Goal: Task Accomplishment & Management: Use online tool/utility

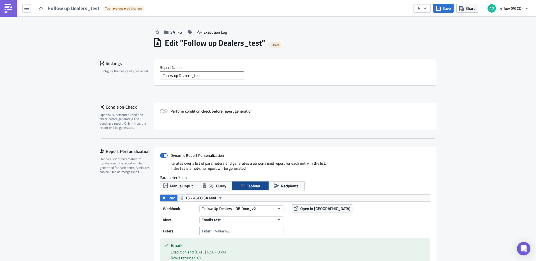
click at [218, 71] on div "Report Nam﻿e Follow up Dealers_test" at bounding box center [295, 72] width 271 height 15
click at [218, 74] on input "Follow up Dealers_test" at bounding box center [202, 76] width 84 height 8
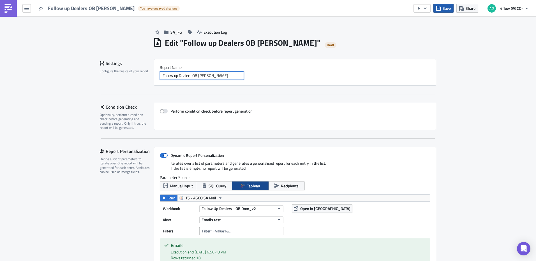
type input "Follow up Dealers OB [PERSON_NAME]"
click at [450, 8] on span "Save" at bounding box center [447, 8] width 8 height 6
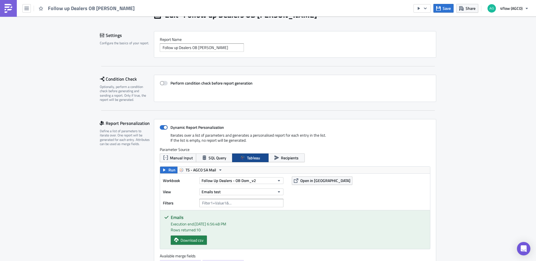
scroll to position [56, 0]
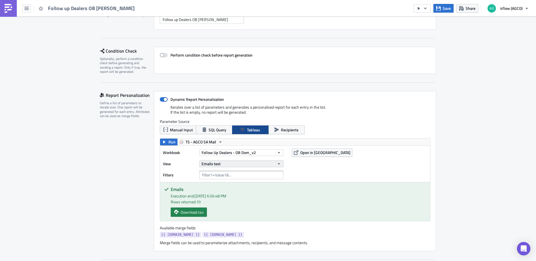
click at [261, 163] on button "Emails test" at bounding box center [241, 164] width 84 height 7
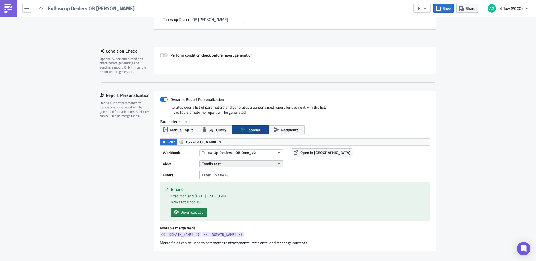
click at [242, 163] on button "Emails test" at bounding box center [241, 164] width 84 height 7
click at [228, 208] on div "Emails" at bounding box center [226, 208] width 50 height 6
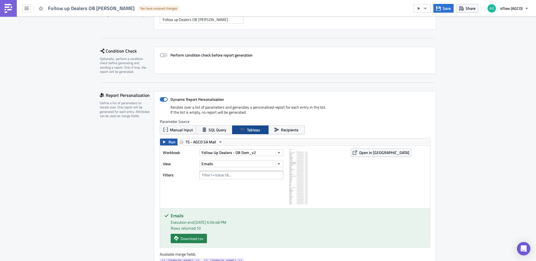
click at [165, 142] on button "Run" at bounding box center [168, 142] width 17 height 7
click at [449, 6] on span "Save" at bounding box center [447, 8] width 8 height 6
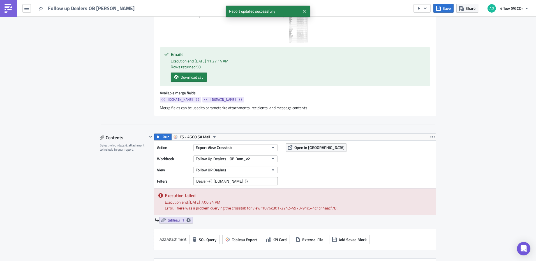
scroll to position [224, 0]
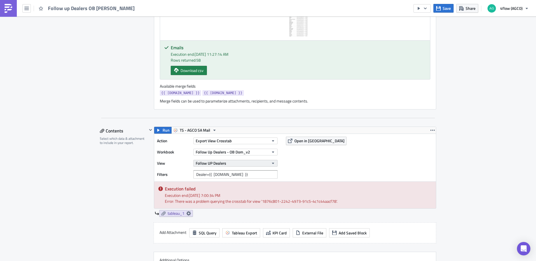
click at [263, 164] on button "Follow UP Dealers" at bounding box center [236, 163] width 84 height 7
click at [345, 171] on div "Action Export View Crosstab Workbook Follow Up Dealers - OB Dom_v2 View Follow …" at bounding box center [295, 158] width 282 height 48
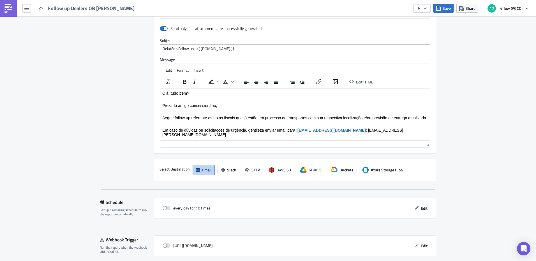
scroll to position [453, 0]
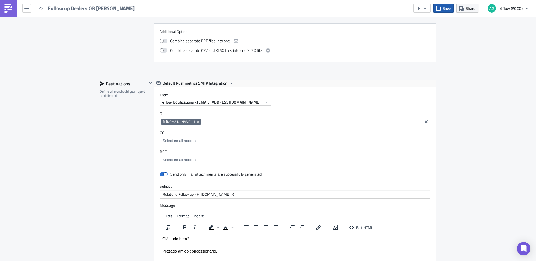
click at [443, 8] on button "Save" at bounding box center [444, 8] width 20 height 9
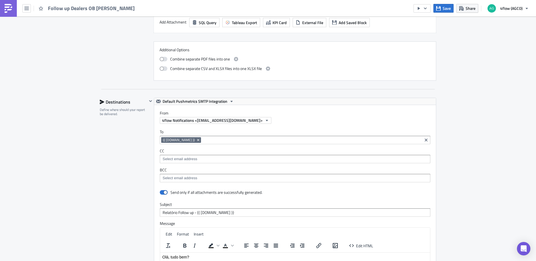
scroll to position [425, 0]
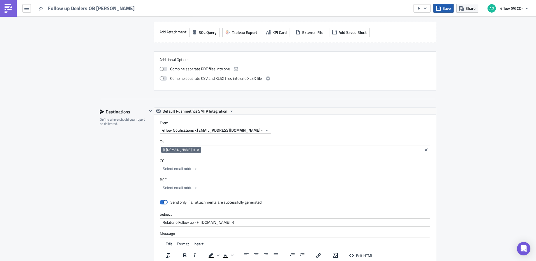
click at [439, 8] on icon "button" at bounding box center [438, 8] width 4 height 4
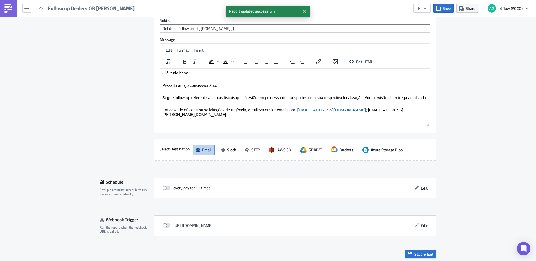
scroll to position [622, 0]
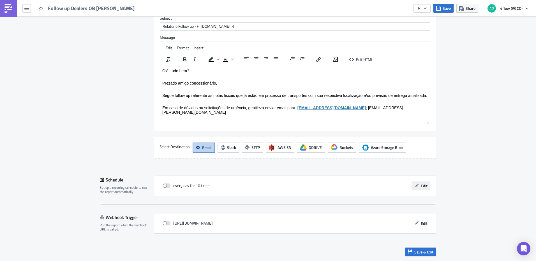
click at [416, 188] on icon "button" at bounding box center [417, 186] width 4 height 4
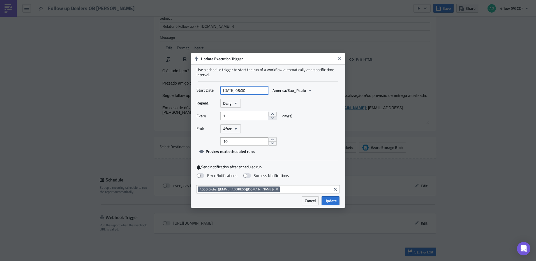
select select "8"
select select "2025"
click at [250, 90] on input "2025-09-29 08:00" at bounding box center [244, 90] width 48 height 8
type input "2025-09-29 11:30"
click at [322, 111] on div "Repeat: Daily Every 1 day(s) End: After 10" at bounding box center [268, 122] width 143 height 47
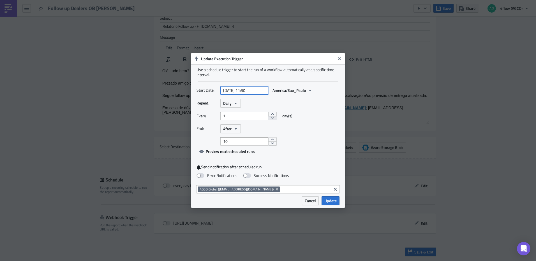
select select "8"
select select "2025"
click at [261, 90] on input "2025-09-29 11:30" at bounding box center [244, 90] width 48 height 8
click at [236, 157] on div "1" at bounding box center [234, 157] width 8 height 8
type input "[DATE] 11:30"
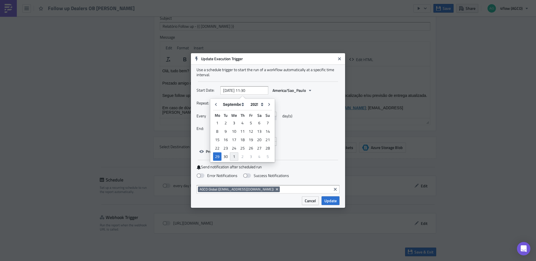
select select "9"
click at [332, 112] on div "Every 1 day(s)" at bounding box center [268, 118] width 143 height 13
click at [229, 103] on span "Daily" at bounding box center [227, 103] width 8 height 6
click at [236, 129] on div "Weekly" at bounding box center [247, 130] width 47 height 6
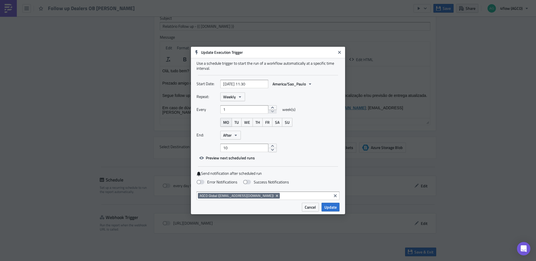
click at [226, 122] on span "MO" at bounding box center [226, 122] width 6 height 6
click at [235, 123] on span "TU" at bounding box center [236, 122] width 4 height 6
click at [245, 123] on span "WE" at bounding box center [247, 122] width 6 height 6
click at [259, 123] on span "TH" at bounding box center [258, 122] width 4 height 6
click at [267, 123] on span "FR" at bounding box center [267, 122] width 4 height 6
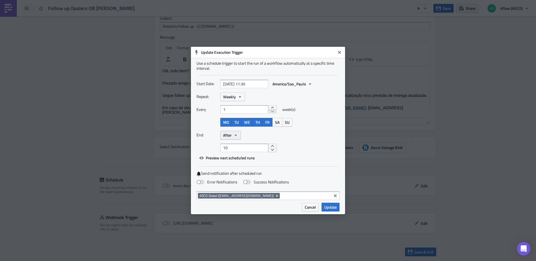
click at [240, 134] on button "After" at bounding box center [230, 135] width 20 height 9
click at [238, 144] on div "Never" at bounding box center [247, 145] width 47 height 6
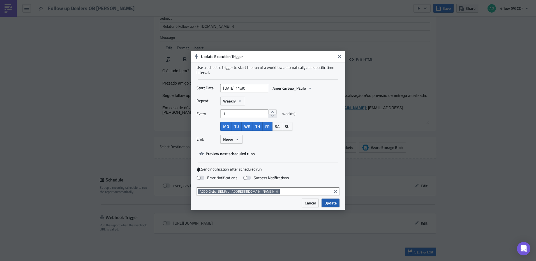
click at [330, 204] on span "Update" at bounding box center [331, 203] width 12 height 6
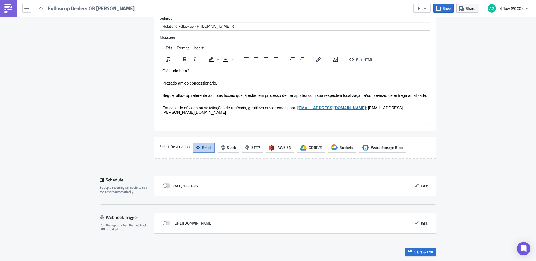
click at [167, 187] on span at bounding box center [167, 186] width 8 height 4
click at [167, 187] on input "checkbox" at bounding box center [166, 186] width 4 height 4
checkbox input "true"
click at [429, 255] on span "Save & Exit" at bounding box center [424, 252] width 19 height 6
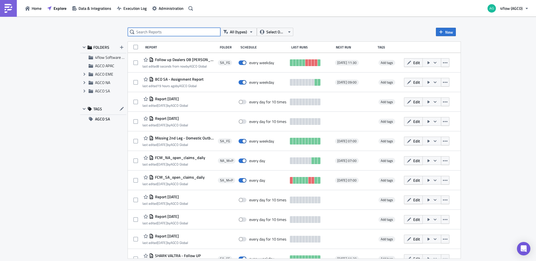
click at [164, 31] on input "text" at bounding box center [174, 32] width 93 height 8
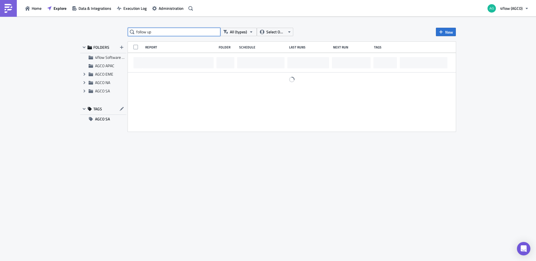
type input "follow up"
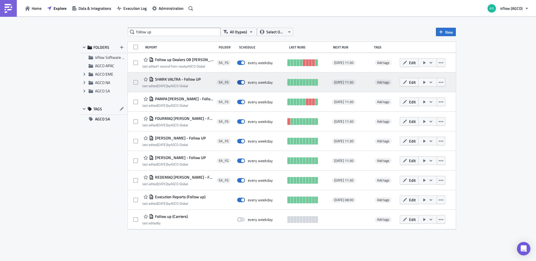
click at [240, 83] on span at bounding box center [241, 82] width 8 height 4
click at [240, 83] on input "checkbox" at bounding box center [240, 83] width 4 height 4
checkbox input "false"
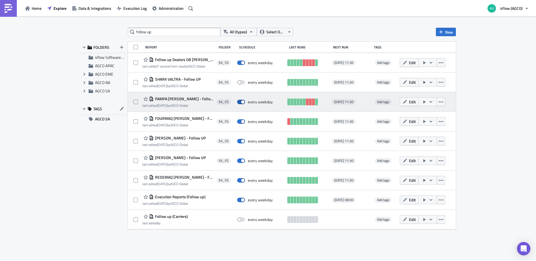
click at [243, 102] on span at bounding box center [241, 102] width 8 height 4
click at [242, 102] on input "checkbox" at bounding box center [240, 102] width 4 height 4
checkbox input "false"
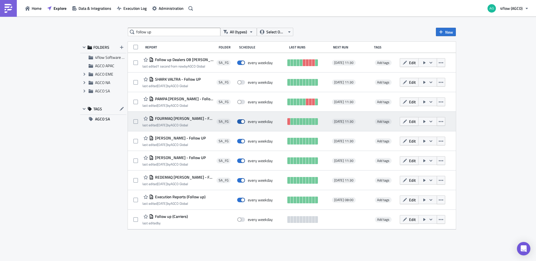
click at [241, 121] on span at bounding box center [241, 121] width 8 height 4
click at [241, 121] on input "checkbox" at bounding box center [240, 122] width 4 height 4
checkbox input "false"
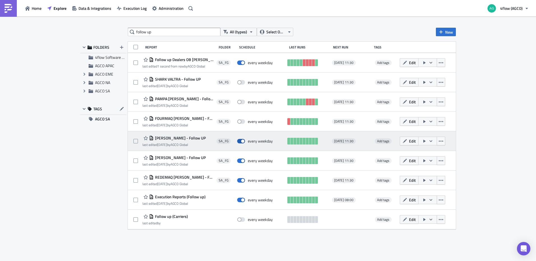
click at [241, 139] on span at bounding box center [241, 141] width 8 height 4
click at [241, 140] on input "checkbox" at bounding box center [240, 142] width 4 height 4
checkbox input "false"
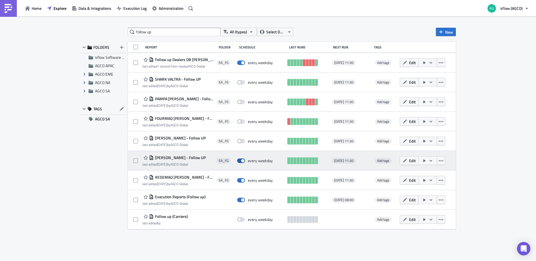
click at [242, 160] on span at bounding box center [241, 161] width 8 height 4
click at [242, 160] on input "checkbox" at bounding box center [240, 161] width 4 height 4
checkbox input "false"
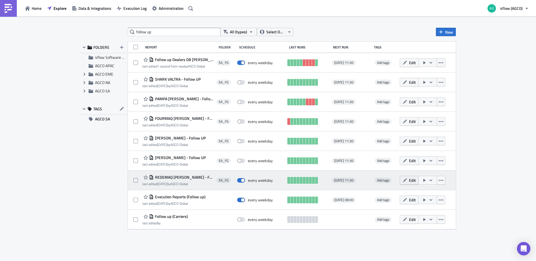
click at [410, 183] on span "Edit" at bounding box center [412, 181] width 7 height 6
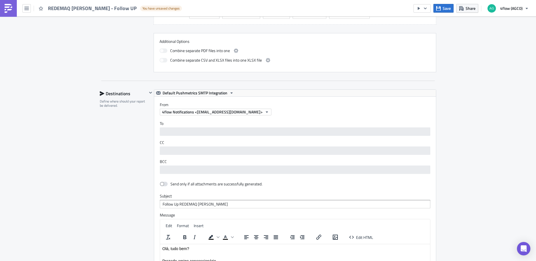
scroll to position [475, 0]
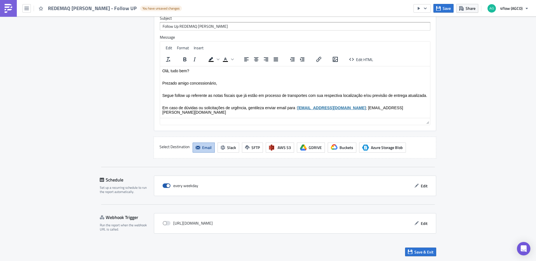
click at [167, 185] on span at bounding box center [167, 186] width 8 height 4
click at [167, 185] on input "checkbox" at bounding box center [166, 186] width 4 height 4
checkbox input "false"
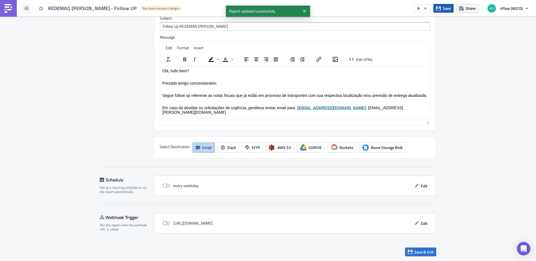
click at [443, 9] on button "Save" at bounding box center [444, 8] width 20 height 9
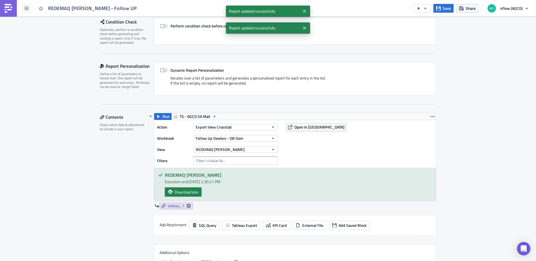
scroll to position [0, 0]
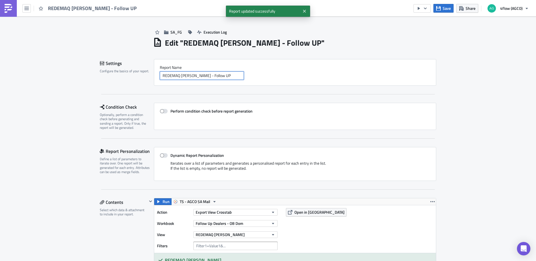
drag, startPoint x: 233, startPoint y: 73, endPoint x: 130, endPoint y: 74, distance: 103.0
click at [130, 74] on div "Settings Configure the basics of your report. Report Nam﻿e REDEMAQ MASSEY - Fol…" at bounding box center [268, 72] width 337 height 27
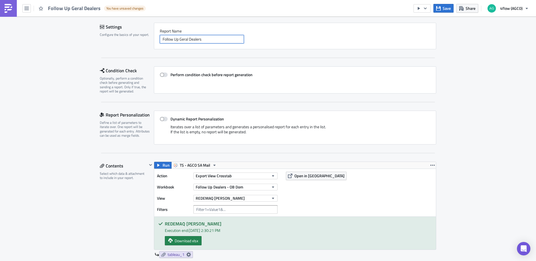
scroll to position [28, 0]
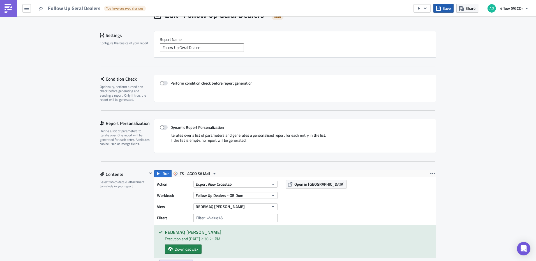
click at [445, 9] on span "Save" at bounding box center [447, 8] width 8 height 6
click at [215, 48] on input "Follow Up Geral Dealers" at bounding box center [202, 47] width 84 height 8
click at [186, 50] on input "Follow Up Geral Dealer" at bounding box center [202, 47] width 84 height 8
click at [201, 48] on input "Follow Up Dealer" at bounding box center [202, 47] width 84 height 8
click at [178, 47] on input "Follow Up Dealers" at bounding box center [202, 47] width 84 height 8
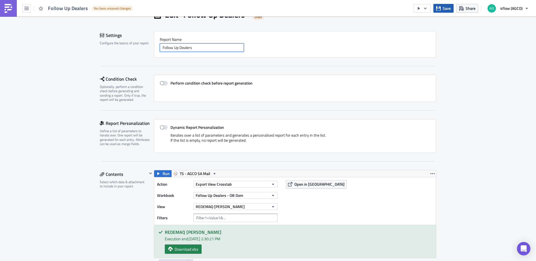
type input "Follow Up Dealers"
click at [447, 7] on span "Save" at bounding box center [447, 8] width 8 height 6
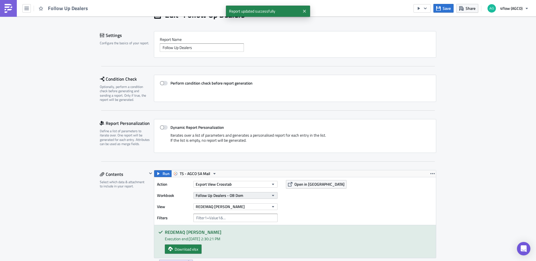
click at [246, 195] on button "Follow Up Dealers - OB Dom" at bounding box center [236, 195] width 84 height 7
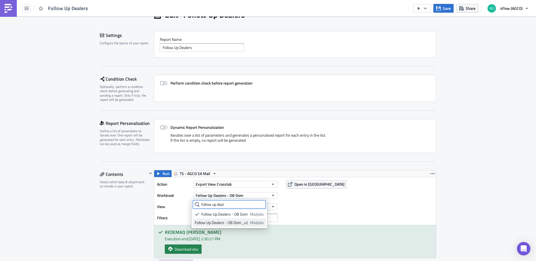
type input "follow up deal"
click at [242, 223] on div "Follow Up Dealers - OB Dom_v2" at bounding box center [221, 223] width 53 height 6
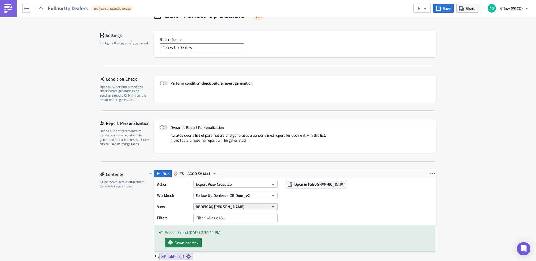
click at [271, 205] on icon "button" at bounding box center [273, 207] width 4 height 4
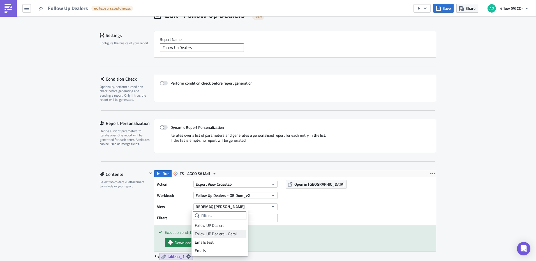
click at [234, 232] on div "Follow UP Dealers - Geral" at bounding box center [220, 234] width 50 height 6
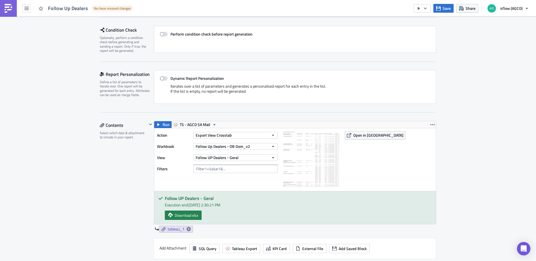
scroll to position [84, 0]
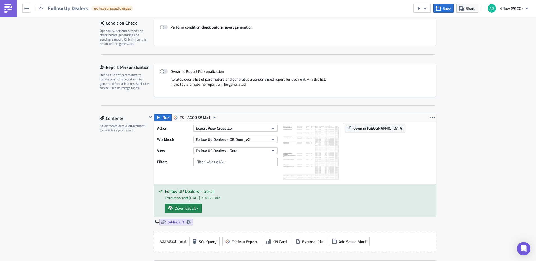
click at [369, 134] on div "Action Export View Crosstab Workbook Follow Up Dealers - OB Dom_v2 View Follow …" at bounding box center [295, 152] width 282 height 63
click at [369, 130] on span "Open in Tableau" at bounding box center [378, 128] width 50 height 6
click at [447, 10] on span "Save" at bounding box center [447, 8] width 8 height 6
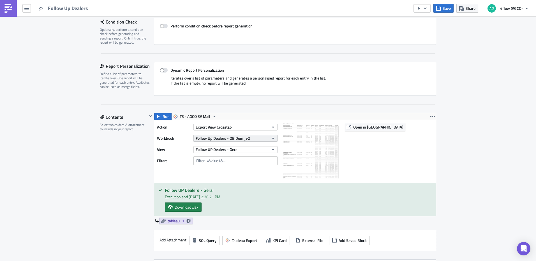
scroll to position [112, 0]
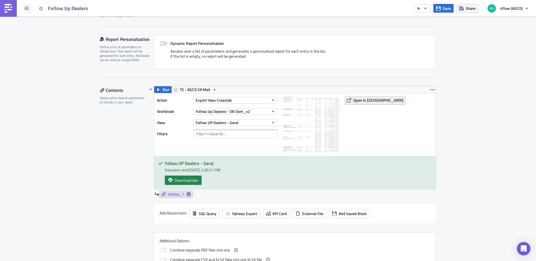
click at [357, 103] on span "Open in Tableau" at bounding box center [378, 100] width 50 height 6
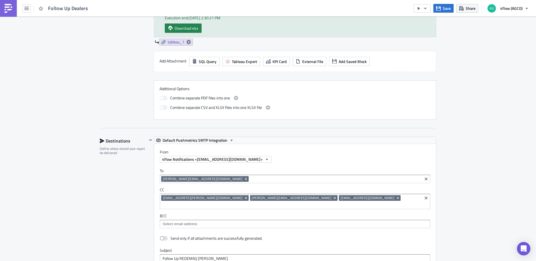
scroll to position [281, 0]
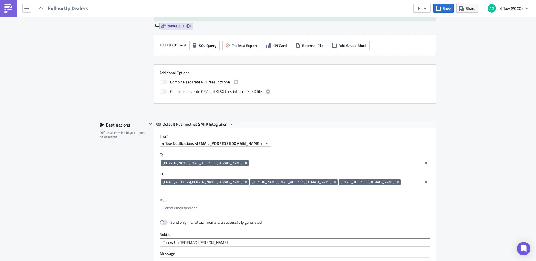
click at [244, 163] on icon "Remove Tag" at bounding box center [246, 163] width 4 height 4
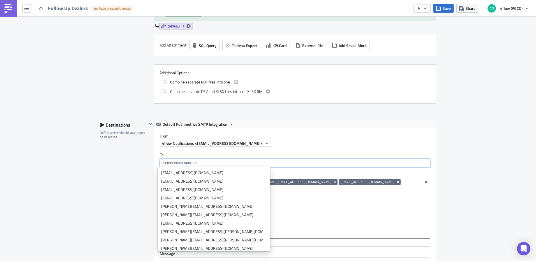
click at [397, 183] on icon "Remove Tag" at bounding box center [398, 182] width 2 height 2
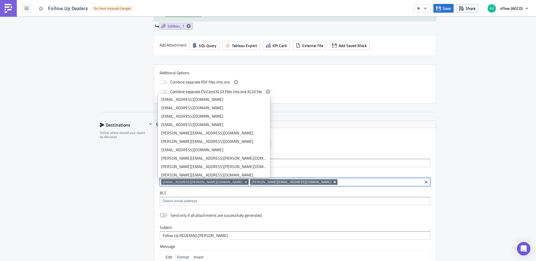
click at [333, 181] on icon "Remove Tag" at bounding box center [335, 182] width 4 height 4
click at [245, 183] on icon "Remove Tag" at bounding box center [246, 182] width 2 height 2
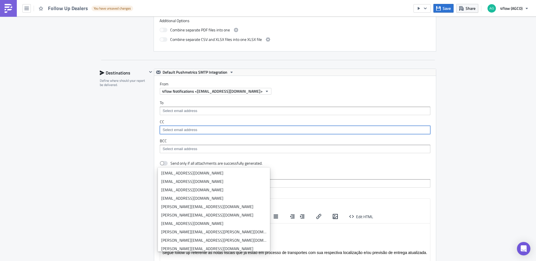
scroll to position [337, 0]
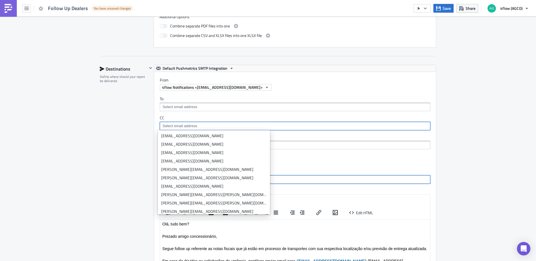
click at [338, 177] on input "Follow Up REDEMAQ MASSEY" at bounding box center [295, 180] width 271 height 8
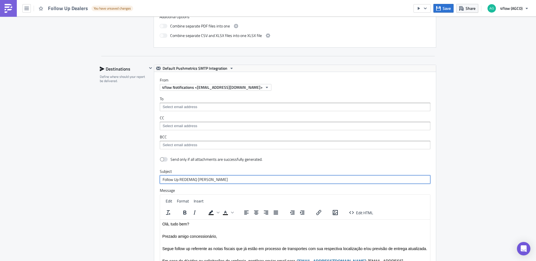
drag, startPoint x: 218, startPoint y: 180, endPoint x: 178, endPoint y: 181, distance: 39.9
click at [178, 181] on input "Follow Up REDEMAQ MASSEY" at bounding box center [295, 180] width 271 height 8
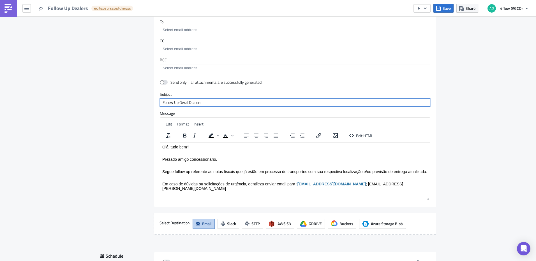
scroll to position [421, 0]
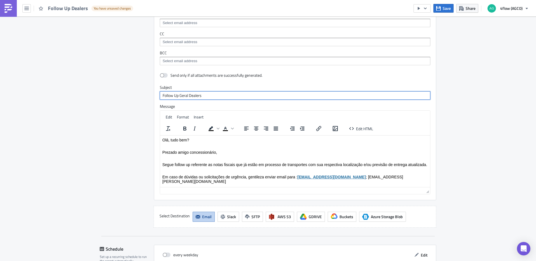
type input "Follow Up Geral Dealers"
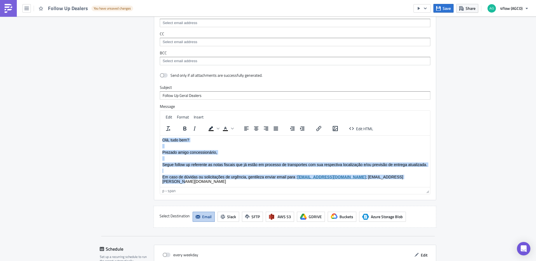
drag, startPoint x: 217, startPoint y: 183, endPoint x: 316, endPoint y: 270, distance: 131.9
click at [160, 135] on html "Olá, tudo bem? Prezado amigo concessionário, Segue follow up referente as notas…" at bounding box center [295, 160] width 270 height 50
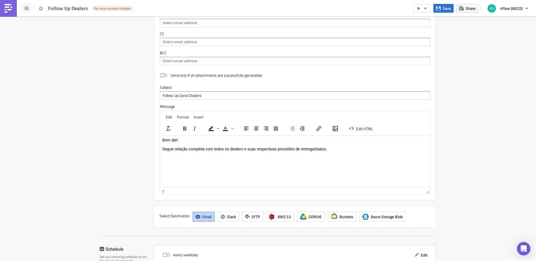
scroll to position [365, 0]
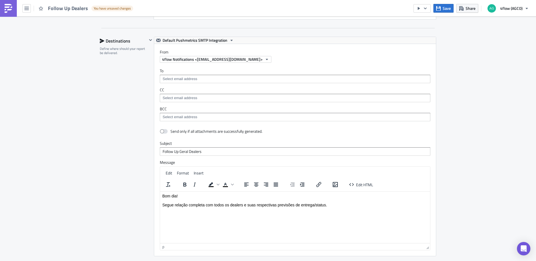
click at [179, 76] on input at bounding box center [294, 79] width 267 height 6
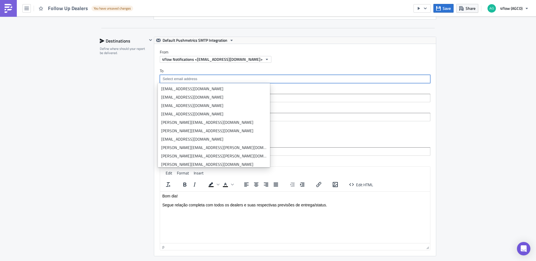
paste input "Diego.Budke@agcocorp.com"
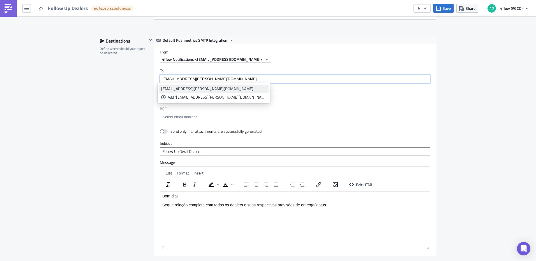
type input "Diego.Budke@agcocorp.com"
click at [183, 86] on div "diego.budke@agcocorp.com" at bounding box center [213, 89] width 105 height 6
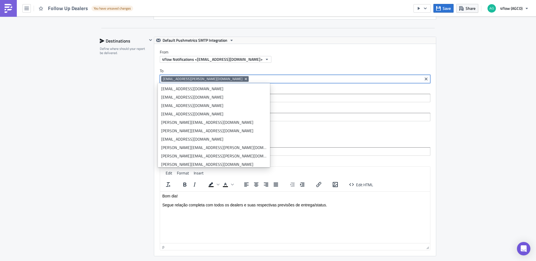
click at [250, 80] on input at bounding box center [335, 79] width 171 height 6
paste input "mailto:s.liepkan@4flow.com"
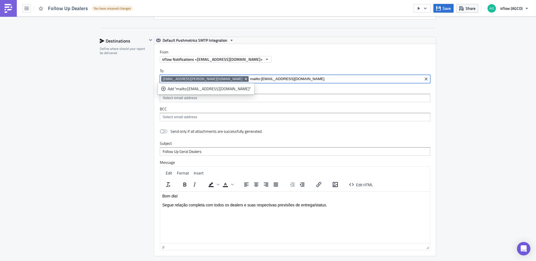
drag, startPoint x: 218, startPoint y: 79, endPoint x: 208, endPoint y: 81, distance: 10.8
click at [208, 81] on div "diego.budke@agcocorp.com mailto:s.liepkan@4flow.com" at bounding box center [291, 79] width 260 height 7
type input "s.liepkan@4flow.com"
click at [196, 89] on div "Add "s.liepkan@4flow.com"" at bounding box center [204, 89] width 72 height 6
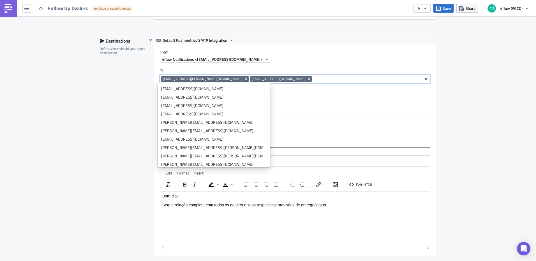
click at [292, 75] on div "diego.budke@agcocorp.com s.liepkan@4flow.com" at bounding box center [295, 79] width 271 height 8
paste input "mailto:s.santos@4flow.com"
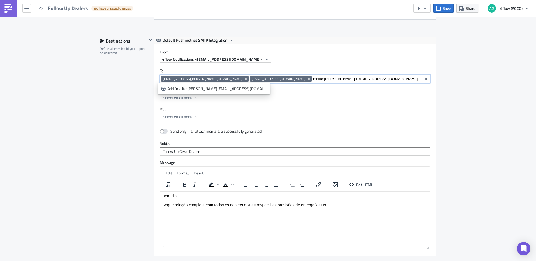
drag, startPoint x: 258, startPoint y: 80, endPoint x: 249, endPoint y: 81, distance: 8.5
click at [313, 81] on input "mailto:s.santos@4flow.com" at bounding box center [367, 79] width 108 height 6
type input "s.santos@4flow.com"
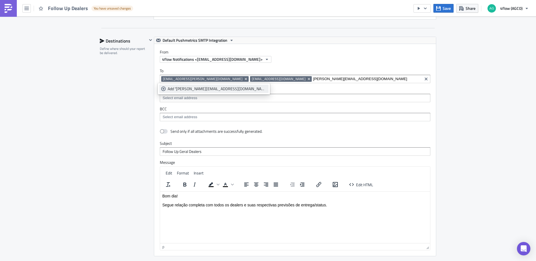
click at [201, 87] on div "Add "s.santos@4flow.com"" at bounding box center [217, 89] width 99 height 6
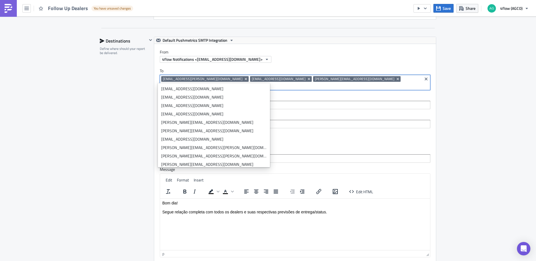
click at [305, 83] on input at bounding box center [291, 86] width 260 height 6
paste input "mailto:a.gimenes@4flow.com"
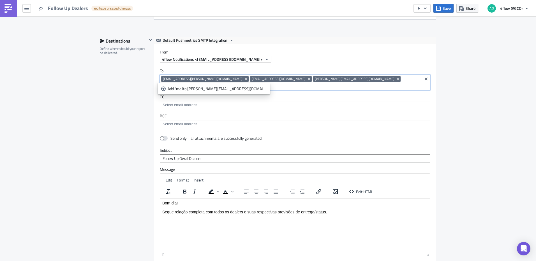
drag, startPoint x: 298, startPoint y: 80, endPoint x: 288, endPoint y: 82, distance: 10.8
click at [288, 83] on input "mailto:a.gimenes@4flow.com" at bounding box center [291, 86] width 260 height 6
type input "a.gimenes@4flow.com"
click at [190, 87] on div "Add "a.gimenes@4flow.com"" at bounding box center [217, 89] width 99 height 6
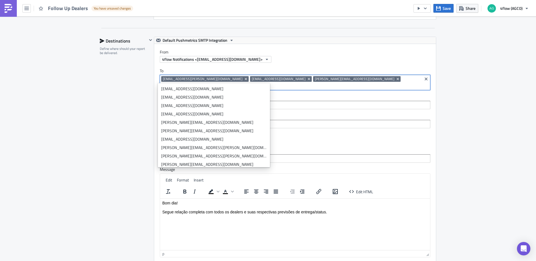
click at [465, 133] on div "SA_FG Execution Log Edit " Follow Up Dealers " Draft Settings Configure the bas…" at bounding box center [268, 23] width 536 height 743
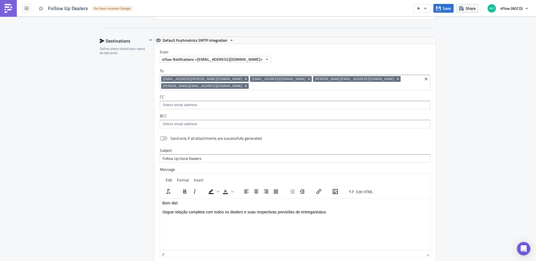
click at [161, 136] on span at bounding box center [164, 138] width 8 height 4
click at [161, 137] on input "checkbox" at bounding box center [163, 139] width 4 height 4
checkbox input "true"
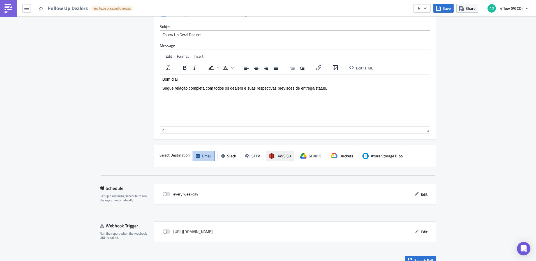
scroll to position [490, 0]
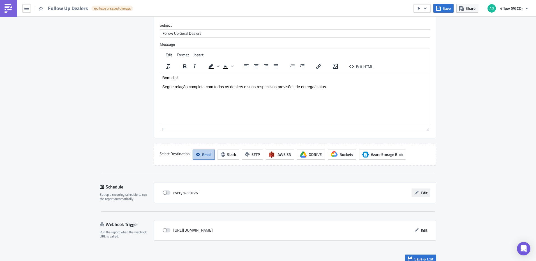
click at [424, 190] on span "Edit" at bounding box center [424, 193] width 7 height 6
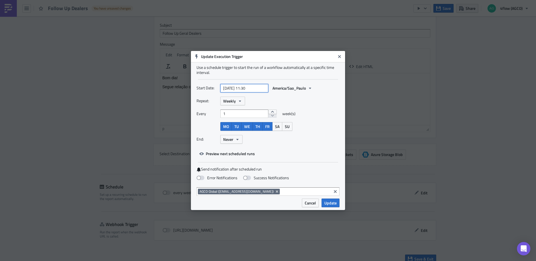
select select "7"
select select "2025"
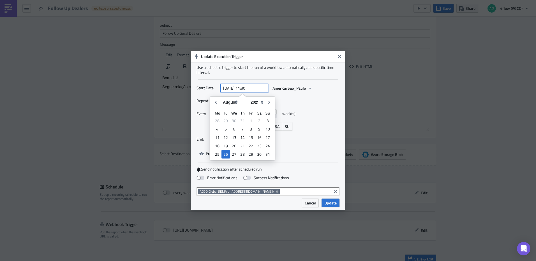
click at [259, 88] on input "2025-08-26 11:30" at bounding box center [244, 88] width 48 height 8
click at [237, 101] on select "January February March April May June July August September October November De…" at bounding box center [234, 102] width 28 height 8
select select "8"
click at [220, 98] on select "January February March April May June July August September October November De…" at bounding box center [234, 102] width 28 height 8
type input "2025-09-26 11:30"
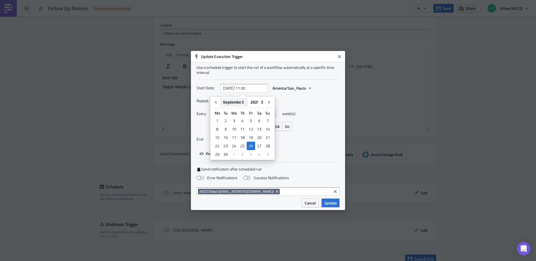
click at [240, 106] on select "January February March April May June July August September October November De…" at bounding box center [234, 102] width 28 height 8
select select "9"
click at [220, 98] on select "January February March April May June July August September October November De…" at bounding box center [234, 102] width 28 height 8
type input "2025-10-26 11:30"
select select "9"
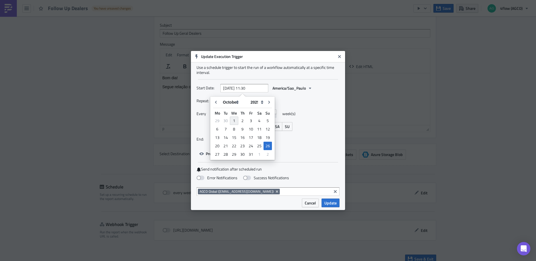
click at [234, 121] on div "1" at bounding box center [234, 121] width 8 height 8
type input "[DATE] 11:30"
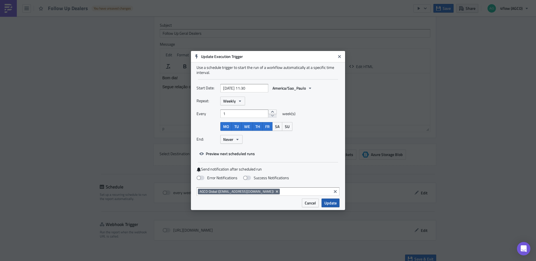
click at [335, 203] on span "Update" at bounding box center [331, 203] width 12 height 6
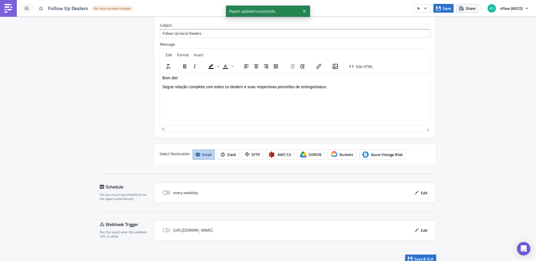
click at [164, 191] on span at bounding box center [167, 193] width 8 height 4
click at [164, 191] on input "checkbox" at bounding box center [166, 193] width 4 height 4
checkbox input "true"
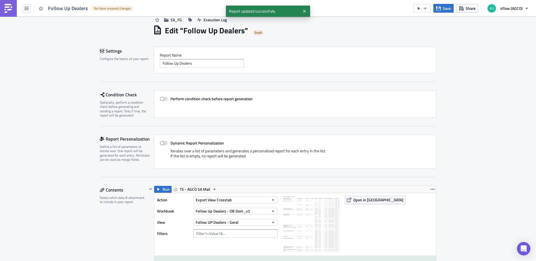
scroll to position [0, 0]
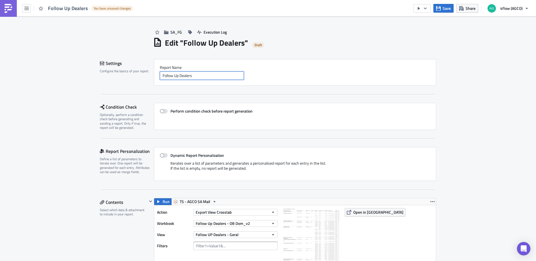
click at [211, 80] on input "Follow Up Dealers" at bounding box center [202, 76] width 84 height 8
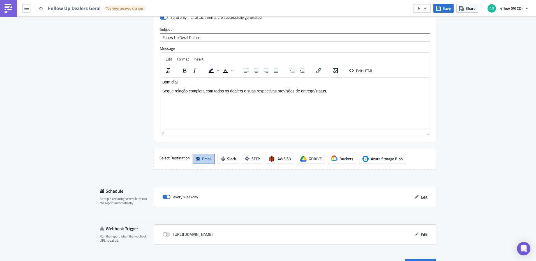
scroll to position [490, 0]
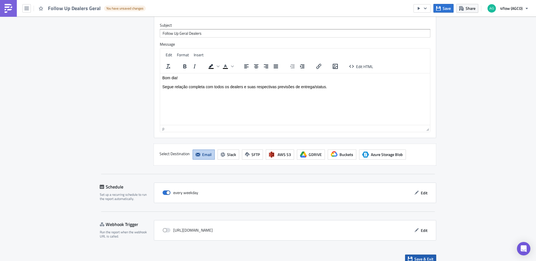
type input "Follow Up Dealers Geral"
click at [431, 256] on span "Save & Exit" at bounding box center [424, 259] width 19 height 6
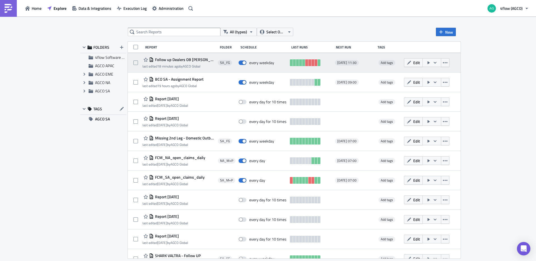
click at [189, 59] on span "Follow up Dealers OB [PERSON_NAME]" at bounding box center [184, 59] width 61 height 5
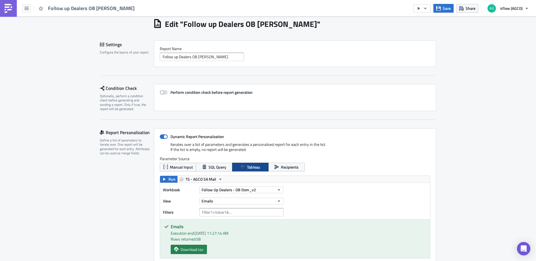
scroll to position [28, 0]
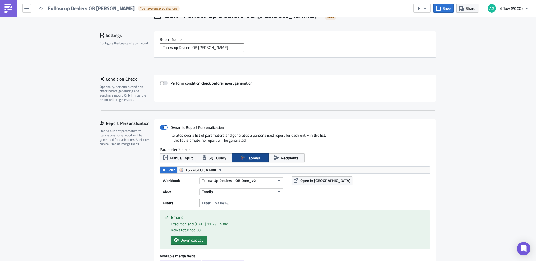
drag, startPoint x: 162, startPoint y: 127, endPoint x: 345, endPoint y: 131, distance: 182.9
click at [340, 129] on label "Dynamic Report Personalization" at bounding box center [295, 127] width 271 height 5
click at [165, 129] on input "Dynamic Report Personalization" at bounding box center [163, 128] width 4 height 4
checkbox input "false"
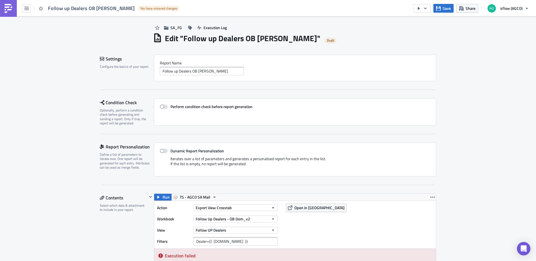
scroll to position [0, 0]
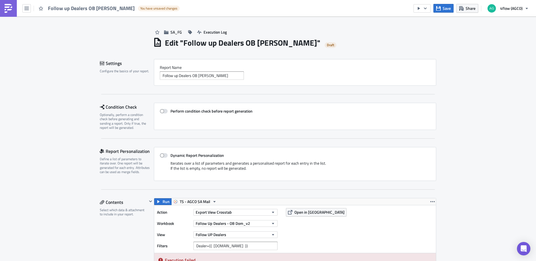
click at [14, 5] on link at bounding box center [8, 8] width 17 height 17
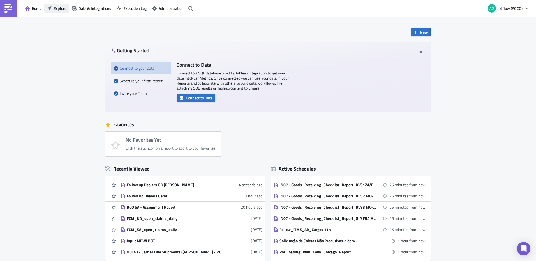
click at [53, 11] on button "Explore" at bounding box center [56, 8] width 25 height 9
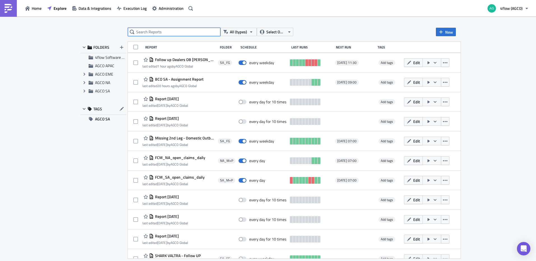
click at [190, 29] on input "text" at bounding box center [174, 32] width 93 height 8
type input "follow up"
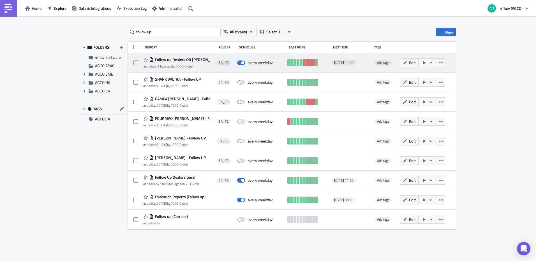
click at [187, 59] on span "Follow up Dealers OB [PERSON_NAME]" at bounding box center [184, 59] width 60 height 5
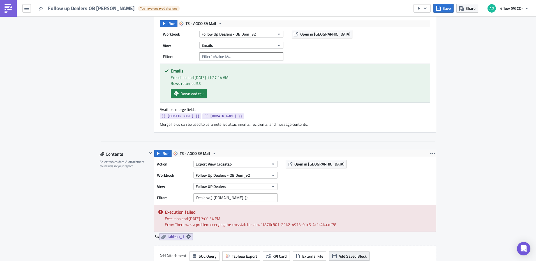
scroll to position [84, 0]
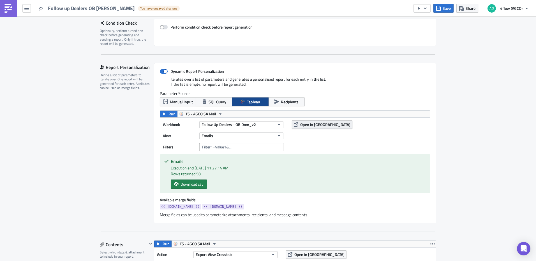
click at [316, 124] on span "Open in [GEOGRAPHIC_DATA]" at bounding box center [325, 125] width 50 height 6
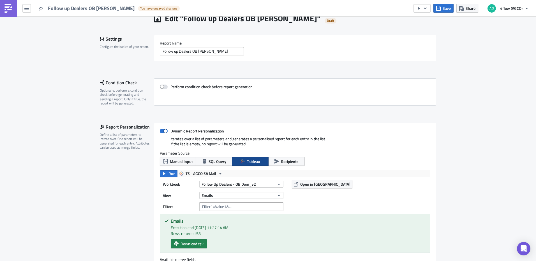
scroll to position [0, 0]
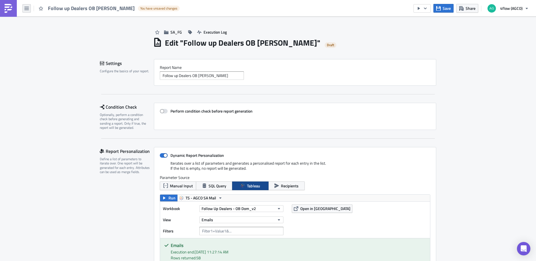
click at [29, 10] on button "button" at bounding box center [26, 8] width 8 height 8
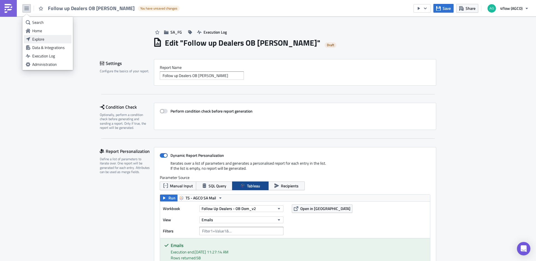
click at [34, 37] on div "Explore" at bounding box center [50, 39] width 37 height 6
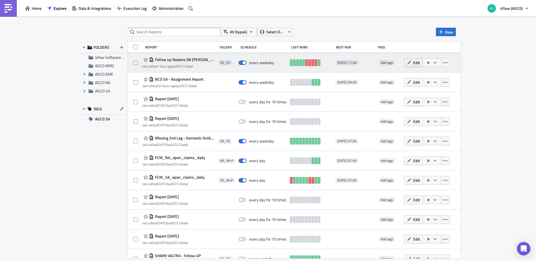
click at [418, 62] on button "Edit" at bounding box center [413, 62] width 19 height 9
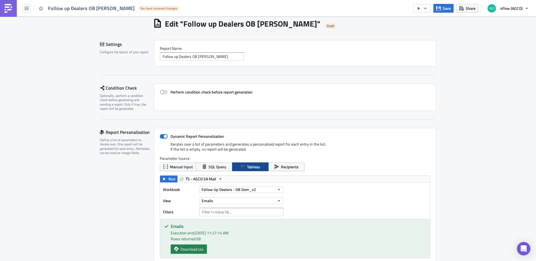
scroll to position [28, 0]
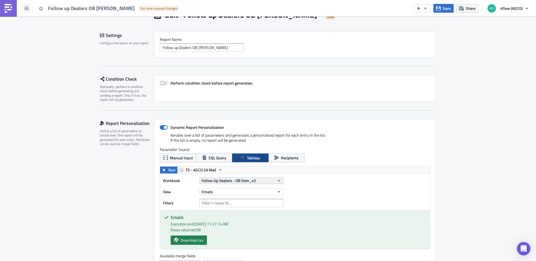
click at [263, 183] on button "Follow Up Dealers - OB Dom_v2" at bounding box center [241, 181] width 84 height 7
type input "follow up deal"
click at [418, 190] on div "Workbook Follow Up Dealers - OB Dom_v2 View Emails Filters" at bounding box center [295, 192] width 270 height 36
click at [265, 181] on button "Follow Up Dealers - OB Dom_v2" at bounding box center [241, 181] width 84 height 7
type input "follow up De"
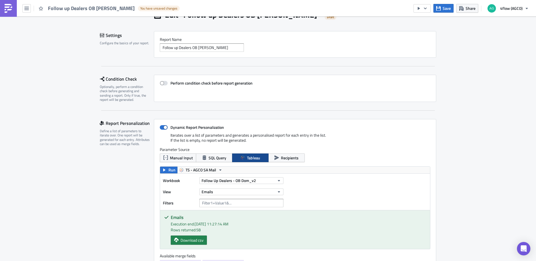
scroll to position [0, 0]
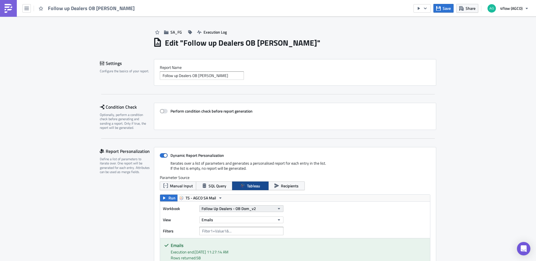
click at [275, 211] on button "Follow Up Dealers - OB Dom_v2" at bounding box center [241, 209] width 84 height 7
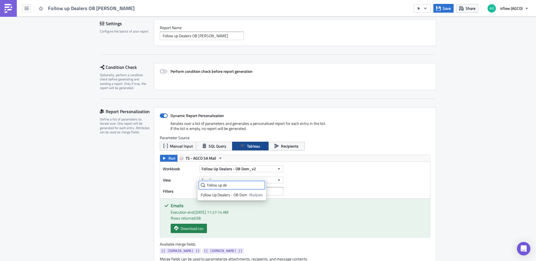
scroll to position [56, 0]
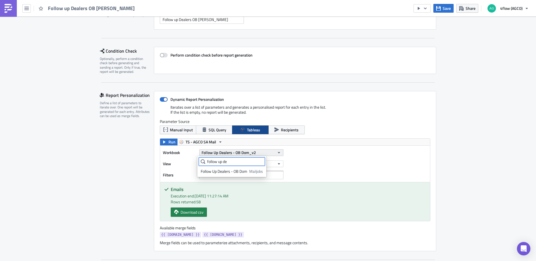
type input "follow up de"
click at [259, 155] on button "Follow Up Dealers - OB Dom_v2" at bounding box center [241, 153] width 84 height 7
click at [258, 153] on button "Follow Up Dealers - OB Dom_v2" at bounding box center [241, 153] width 84 height 7
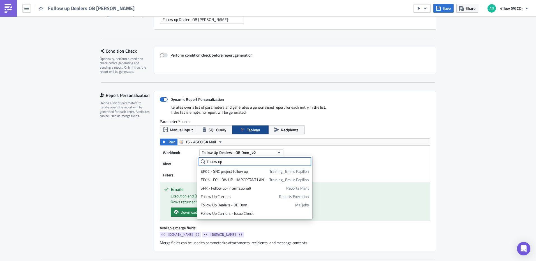
type input "follow up"
click at [426, 158] on div "Workbook Follow Up Dealers - OB Dom_v2 View Emails Filters" at bounding box center [295, 164] width 270 height 36
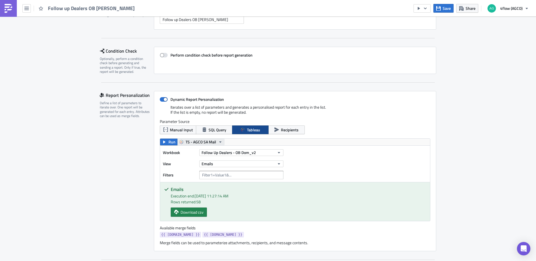
click at [209, 140] on span "TS - AGCO SA Mail" at bounding box center [201, 142] width 31 height 7
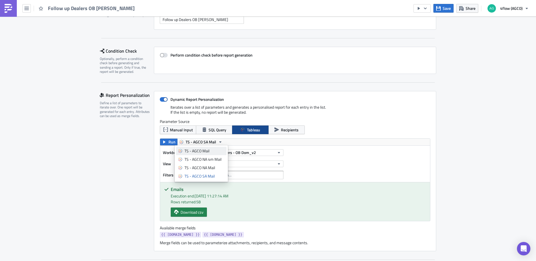
click at [202, 152] on div "TS - AGCO Mail" at bounding box center [205, 151] width 40 height 6
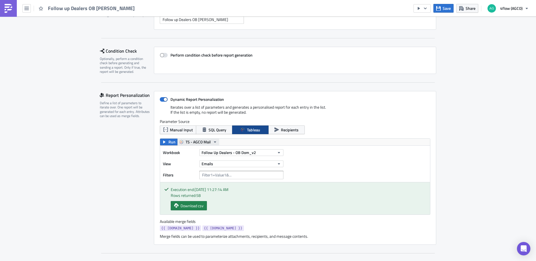
click at [207, 143] on span "TS - AGCO Mail" at bounding box center [198, 142] width 25 height 7
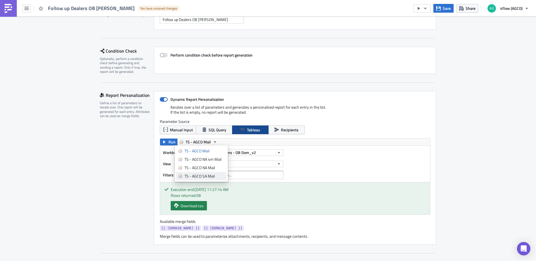
click at [209, 175] on div "TS - AGCO SA Mail" at bounding box center [205, 177] width 40 height 6
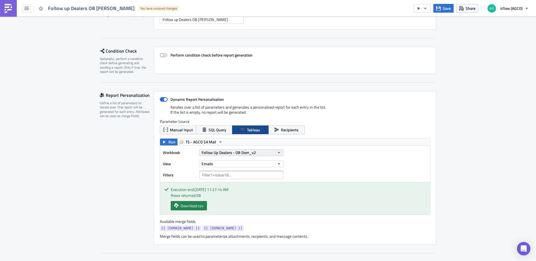
click at [263, 151] on button "Follow Up Dealers - OB Dom_v2" at bounding box center [241, 153] width 84 height 7
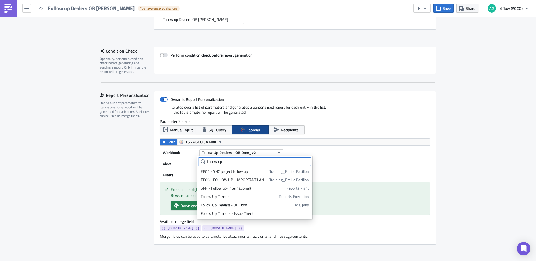
click at [229, 161] on input "follow up" at bounding box center [255, 162] width 112 height 8
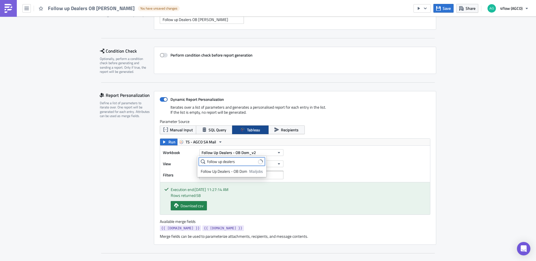
type input "follow up dealers"
click at [242, 156] on div "Follow Up Dealers - OB Dom_v2" at bounding box center [241, 153] width 84 height 8
click at [258, 153] on button "Follow Up Dealers - OB Dom_v2" at bounding box center [241, 153] width 84 height 7
click at [244, 160] on input "follow up dealers" at bounding box center [232, 162] width 66 height 8
click at [24, 9] on button "button" at bounding box center [26, 8] width 8 height 8
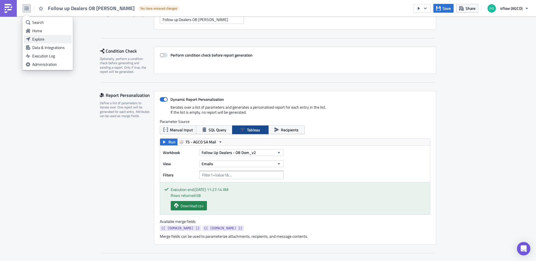
click at [35, 37] on div "Explore" at bounding box center [50, 39] width 37 height 6
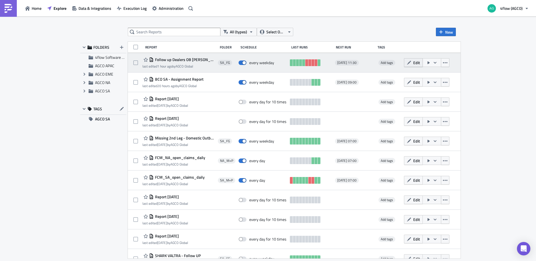
click at [418, 65] on button "Edit" at bounding box center [413, 62] width 19 height 9
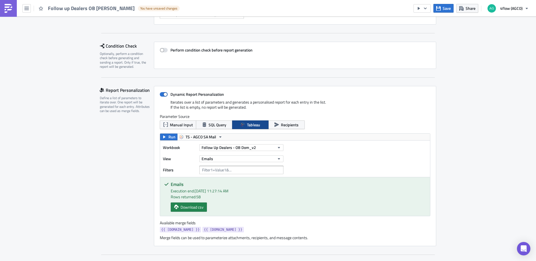
scroll to position [84, 0]
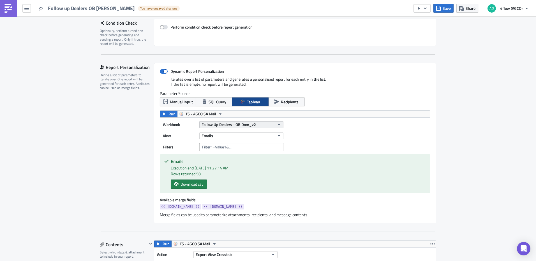
click at [266, 122] on button "Follow Up Dealers - OB Dom_v2" at bounding box center [241, 124] width 84 height 7
type input "follow up dealers"
click at [245, 135] on input "follow up dealers" at bounding box center [232, 134] width 66 height 8
click at [270, 104] on button "Recipients" at bounding box center [286, 102] width 36 height 9
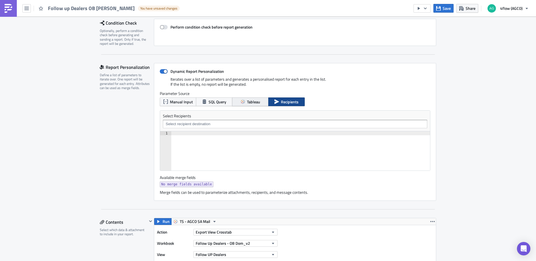
click at [258, 102] on span "Tableau" at bounding box center [253, 102] width 13 height 6
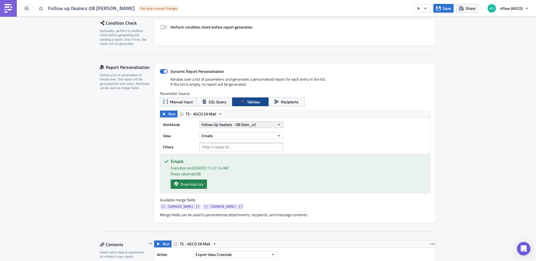
click at [273, 123] on button "Follow Up Dealers - OB Dom_v2" at bounding box center [241, 124] width 84 height 7
click at [245, 134] on input "follow up dealers" at bounding box center [232, 134] width 66 height 8
type input "f"
click at [191, 114] on span "TS - AGCO SA Mail" at bounding box center [201, 114] width 31 height 7
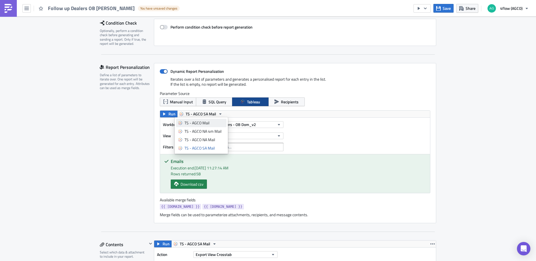
click at [206, 123] on div "TS - AGCO Mail" at bounding box center [205, 123] width 40 height 6
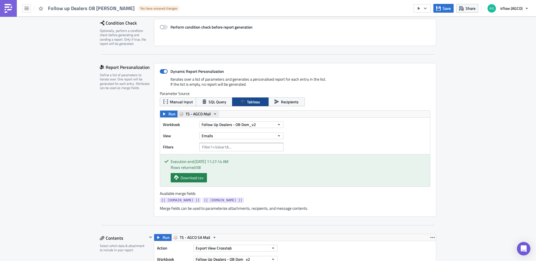
click at [202, 114] on span "TS - AGCO Mail" at bounding box center [198, 114] width 25 height 7
click at [211, 148] on div "TS - AGCO SA Mail" at bounding box center [205, 149] width 40 height 6
click at [169, 116] on span "Run" at bounding box center [172, 114] width 7 height 7
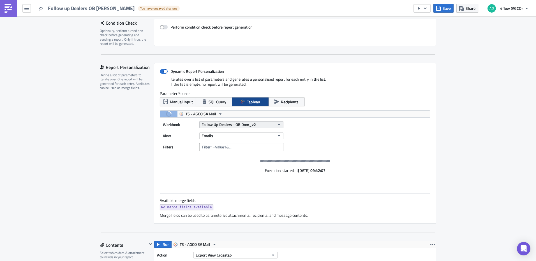
click at [241, 127] on span "Follow Up Dealers - OB Dom_v2" at bounding box center [229, 125] width 54 height 6
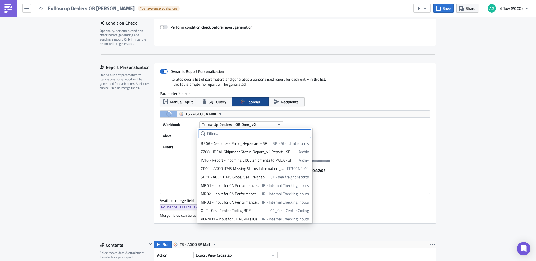
click at [240, 134] on input "text" at bounding box center [255, 134] width 112 height 8
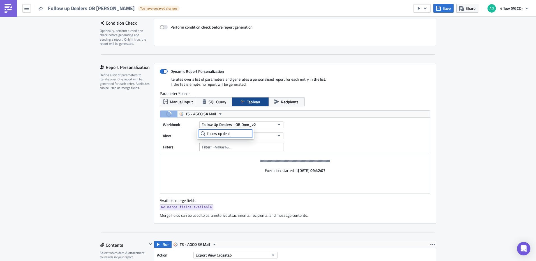
type input "follow up deal"
click at [263, 121] on button "Follow Up Dealers - OB Dom_v2" at bounding box center [241, 124] width 84 height 7
click at [263, 128] on div "Follow Up Dealers - OB Dom_v2" at bounding box center [241, 125] width 84 height 8
click at [262, 125] on button "Follow Up Dealers - OB Dom_v2" at bounding box center [241, 124] width 84 height 7
click at [237, 138] on input "follow up deal" at bounding box center [226, 134] width 54 height 8
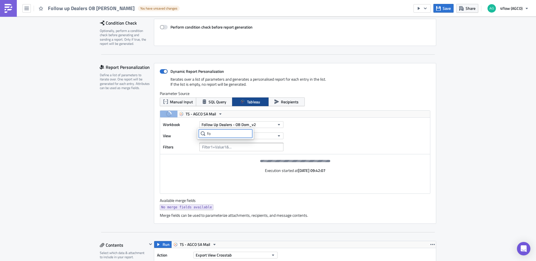
type input "f"
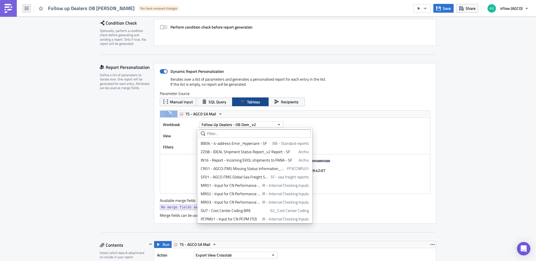
click at [29, 10] on button "button" at bounding box center [26, 8] width 8 height 8
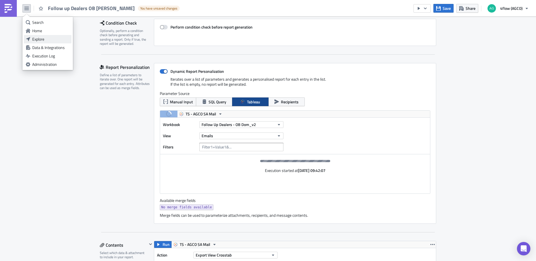
click at [41, 36] on div "Explore" at bounding box center [50, 39] width 37 height 6
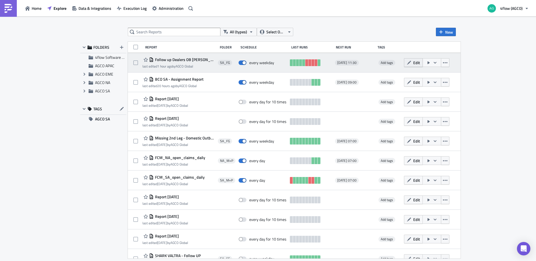
click at [411, 64] on icon "button" at bounding box center [409, 63] width 4 height 4
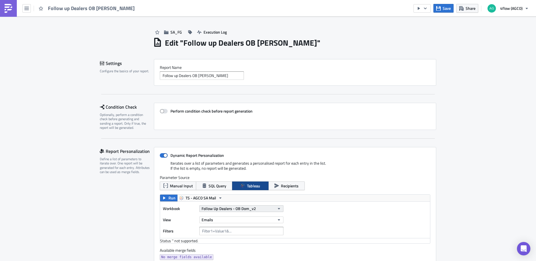
click at [267, 208] on button "Follow Up Dealers - OB Dom_v2" at bounding box center [241, 209] width 84 height 7
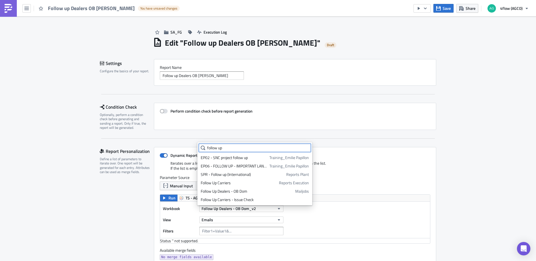
type input "follow up"
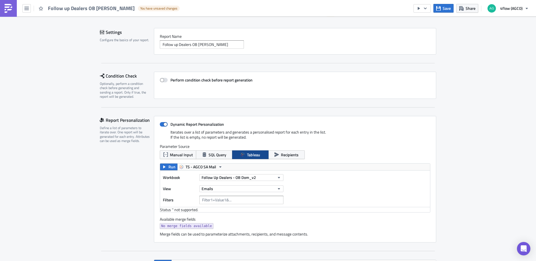
scroll to position [84, 0]
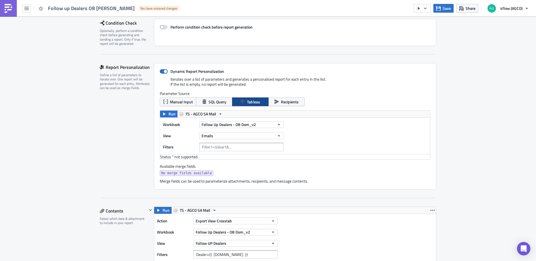
click at [163, 110] on div "Parameter Source Manual Input SQL Query Tableau Recipients" at bounding box center [295, 100] width 271 height 19
click at [164, 112] on icon "button" at bounding box center [164, 114] width 4 height 4
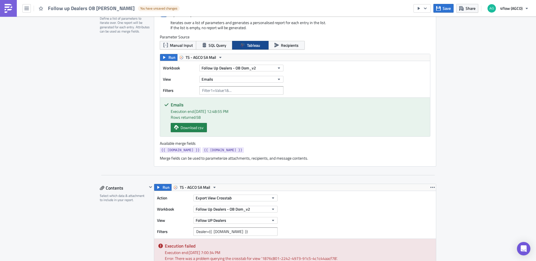
scroll to position [140, 0]
click at [274, 81] on button "Emails" at bounding box center [241, 80] width 84 height 7
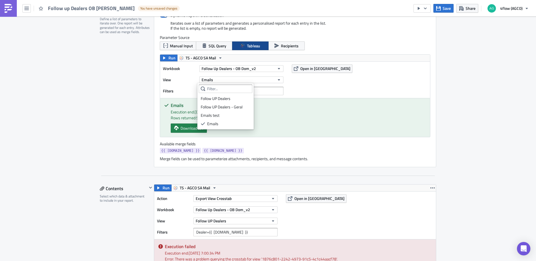
click at [364, 91] on div "Workbook Follow Up Dealers - OB Dom_v2 View Emails Filters Open in Tableau" at bounding box center [295, 80] width 270 height 36
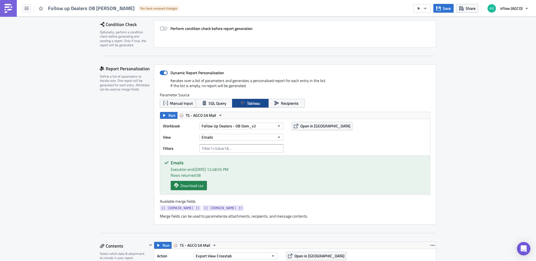
scroll to position [84, 0]
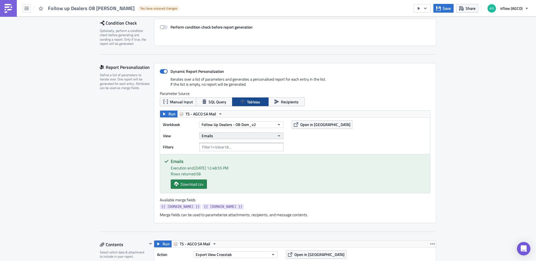
click at [269, 138] on button "Emails" at bounding box center [241, 136] width 84 height 7
click at [232, 173] on div "Emails test" at bounding box center [226, 172] width 50 height 6
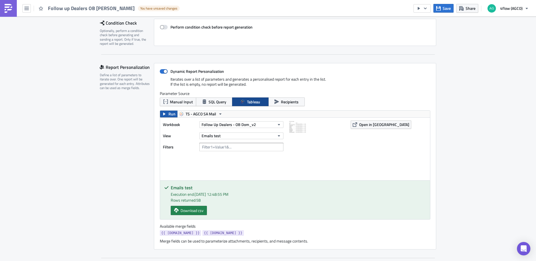
click at [160, 114] on button "Run" at bounding box center [168, 114] width 17 height 7
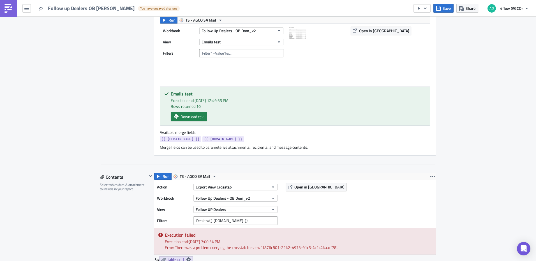
scroll to position [168, 0]
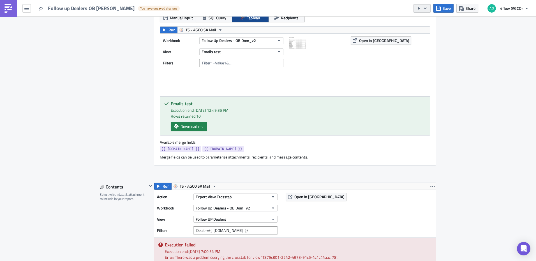
click at [427, 11] on button "button" at bounding box center [422, 8] width 17 height 8
click at [428, 33] on div "Run Report" at bounding box center [440, 31] width 44 height 6
click at [446, 7] on span "Save" at bounding box center [447, 8] width 8 height 6
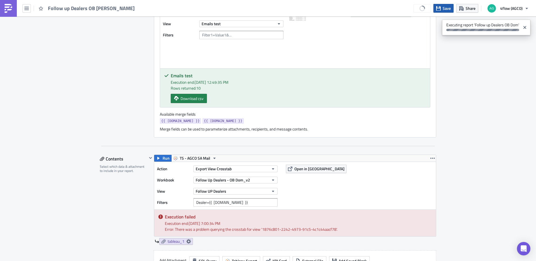
click at [439, 8] on icon "button" at bounding box center [438, 8] width 4 height 4
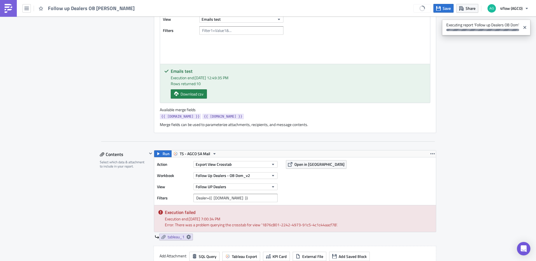
scroll to position [145, 0]
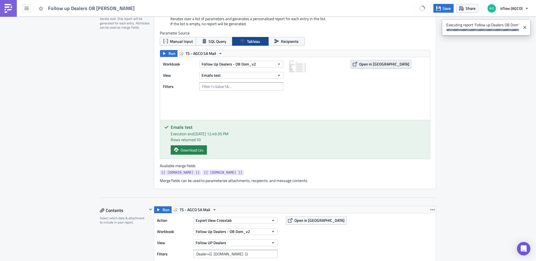
click at [358, 60] on button "Open in [GEOGRAPHIC_DATA]" at bounding box center [381, 64] width 61 height 8
click at [23, 7] on button "button" at bounding box center [26, 8] width 8 height 8
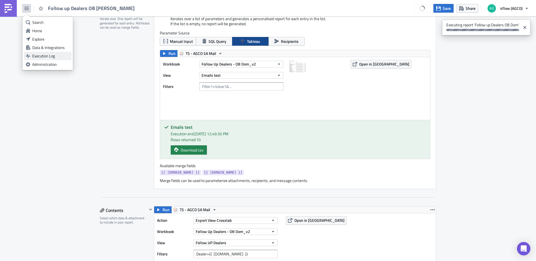
click at [52, 54] on div "Execution Log" at bounding box center [50, 56] width 37 height 6
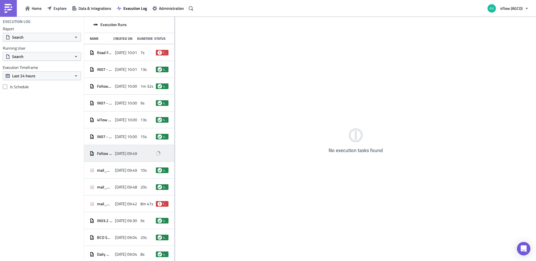
click at [107, 153] on span "Follow up Dealers OB [PERSON_NAME]" at bounding box center [104, 153] width 15 height 5
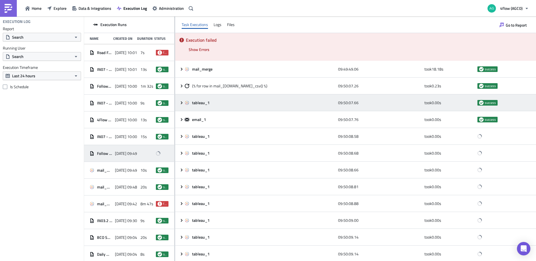
click at [181, 103] on icon at bounding box center [182, 103] width 4 height 4
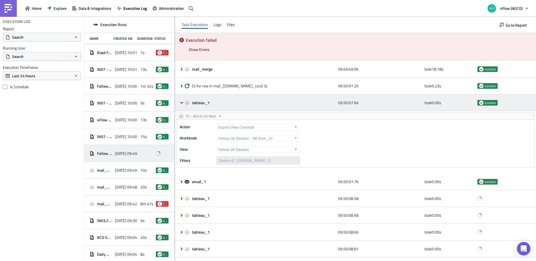
click at [181, 103] on icon at bounding box center [182, 103] width 4 height 4
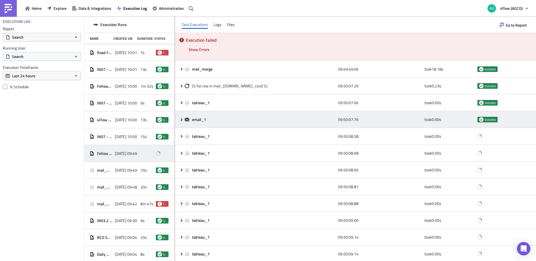
click at [180, 120] on icon at bounding box center [182, 120] width 4 height 4
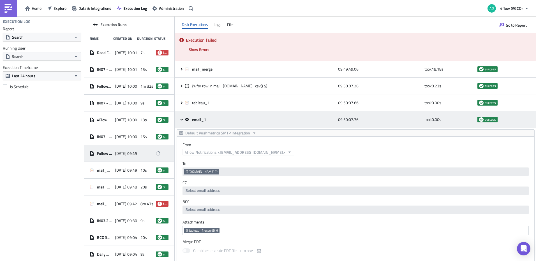
click at [180, 120] on icon at bounding box center [182, 120] width 4 height 4
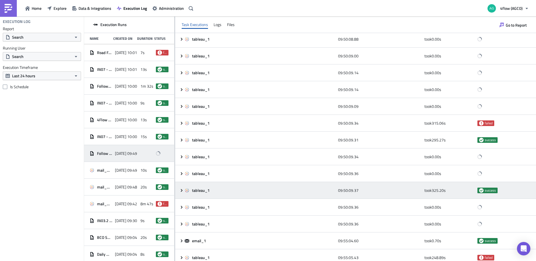
scroll to position [224, 0]
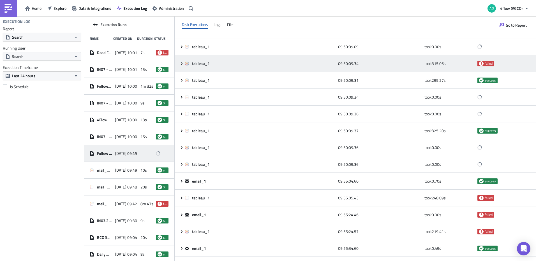
click at [179, 65] on div "tableau_1 09:50:09.34 took 315.06 s failed" at bounding box center [355, 63] width 361 height 17
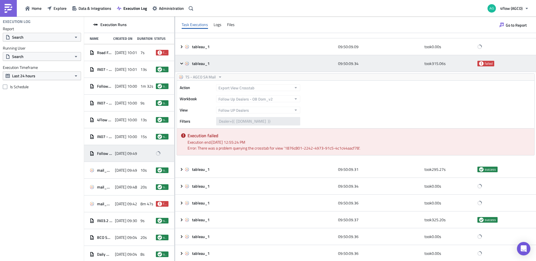
click at [182, 65] on icon at bounding box center [182, 63] width 4 height 4
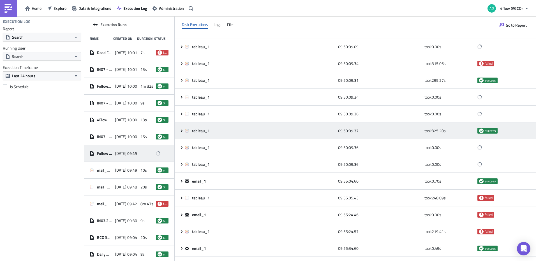
click at [182, 132] on icon at bounding box center [182, 131] width 4 height 4
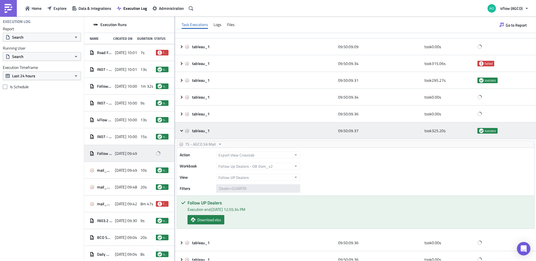
click at [182, 132] on icon at bounding box center [182, 131] width 4 height 4
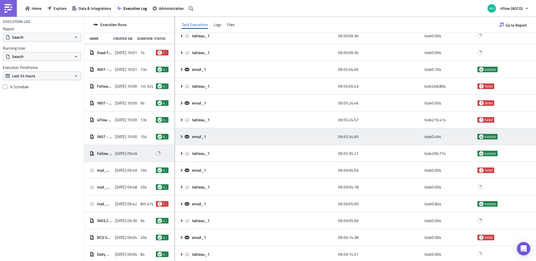
scroll to position [338, 0]
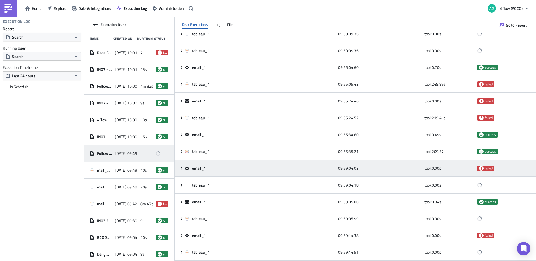
click at [183, 171] on div "email_1 09:59:04.03 took 0.00 s failed" at bounding box center [355, 168] width 361 height 17
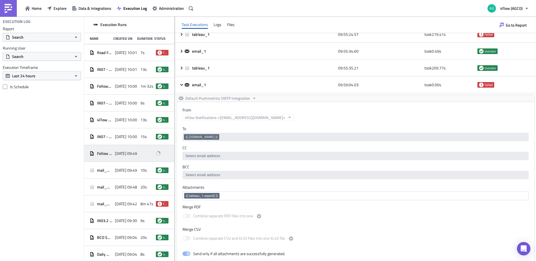
scroll to position [422, 0]
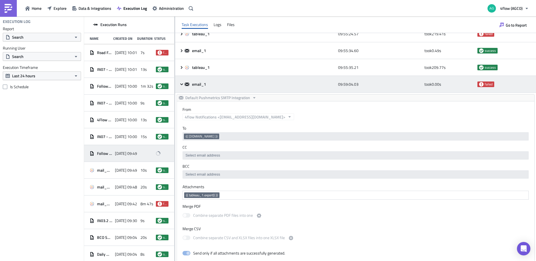
click at [183, 83] on icon at bounding box center [182, 84] width 4 height 4
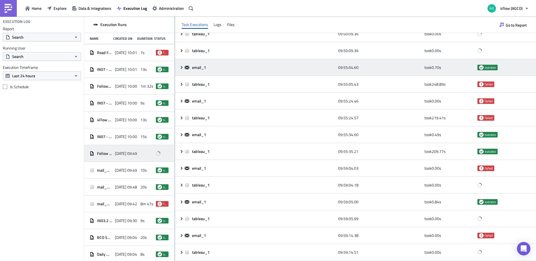
click at [180, 68] on icon at bounding box center [182, 67] width 4 height 4
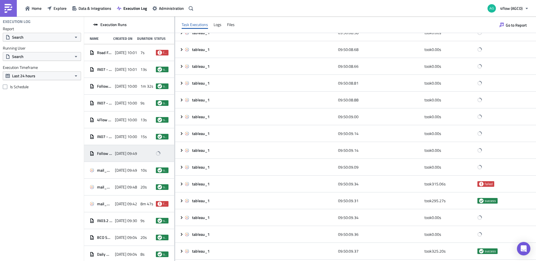
scroll to position [0, 0]
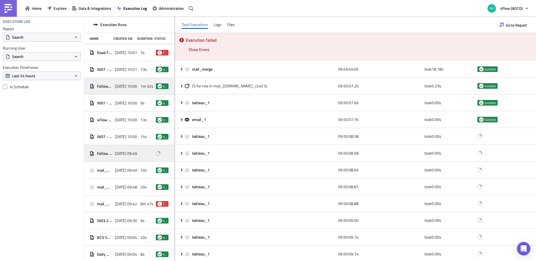
click at [101, 87] on span "Follow_iTMS_Air_Cargos 11h" at bounding box center [104, 86] width 15 height 5
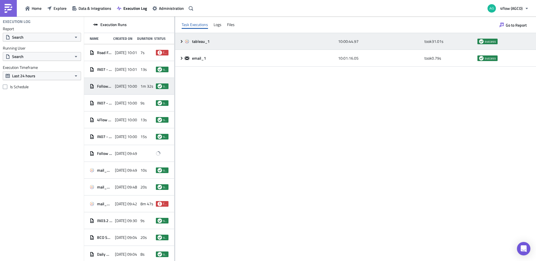
click at [182, 42] on icon at bounding box center [182, 41] width 4 height 4
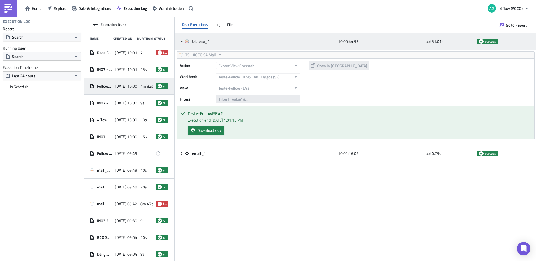
click at [181, 42] on icon at bounding box center [182, 41] width 4 height 4
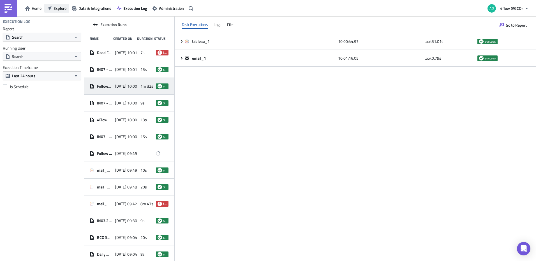
click at [57, 12] on button "Explore" at bounding box center [56, 8] width 25 height 9
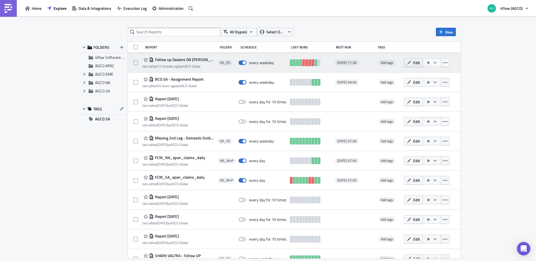
click at [418, 62] on button "Edit" at bounding box center [413, 62] width 19 height 9
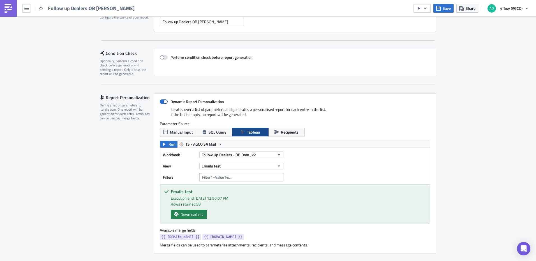
scroll to position [56, 0]
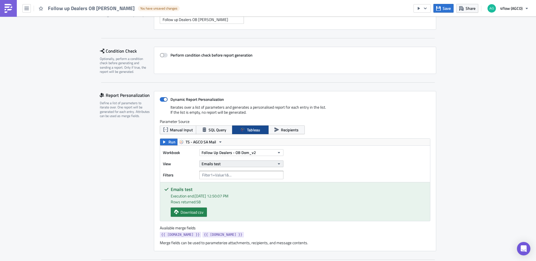
click at [269, 164] on button "Emails test" at bounding box center [241, 164] width 84 height 7
click at [320, 167] on div "Workbook Follow Up Dealers - OB Dom_v2 View Emails test Filters" at bounding box center [295, 164] width 270 height 36
click at [277, 165] on icon "button" at bounding box center [279, 164] width 4 height 4
click at [269, 156] on button "Follow Up Dealers - OB Dom_v2" at bounding box center [241, 153] width 84 height 7
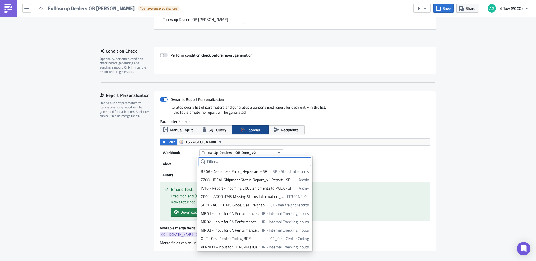
click at [236, 162] on input "text" at bounding box center [255, 162] width 112 height 8
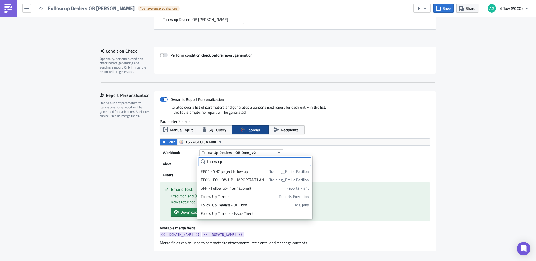
type input "follow up"
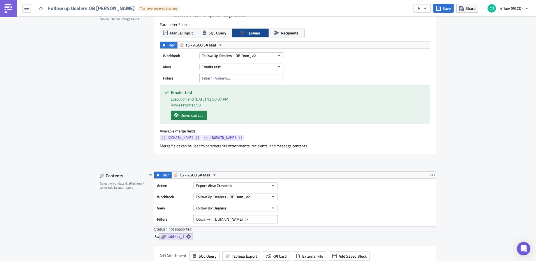
scroll to position [97, 0]
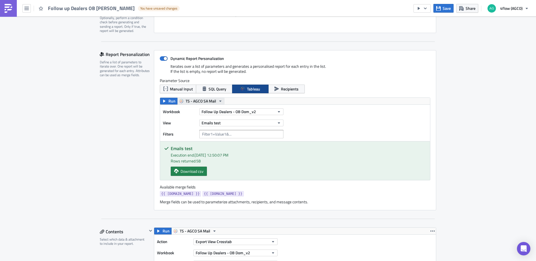
click at [206, 99] on span "TS - AGCO SA Mail" at bounding box center [201, 101] width 31 height 7
click at [205, 108] on div "TS - AGCO Mail" at bounding box center [205, 110] width 40 height 6
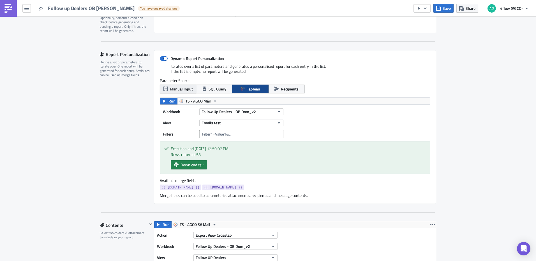
click at [183, 87] on span "Manual Input" at bounding box center [181, 89] width 23 height 6
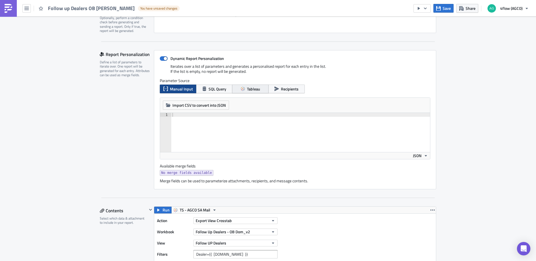
click at [247, 88] on span "Tableau" at bounding box center [253, 89] width 13 height 6
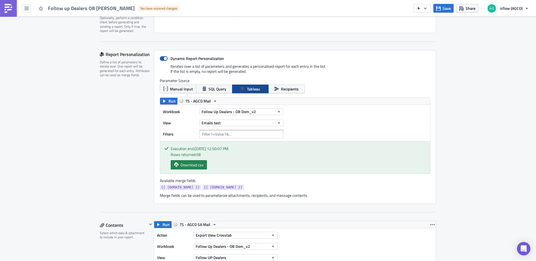
click at [161, 58] on span at bounding box center [164, 58] width 8 height 4
click at [161, 58] on input "Dynamic Report Personalization" at bounding box center [163, 59] width 4 height 4
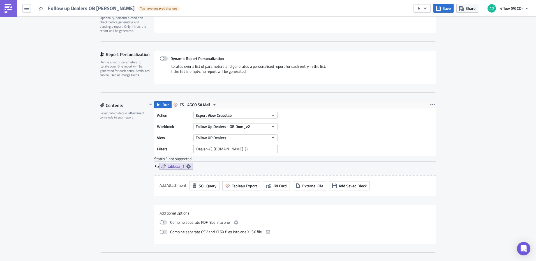
click at [160, 59] on span at bounding box center [164, 58] width 8 height 4
click at [161, 59] on input "Dynamic Report Personalization" at bounding box center [163, 59] width 4 height 4
checkbox input "true"
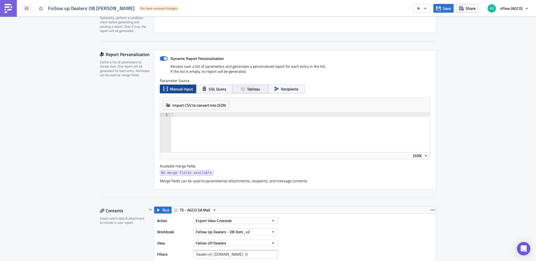
click at [247, 89] on span "Tableau" at bounding box center [253, 89] width 13 height 6
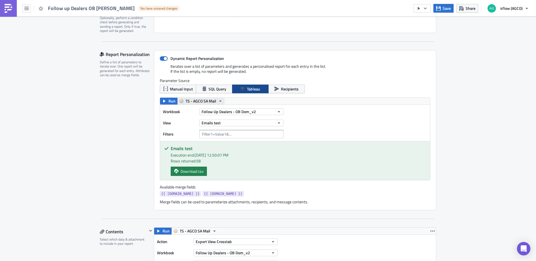
click at [213, 101] on span "TS - AGCO SA Mail" at bounding box center [201, 101] width 31 height 7
click at [212, 107] on div "TS - AGCO Mail" at bounding box center [205, 110] width 40 height 6
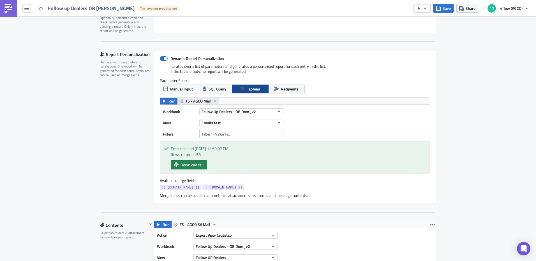
click at [213, 99] on icon "button" at bounding box center [215, 101] width 4 height 4
click at [214, 135] on div "TS - AGCO SA Mail" at bounding box center [205, 136] width 40 height 6
click at [252, 113] on span "Follow Up Dealers - OB Dom_v2" at bounding box center [229, 112] width 54 height 6
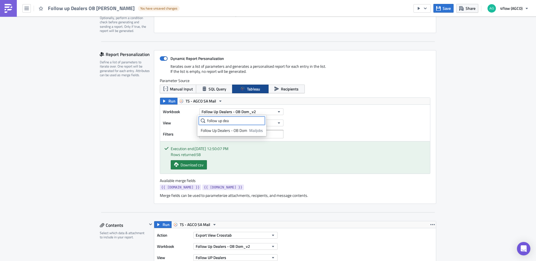
type input "follow up dea"
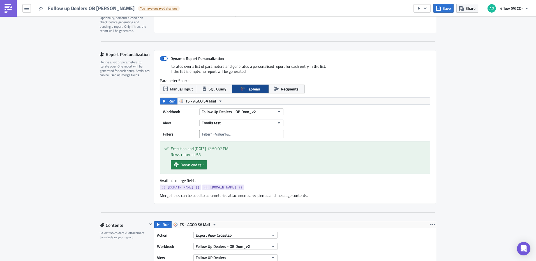
click at [27, 9] on icon "button" at bounding box center [26, 8] width 4 height 4
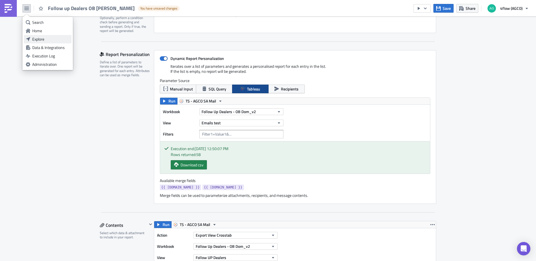
click at [43, 37] on div "Explore" at bounding box center [50, 39] width 37 height 6
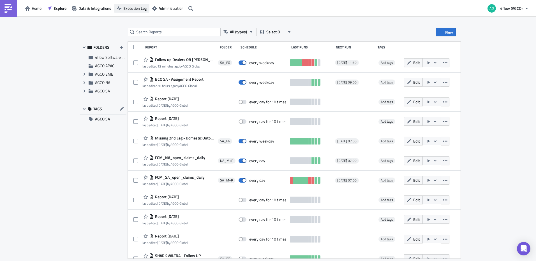
click at [134, 10] on span "Execution Log" at bounding box center [134, 8] width 23 height 6
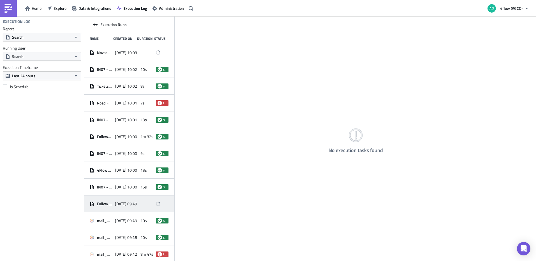
click at [108, 201] on div "Follow up Dealers OB [PERSON_NAME]" at bounding box center [101, 204] width 22 height 10
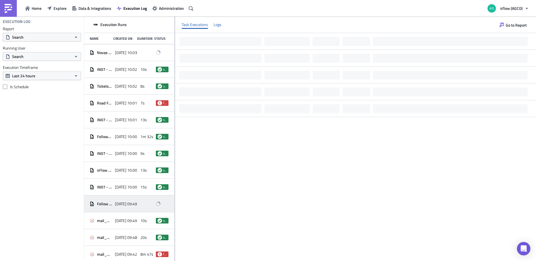
click at [217, 24] on div "Logs" at bounding box center [218, 24] width 8 height 8
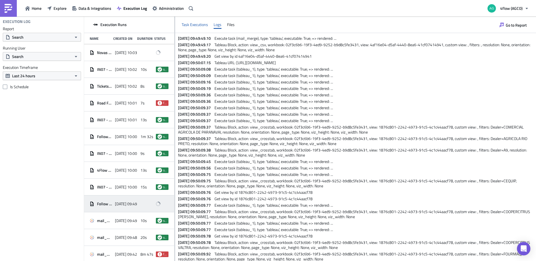
click at [195, 26] on div "Task Executions" at bounding box center [195, 24] width 26 height 8
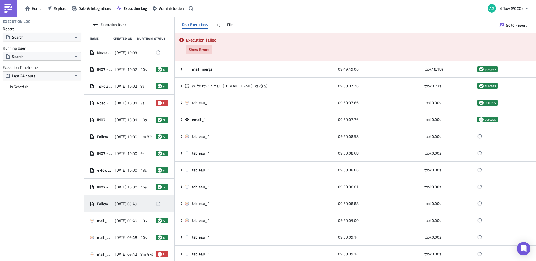
click at [199, 50] on span "Show Errors" at bounding box center [199, 50] width 21 height 6
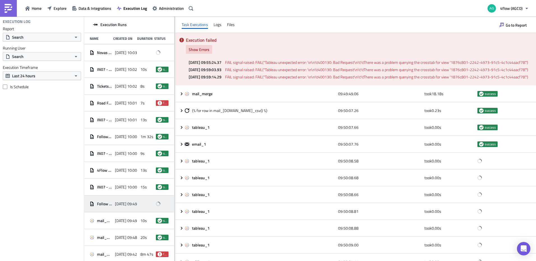
click at [199, 50] on span "Show Errors" at bounding box center [199, 50] width 21 height 6
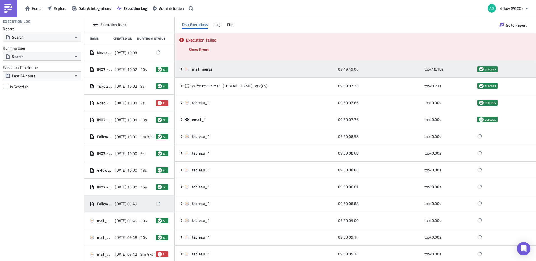
click at [182, 70] on icon at bounding box center [182, 69] width 4 height 4
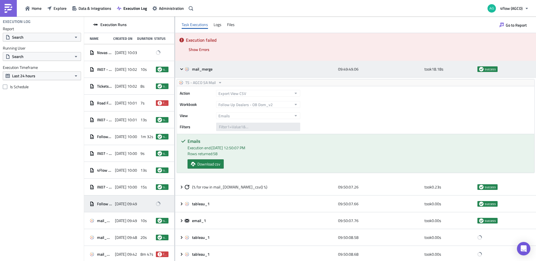
click at [180, 70] on icon at bounding box center [182, 69] width 4 height 4
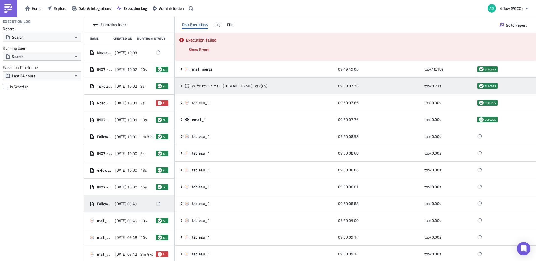
click at [181, 86] on icon at bounding box center [182, 86] width 4 height 4
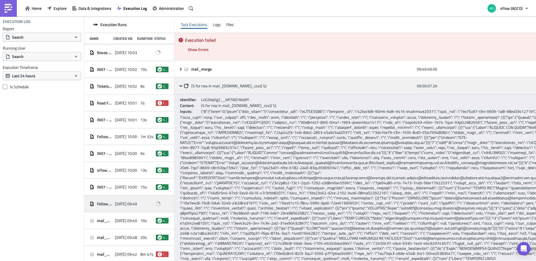
click at [181, 86] on icon at bounding box center [181, 86] width 3 height 2
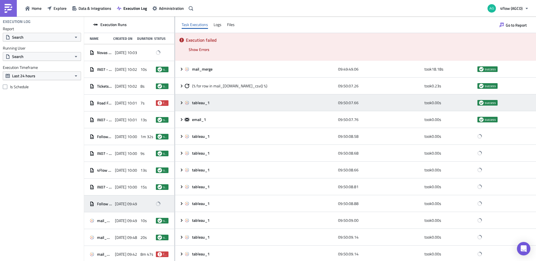
click at [182, 104] on icon at bounding box center [182, 102] width 2 height 3
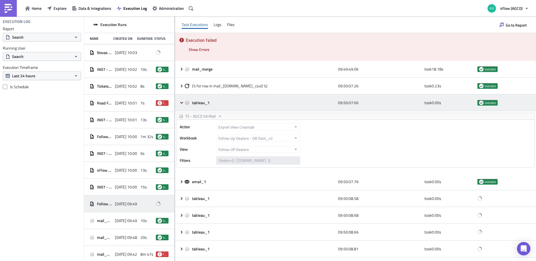
click at [182, 104] on icon at bounding box center [181, 103] width 3 height 2
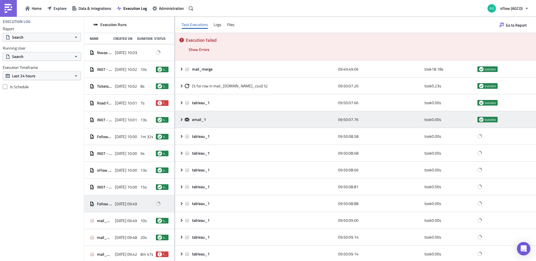
click at [180, 119] on icon at bounding box center [182, 120] width 4 height 4
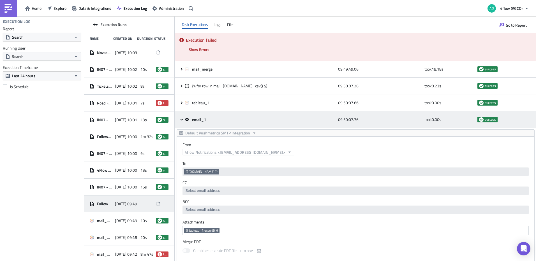
click at [180, 119] on icon at bounding box center [182, 120] width 4 height 4
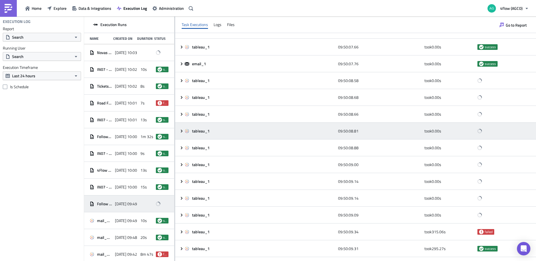
scroll to position [56, 0]
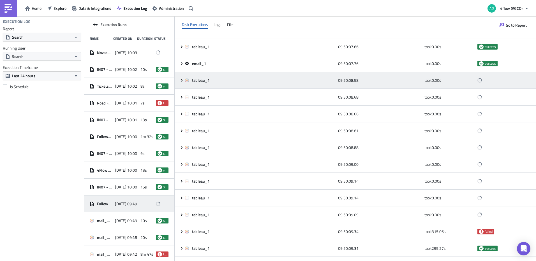
click at [182, 81] on icon at bounding box center [182, 80] width 2 height 3
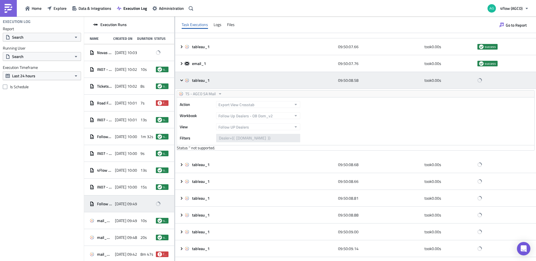
click at [182, 81] on icon at bounding box center [181, 80] width 3 height 2
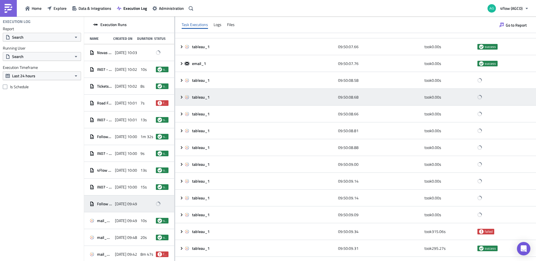
click at [183, 96] on icon at bounding box center [182, 97] width 4 height 4
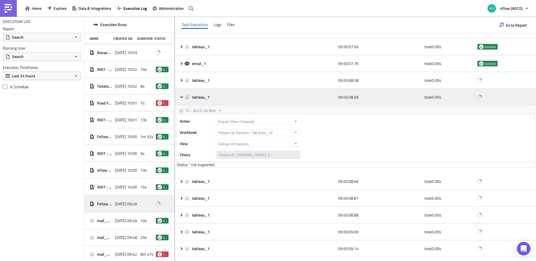
click at [183, 96] on icon at bounding box center [181, 97] width 3 height 2
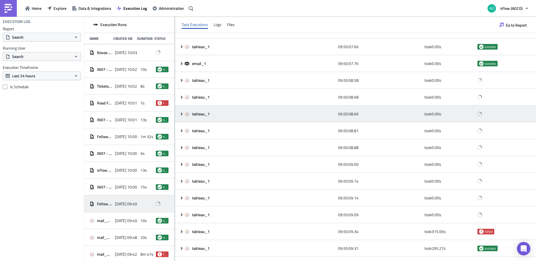
click at [181, 114] on icon at bounding box center [182, 114] width 4 height 4
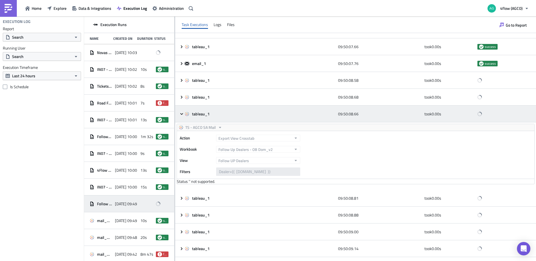
click at [181, 114] on icon at bounding box center [181, 114] width 3 height 2
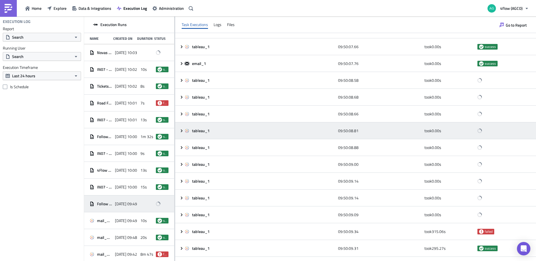
click at [181, 129] on icon at bounding box center [182, 131] width 4 height 4
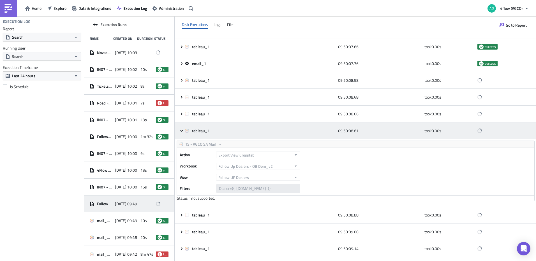
click at [181, 129] on icon at bounding box center [182, 131] width 4 height 4
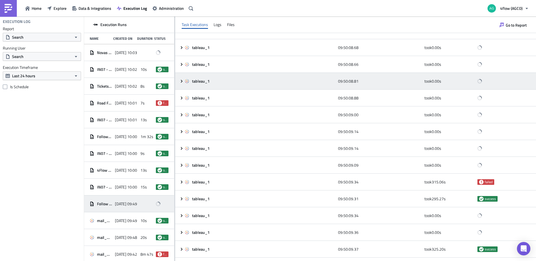
scroll to position [112, 0]
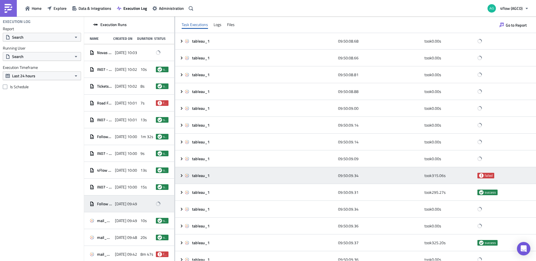
click at [180, 176] on icon at bounding box center [182, 176] width 4 height 4
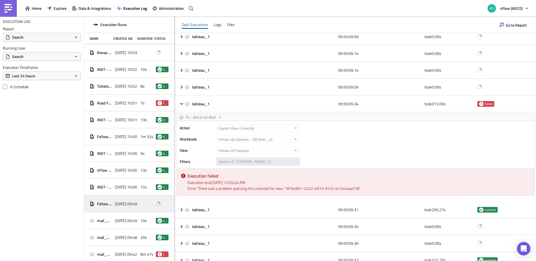
scroll to position [196, 0]
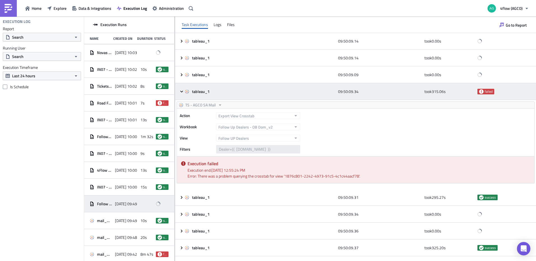
click at [182, 91] on icon at bounding box center [182, 91] width 4 height 4
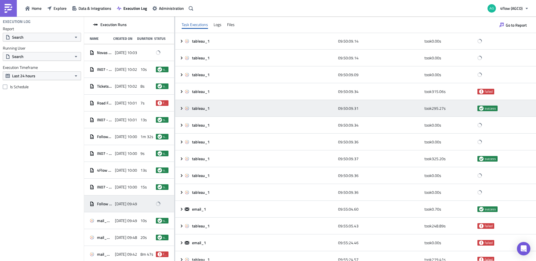
click at [182, 109] on icon at bounding box center [182, 108] width 2 height 3
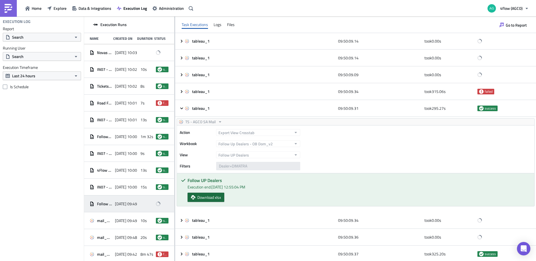
click at [213, 198] on span "Download xlsx" at bounding box center [209, 198] width 24 height 6
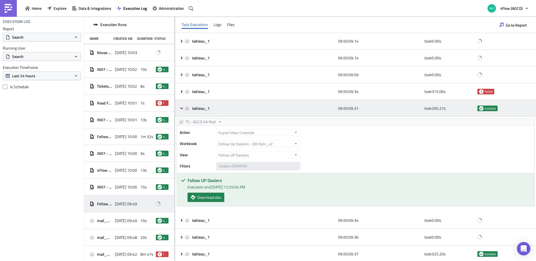
click at [180, 109] on icon at bounding box center [182, 108] width 4 height 4
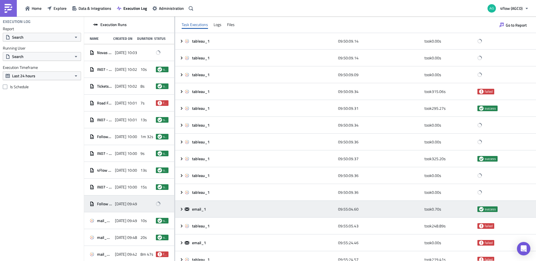
click at [182, 208] on icon at bounding box center [182, 209] width 4 height 4
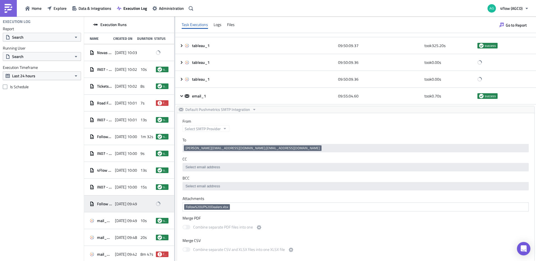
scroll to position [309, 0]
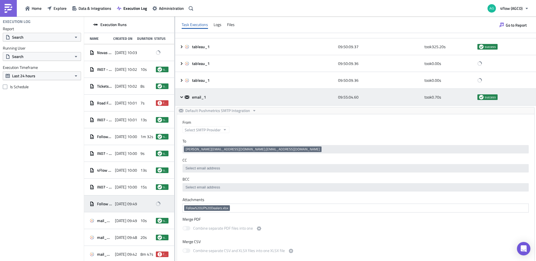
click at [181, 100] on div "email_1 09:55:04.60 took 0.70 s success" at bounding box center [355, 97] width 361 height 17
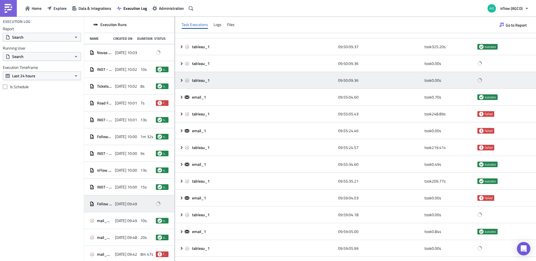
click at [183, 83] on div "tableau_1 09:50:09.36 took 0.00 s" at bounding box center [355, 80] width 361 height 17
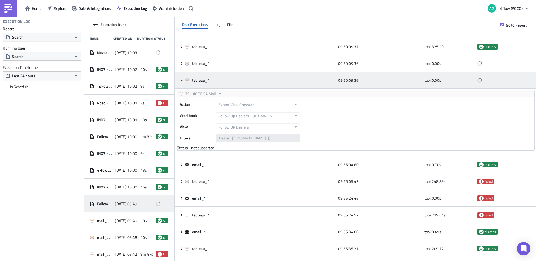
click at [183, 82] on icon at bounding box center [182, 80] width 4 height 4
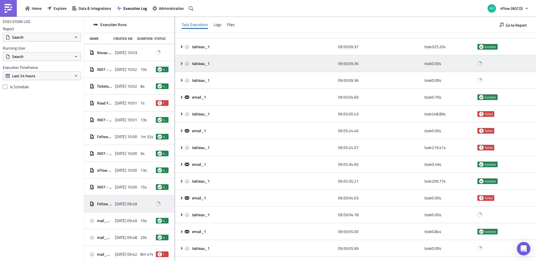
click at [183, 66] on div "tableau_1 09:50:09.36 took 0.00 s" at bounding box center [355, 63] width 361 height 17
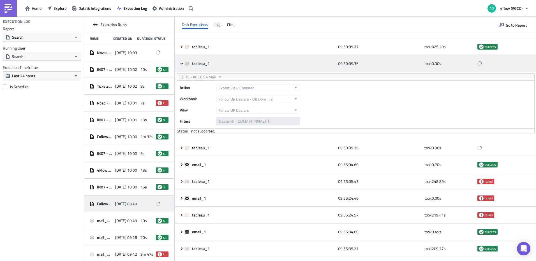
click at [182, 65] on icon at bounding box center [182, 63] width 4 height 4
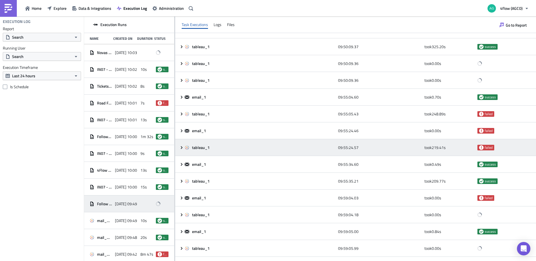
click at [180, 147] on icon at bounding box center [182, 148] width 4 height 4
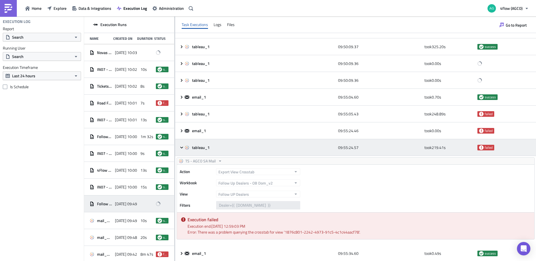
click at [180, 147] on icon at bounding box center [182, 148] width 4 height 4
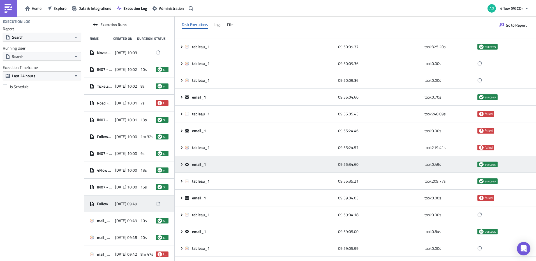
click at [182, 165] on icon at bounding box center [182, 164] width 2 height 3
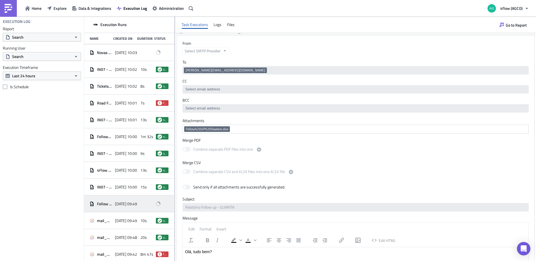
scroll to position [365, 0]
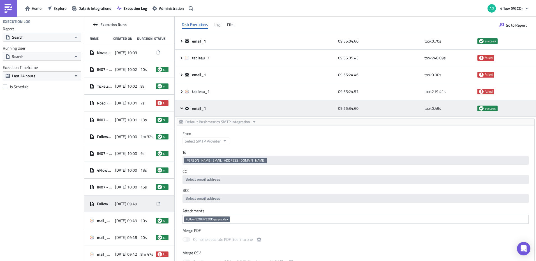
click at [181, 109] on icon at bounding box center [181, 108] width 3 height 2
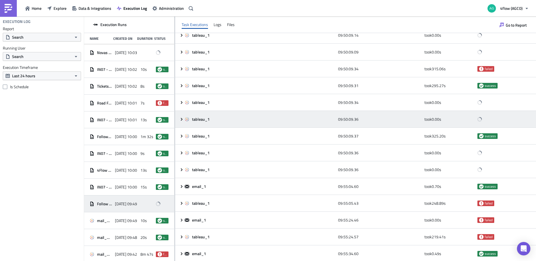
scroll to position [198, 0]
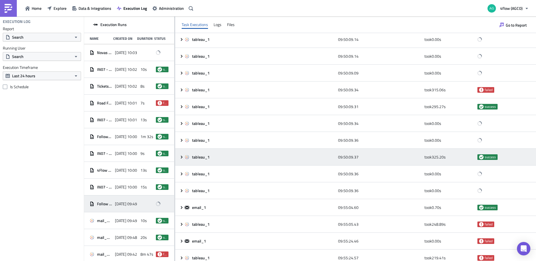
click at [182, 157] on icon at bounding box center [182, 157] width 2 height 3
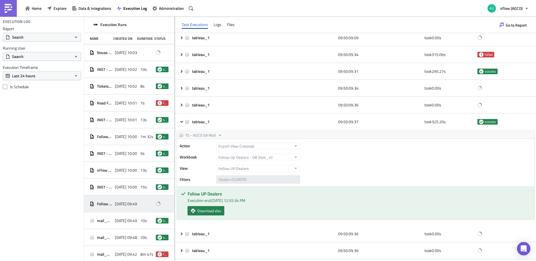
scroll to position [226, 0]
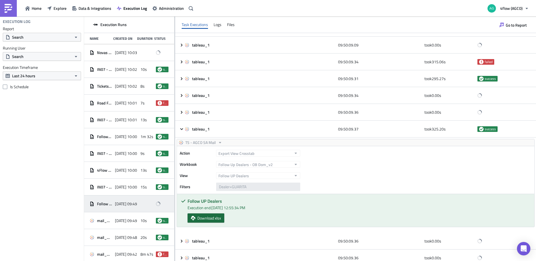
click at [216, 219] on span "Download xlsx" at bounding box center [209, 218] width 24 height 6
click at [364, 9] on div "Home Explore Data & Integrations Execution Log Administration 4flow (AGCO)" at bounding box center [268, 8] width 536 height 17
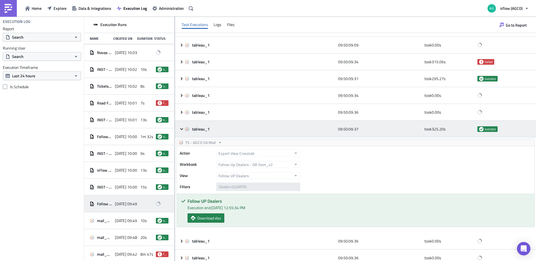
click at [182, 128] on icon at bounding box center [182, 129] width 4 height 4
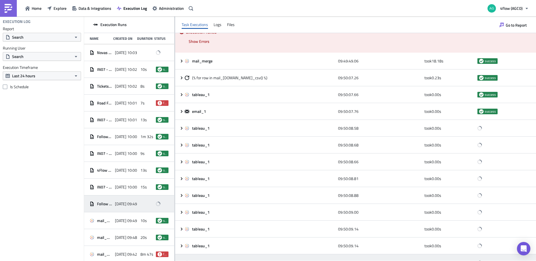
scroll to position [0, 0]
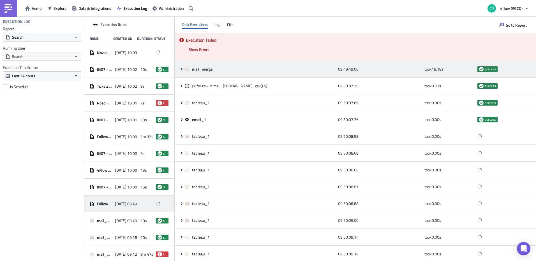
click at [181, 70] on icon at bounding box center [182, 69] width 4 height 4
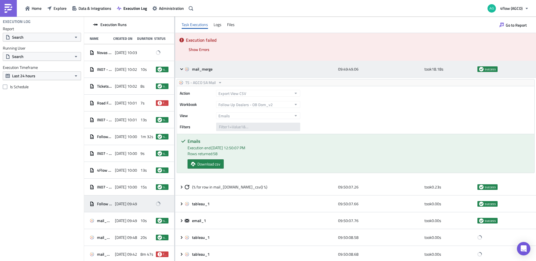
click at [181, 70] on icon at bounding box center [182, 69] width 4 height 4
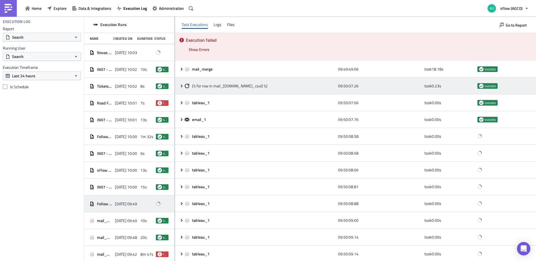
click at [180, 86] on icon at bounding box center [182, 86] width 4 height 4
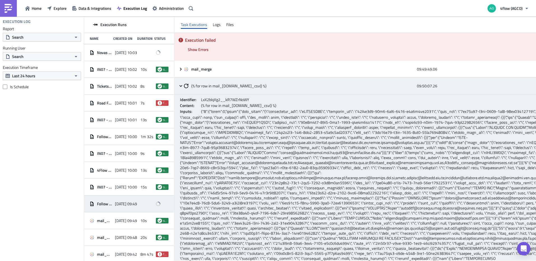
click at [181, 86] on icon at bounding box center [181, 86] width 3 height 2
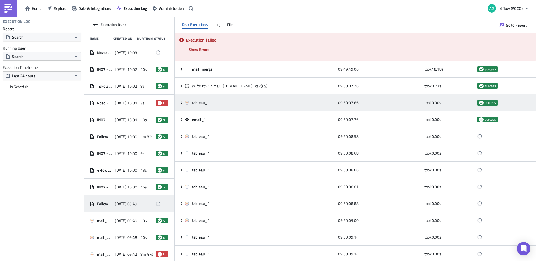
click at [180, 102] on icon at bounding box center [182, 103] width 4 height 4
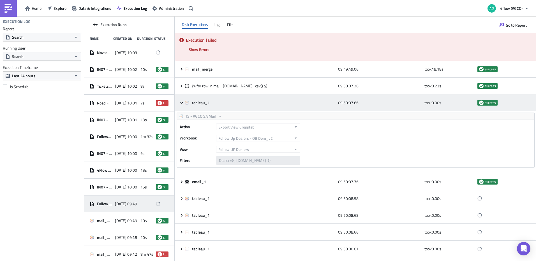
click at [180, 102] on icon at bounding box center [182, 103] width 4 height 4
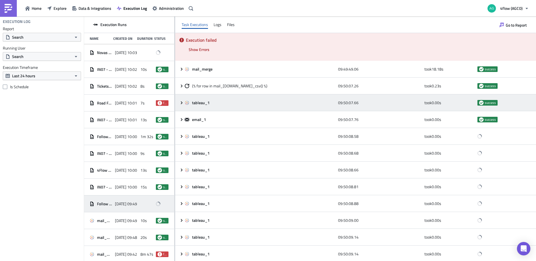
click at [181, 103] on icon at bounding box center [182, 103] width 4 height 4
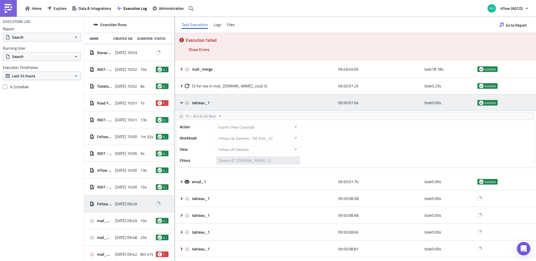
click at [181, 103] on icon at bounding box center [181, 103] width 3 height 2
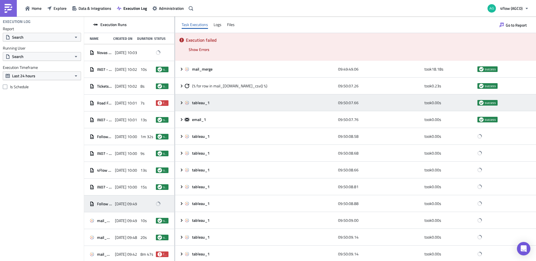
click at [182, 105] on div "tableau_1 09:50:07.66 took 0.00 s success" at bounding box center [355, 103] width 361 height 17
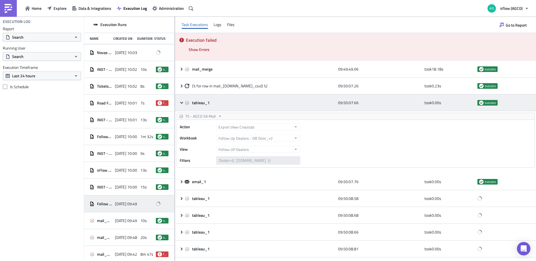
click at [182, 105] on div "tableau_1 09:50:07.66 took 0.00 s success" at bounding box center [355, 103] width 361 height 17
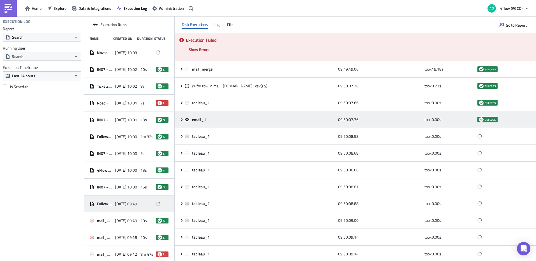
click at [182, 120] on icon at bounding box center [182, 119] width 2 height 3
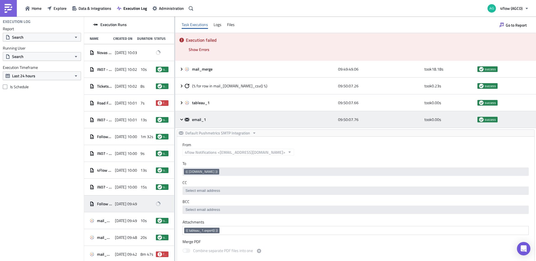
click at [181, 119] on icon at bounding box center [181, 120] width 3 height 2
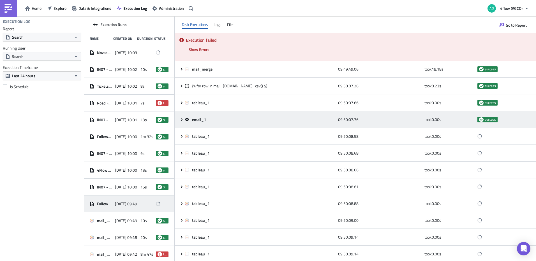
click at [181, 119] on icon at bounding box center [182, 120] width 4 height 4
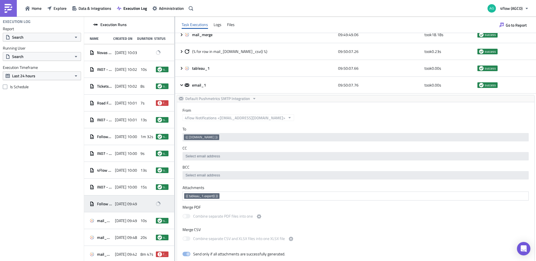
scroll to position [28, 0]
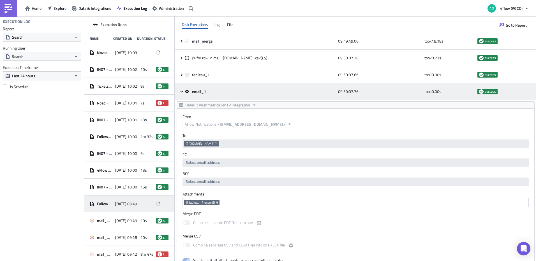
click at [183, 90] on icon at bounding box center [182, 91] width 4 height 4
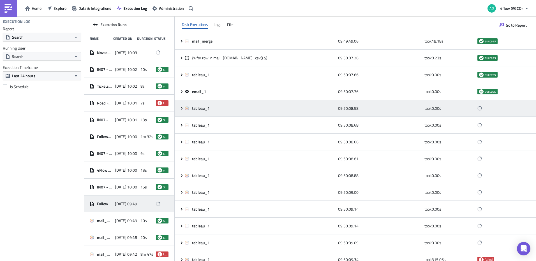
click at [181, 109] on icon at bounding box center [182, 108] width 4 height 4
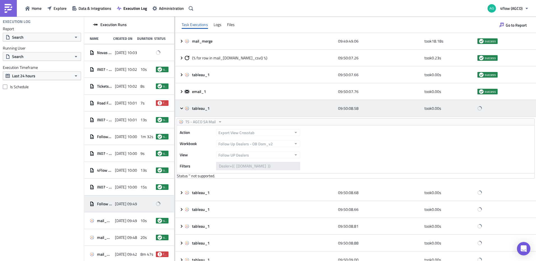
click at [181, 109] on icon at bounding box center [182, 108] width 4 height 4
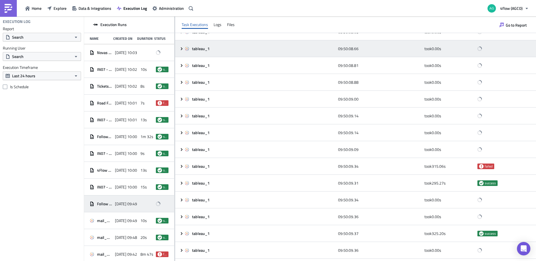
scroll to position [140, 0]
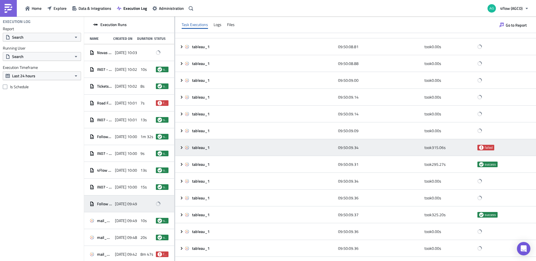
click at [182, 146] on icon at bounding box center [182, 148] width 4 height 4
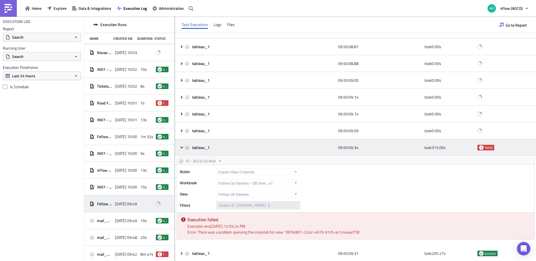
click at [182, 146] on icon at bounding box center [182, 148] width 4 height 4
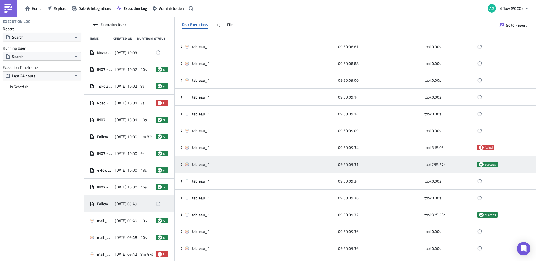
click at [182, 164] on icon at bounding box center [182, 164] width 2 height 3
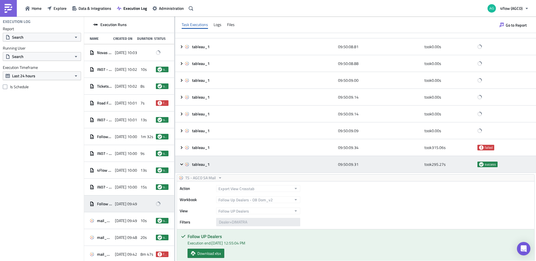
click at [182, 164] on icon at bounding box center [182, 164] width 4 height 4
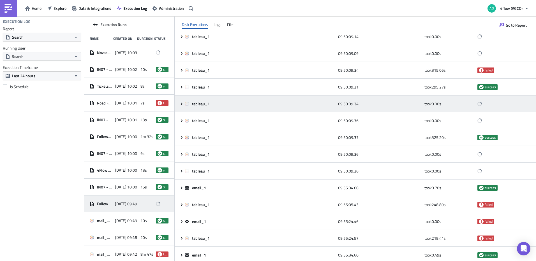
scroll to position [224, 0]
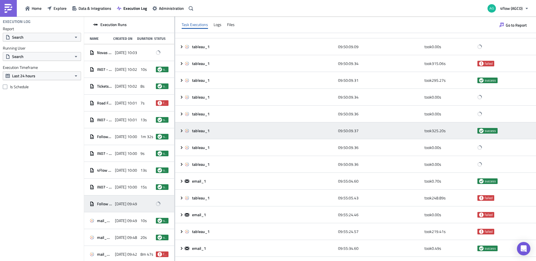
click at [182, 131] on icon at bounding box center [182, 130] width 2 height 3
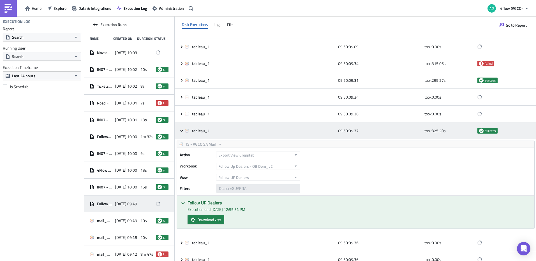
click at [182, 131] on icon at bounding box center [181, 131] width 3 height 2
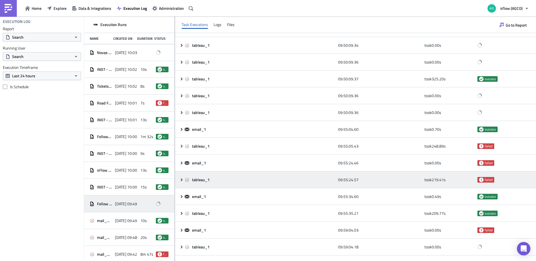
scroll to position [281, 0]
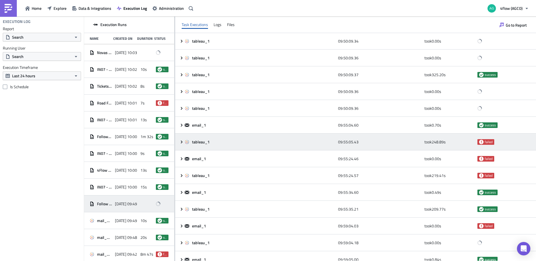
click at [184, 142] on icon at bounding box center [182, 142] width 4 height 4
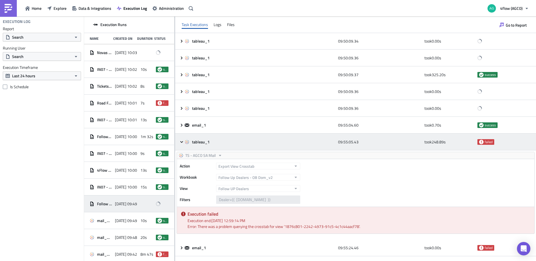
click at [182, 142] on icon at bounding box center [182, 142] width 4 height 4
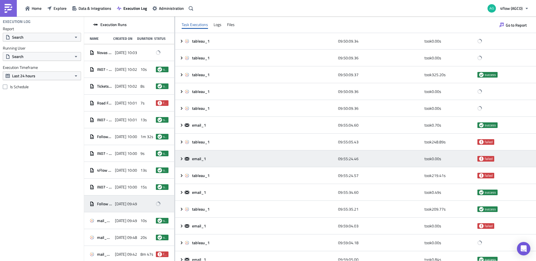
click at [181, 160] on icon at bounding box center [182, 158] width 2 height 3
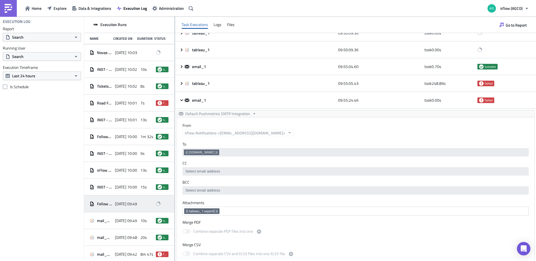
scroll to position [337, 0]
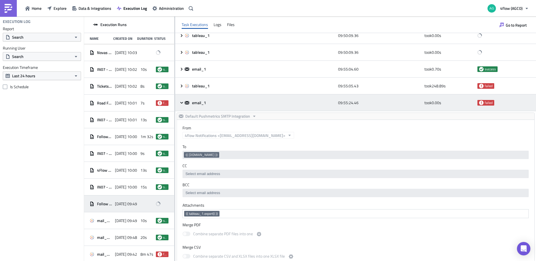
click at [182, 104] on icon at bounding box center [182, 103] width 4 height 4
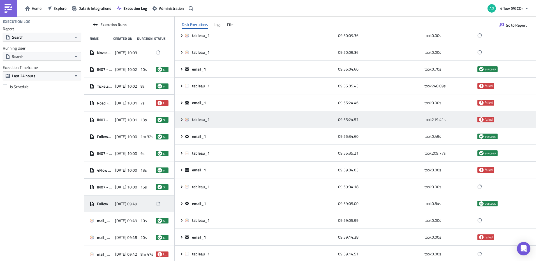
click at [183, 122] on div "tableau_1 09:55:24.57 took 219.41 s failed" at bounding box center [355, 119] width 361 height 17
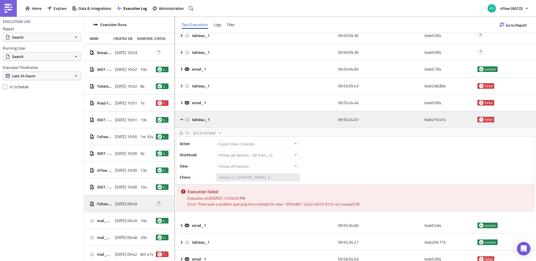
click at [182, 121] on icon at bounding box center [182, 120] width 4 height 4
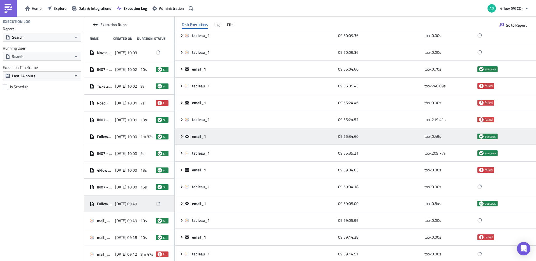
click at [183, 138] on icon at bounding box center [182, 136] width 4 height 4
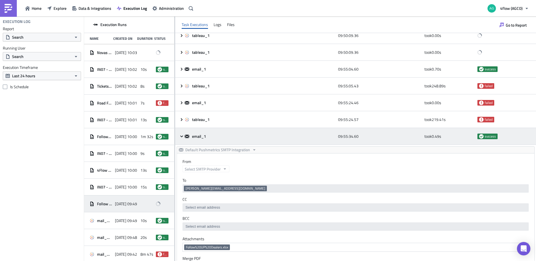
scroll to position [0, 0]
click at [181, 137] on icon at bounding box center [182, 136] width 4 height 4
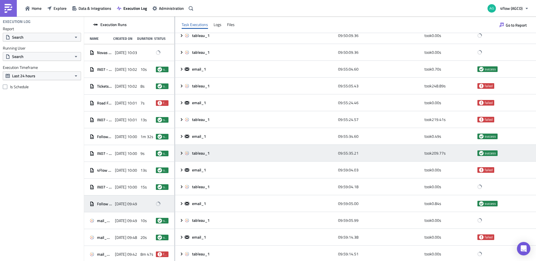
click at [183, 153] on icon at bounding box center [182, 153] width 4 height 4
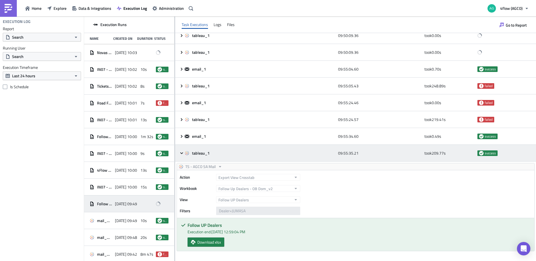
click at [183, 153] on icon at bounding box center [181, 153] width 3 height 2
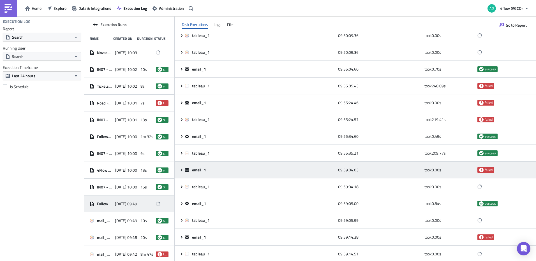
click at [183, 169] on icon at bounding box center [182, 170] width 4 height 4
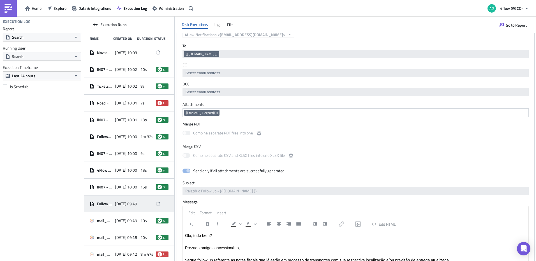
scroll to position [365, 0]
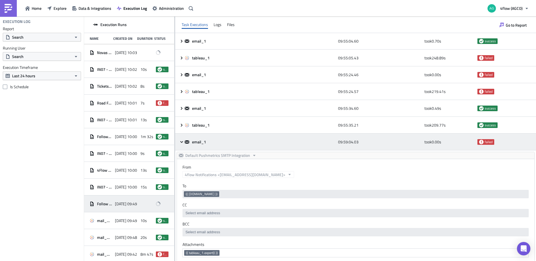
click at [181, 141] on icon at bounding box center [182, 142] width 4 height 4
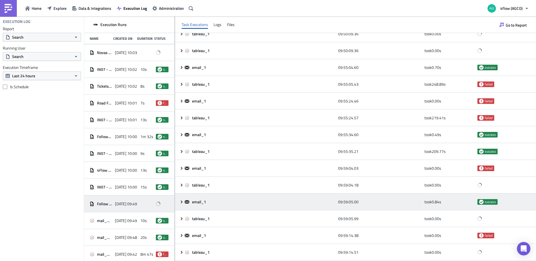
click at [181, 201] on icon at bounding box center [182, 202] width 4 height 4
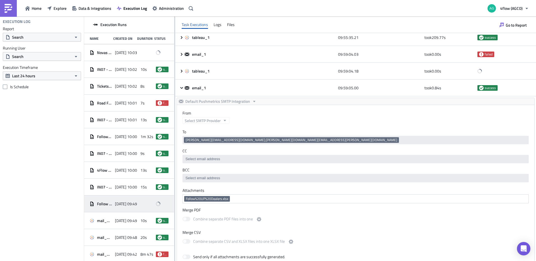
scroll to position [449, 0]
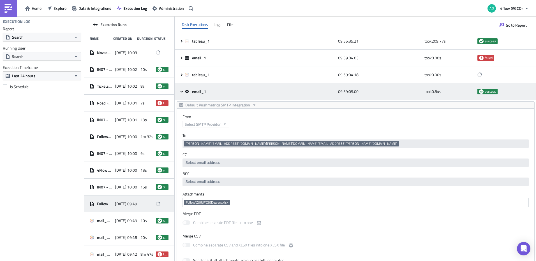
click at [182, 91] on icon at bounding box center [182, 91] width 4 height 4
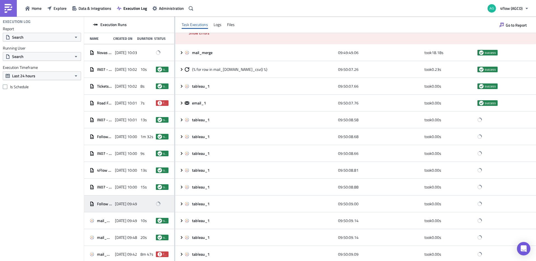
scroll to position [0, 0]
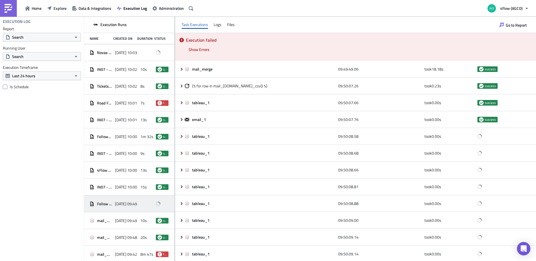
click at [223, 23] on div "Task Executions Logs Files" at bounding box center [355, 25] width 361 height 17
click at [228, 26] on div "Files" at bounding box center [231, 24] width 8 height 8
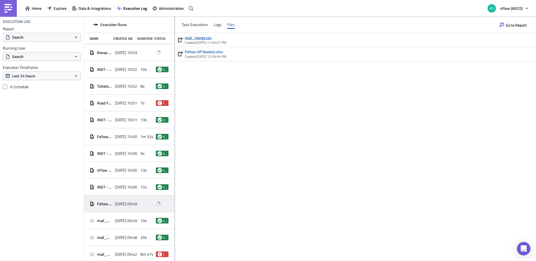
click at [207, 38] on link "mail_merge.csv" at bounding box center [206, 37] width 42 height 5
click at [195, 24] on div "Task Executions" at bounding box center [195, 24] width 26 height 8
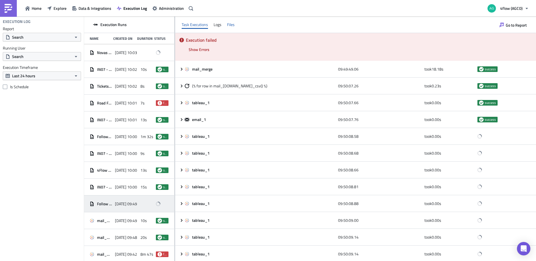
click at [229, 24] on div "Files" at bounding box center [231, 24] width 8 height 8
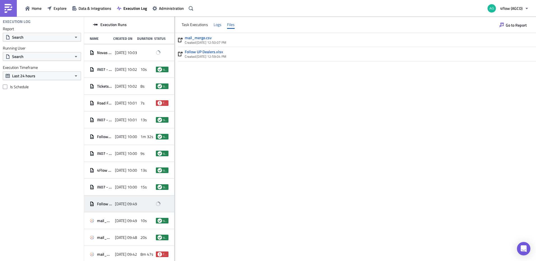
click at [215, 24] on div "Logs" at bounding box center [218, 24] width 8 height 8
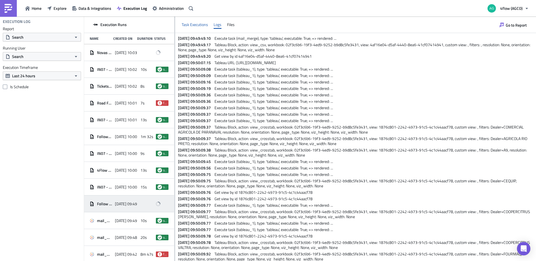
click at [204, 24] on div "Task Executions" at bounding box center [195, 24] width 26 height 8
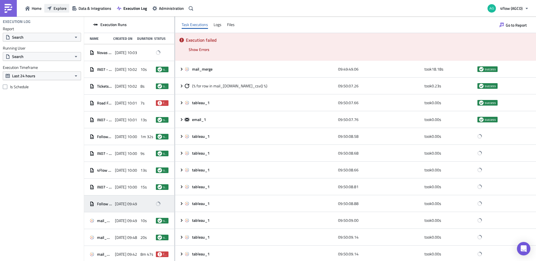
click at [50, 6] on icon "button" at bounding box center [49, 8] width 4 height 4
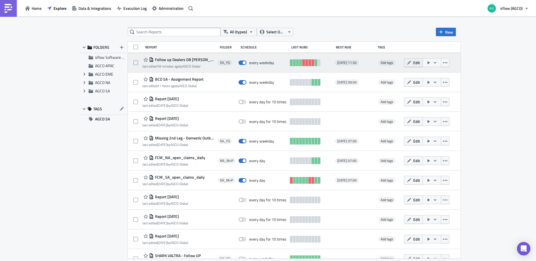
click at [419, 60] on button "Edit" at bounding box center [413, 62] width 19 height 9
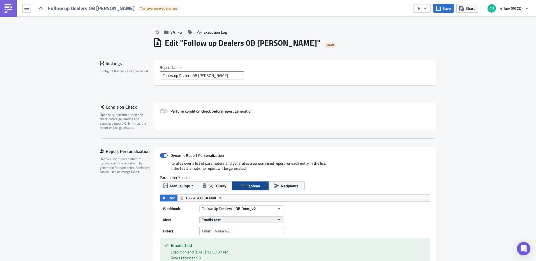
click at [272, 217] on button "Emails test" at bounding box center [241, 220] width 84 height 7
click at [358, 210] on div "Workbook Follow Up Dealers - OB Dom_v2 View Emails test Filters" at bounding box center [295, 220] width 270 height 36
click at [267, 219] on button "Emails test" at bounding box center [241, 220] width 84 height 7
click at [357, 212] on div "Workbook Follow Up Dealers - OB Dom_v2 View Emails test Filters" at bounding box center [295, 220] width 270 height 36
click at [28, 10] on icon "button" at bounding box center [26, 8] width 4 height 3
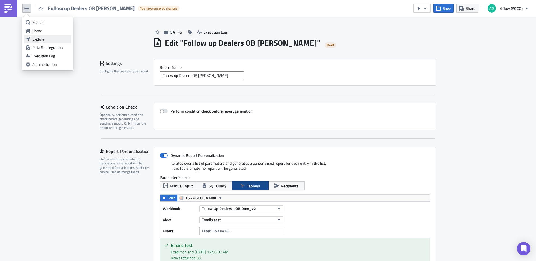
click at [39, 38] on div "Explore" at bounding box center [50, 39] width 37 height 6
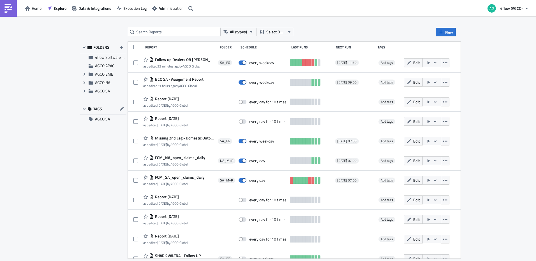
click at [127, 10] on span "Execution Log" at bounding box center [134, 8] width 23 height 6
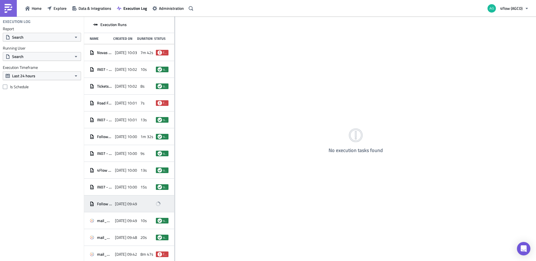
click at [100, 197] on div "Follow up Dealers OB Dom [DATE] 09:49" at bounding box center [129, 204] width 90 height 17
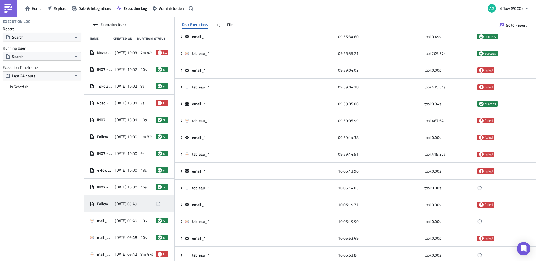
scroll to position [439, 0]
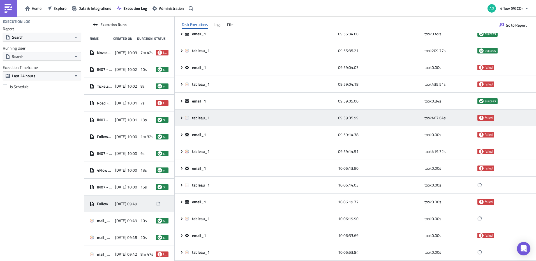
click at [182, 118] on icon at bounding box center [182, 117] width 2 height 3
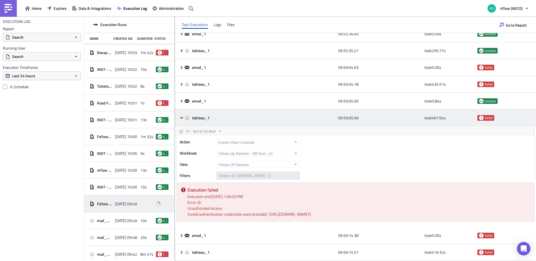
click at [182, 118] on icon at bounding box center [181, 118] width 3 height 2
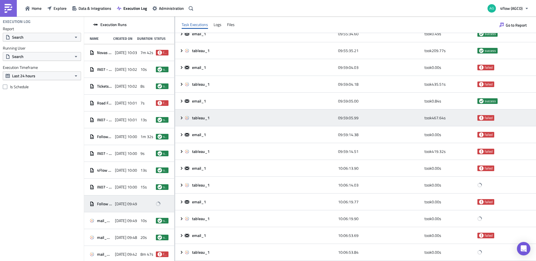
click at [182, 118] on icon at bounding box center [182, 117] width 2 height 3
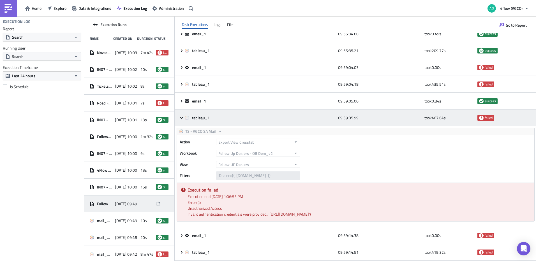
click at [182, 118] on icon at bounding box center [181, 118] width 3 height 2
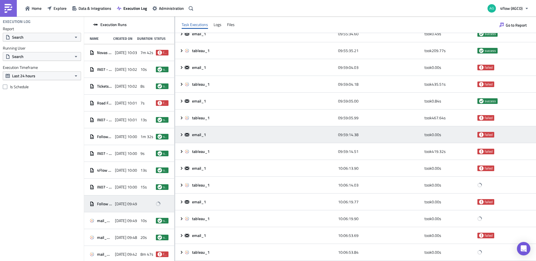
click at [181, 133] on icon at bounding box center [182, 135] width 4 height 4
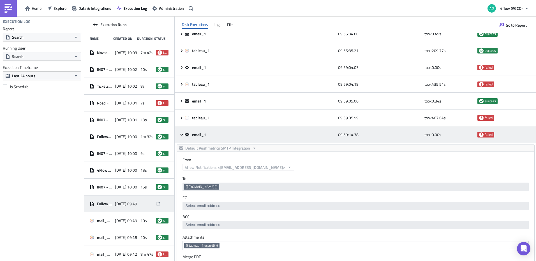
scroll to position [0, 0]
click at [181, 133] on icon at bounding box center [182, 135] width 4 height 4
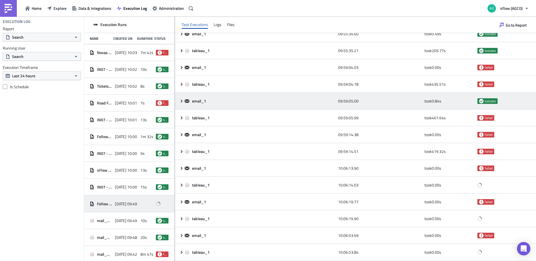
click at [181, 102] on icon at bounding box center [182, 101] width 4 height 4
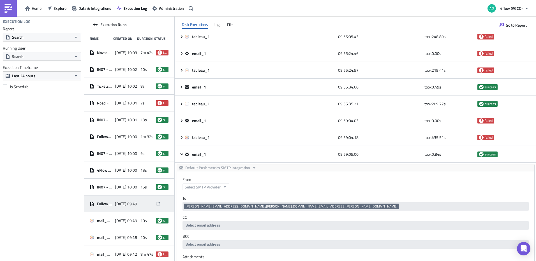
scroll to position [383, 0]
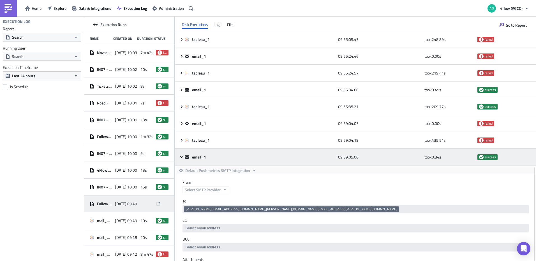
click at [180, 158] on icon at bounding box center [182, 157] width 4 height 4
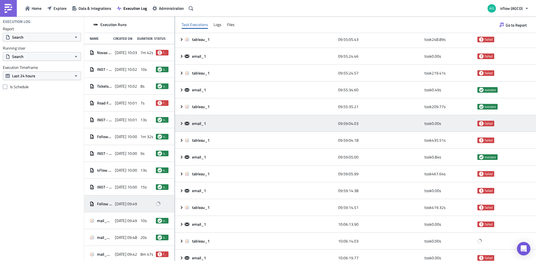
click at [181, 124] on icon at bounding box center [182, 123] width 4 height 4
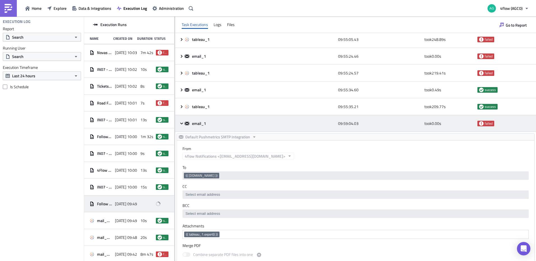
scroll to position [0, 0]
click at [181, 124] on icon at bounding box center [182, 123] width 4 height 4
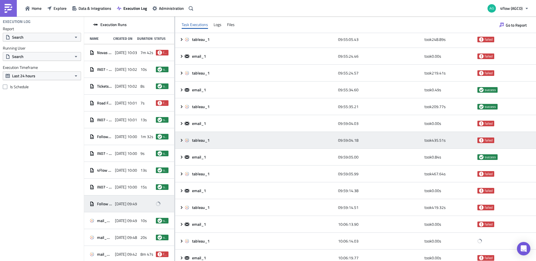
click at [181, 139] on icon at bounding box center [182, 140] width 2 height 3
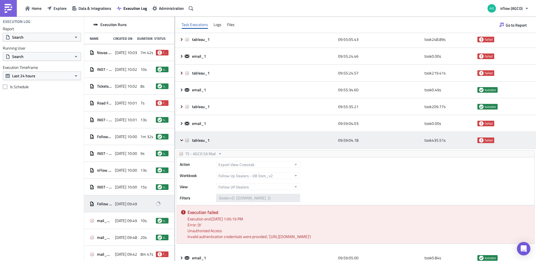
click at [181, 139] on icon at bounding box center [182, 140] width 4 height 4
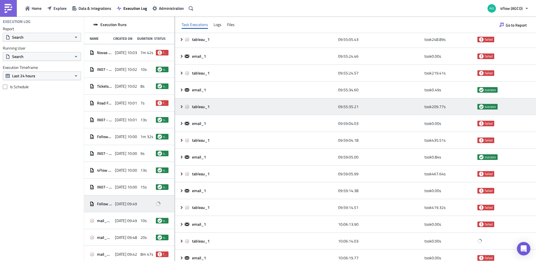
click at [181, 107] on icon at bounding box center [182, 107] width 4 height 4
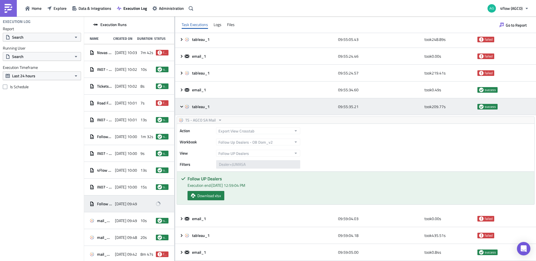
click at [181, 107] on icon at bounding box center [181, 107] width 3 height 2
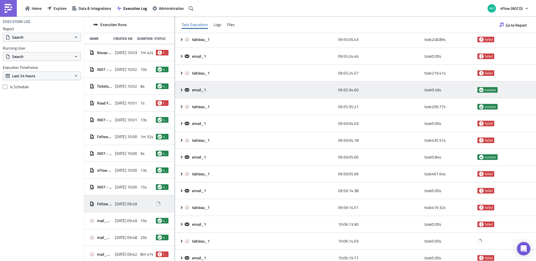
click at [182, 90] on icon at bounding box center [182, 89] width 2 height 3
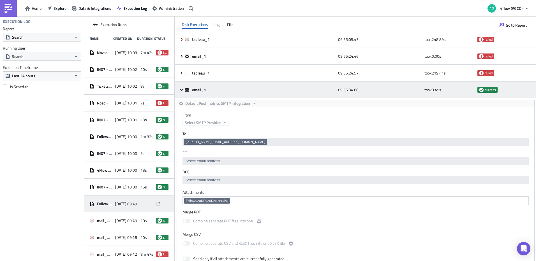
click at [182, 90] on icon at bounding box center [181, 90] width 3 height 2
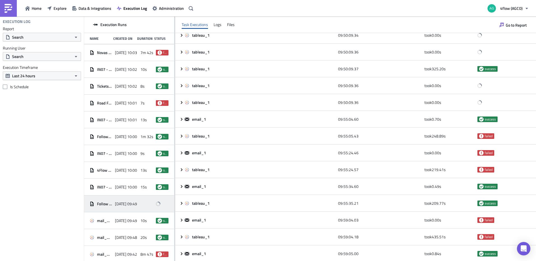
scroll to position [271, 0]
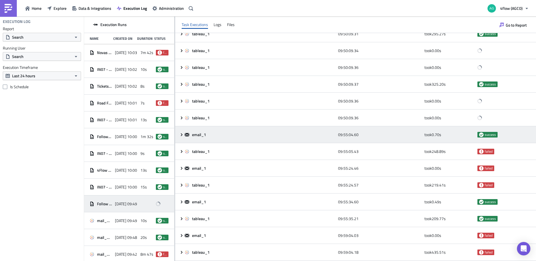
click at [179, 135] on div "email_1 09:55:04.60 took 0.70 s success" at bounding box center [355, 135] width 361 height 17
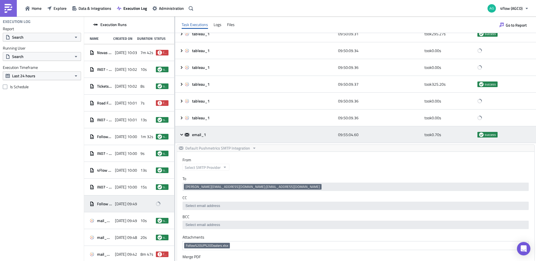
scroll to position [0, 0]
click at [180, 135] on icon at bounding box center [182, 135] width 4 height 4
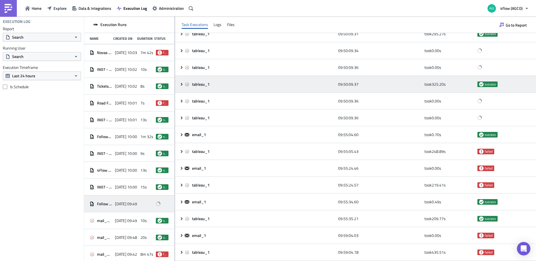
click at [181, 84] on icon at bounding box center [182, 84] width 4 height 4
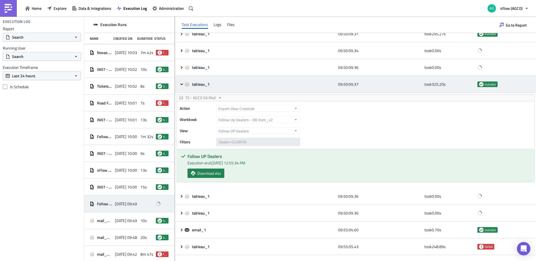
click at [181, 84] on icon at bounding box center [182, 84] width 4 height 4
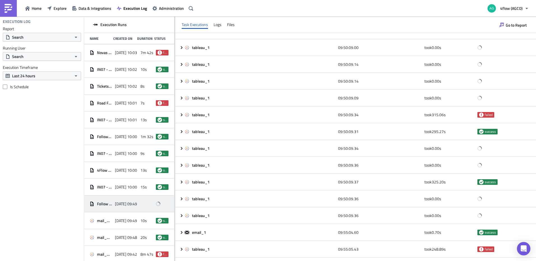
scroll to position [159, 0]
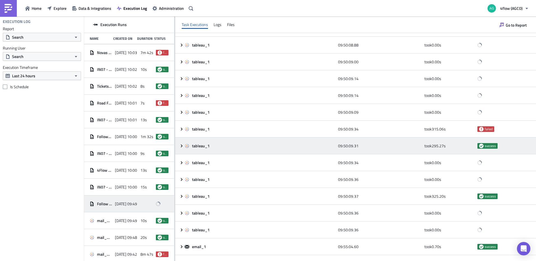
click at [183, 150] on div "tableau_1 09:50:09.31 took 295.27 s success" at bounding box center [355, 146] width 361 height 17
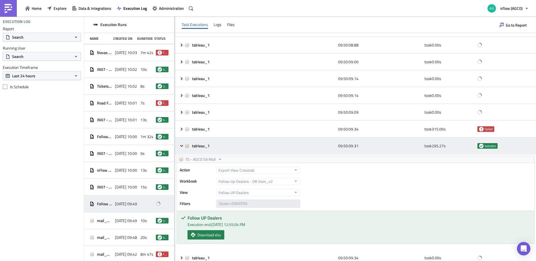
click at [181, 147] on icon at bounding box center [182, 146] width 4 height 4
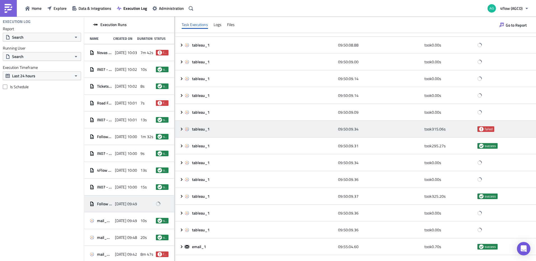
click at [183, 128] on icon at bounding box center [182, 129] width 4 height 4
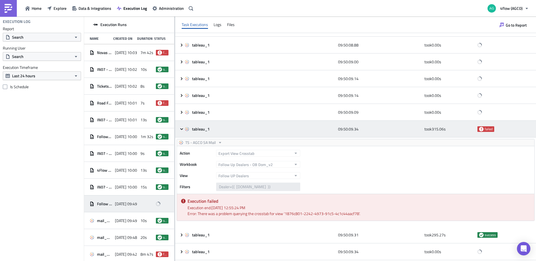
click at [183, 128] on icon at bounding box center [182, 129] width 4 height 4
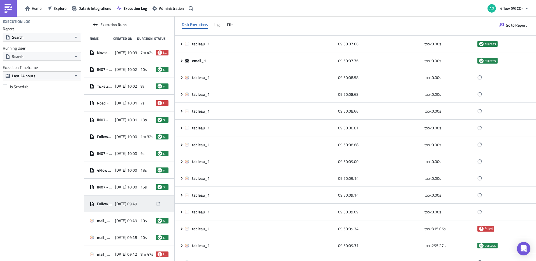
scroll to position [0, 0]
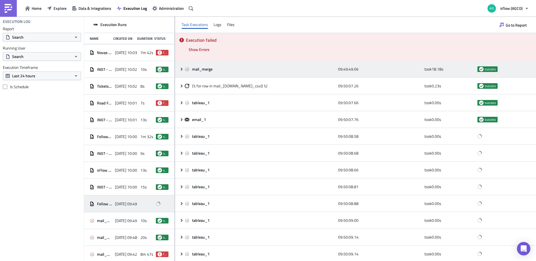
click at [181, 69] on icon at bounding box center [182, 69] width 4 height 4
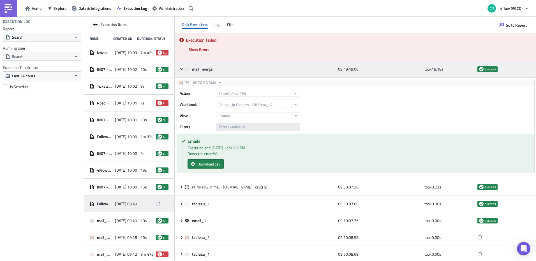
click at [181, 69] on icon at bounding box center [181, 69] width 3 height 2
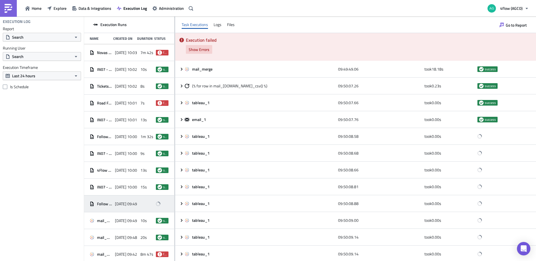
click at [198, 50] on span "Show Errors" at bounding box center [199, 50] width 21 height 6
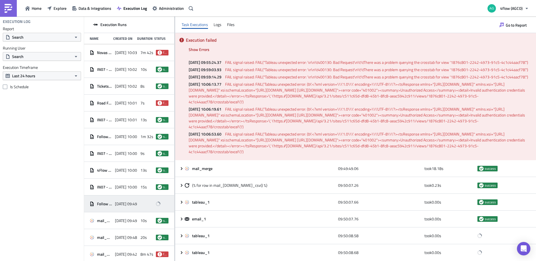
click at [213, 26] on div "Task Executions Logs Files" at bounding box center [355, 25] width 361 height 17
click at [219, 25] on div "Logs" at bounding box center [218, 24] width 8 height 8
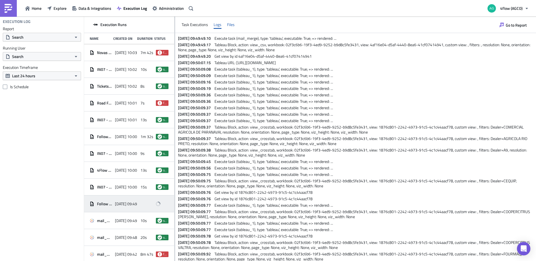
click at [232, 24] on div "Files" at bounding box center [231, 24] width 8 height 8
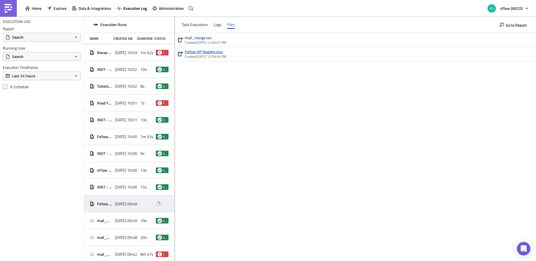
click at [208, 52] on link "Follow UP Dealers.xlsx" at bounding box center [206, 51] width 42 height 5
click at [222, 91] on div "mail_merge.csv Created: 10/1/2025, 12:50:07 PM Follow UP Dealers.xlsx Created: …" at bounding box center [355, 147] width 361 height 228
click at [220, 23] on div "Logs" at bounding box center [218, 24] width 8 height 8
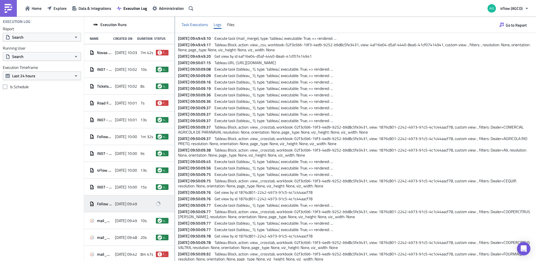
click at [194, 23] on div "Task Executions" at bounding box center [195, 24] width 26 height 8
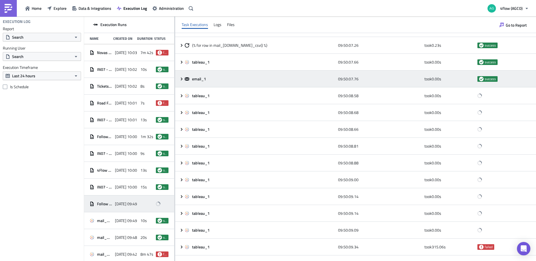
scroll to position [168, 0]
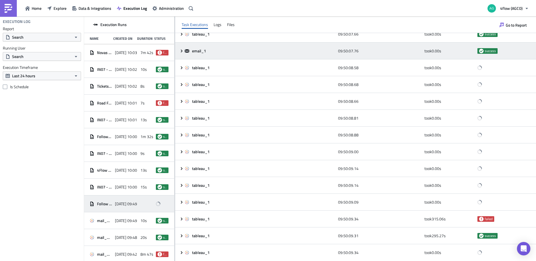
click at [181, 52] on icon at bounding box center [182, 50] width 2 height 3
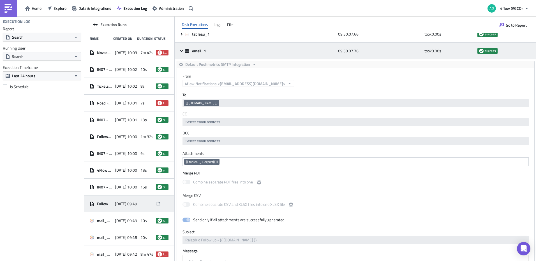
scroll to position [0, 0]
click at [181, 52] on icon at bounding box center [181, 51] width 3 height 2
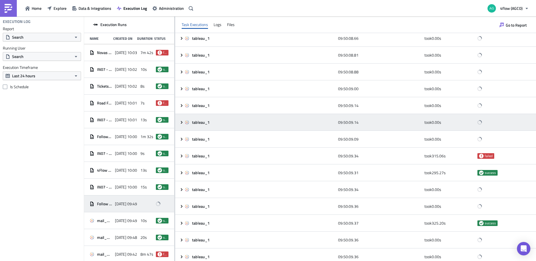
scroll to position [252, 0]
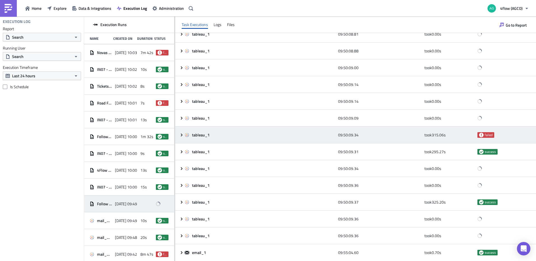
click at [182, 136] on icon at bounding box center [182, 135] width 2 height 3
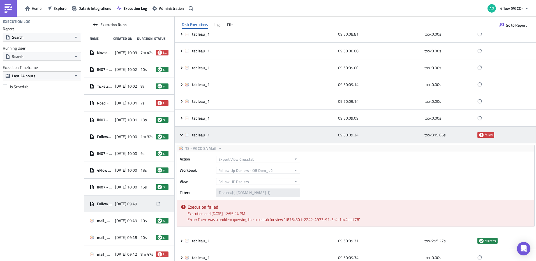
click at [182, 137] on icon at bounding box center [182, 135] width 4 height 4
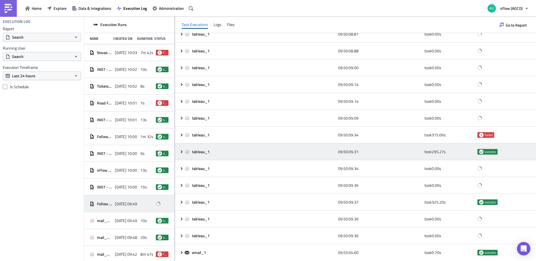
click at [182, 153] on icon at bounding box center [182, 151] width 2 height 3
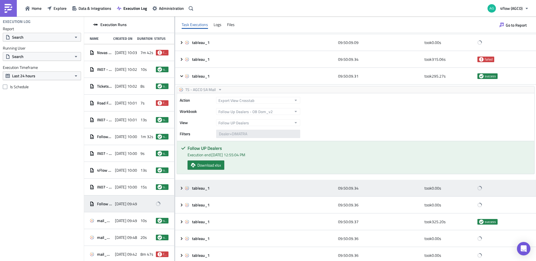
scroll to position [337, 0]
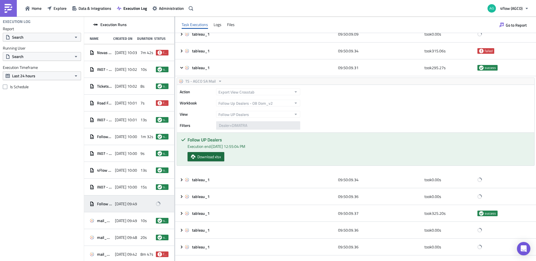
click at [214, 160] on span "Download xlsx" at bounding box center [209, 157] width 24 height 6
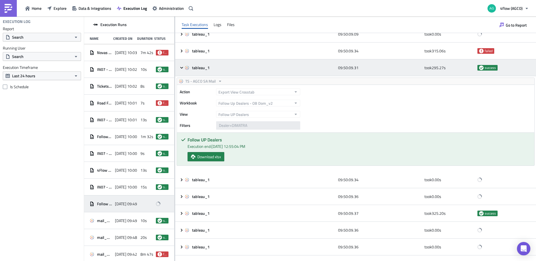
click at [180, 70] on icon at bounding box center [182, 68] width 4 height 4
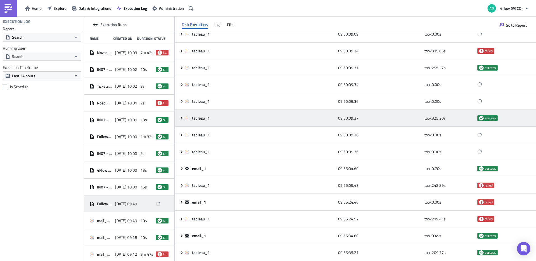
click at [180, 121] on icon at bounding box center [182, 118] width 4 height 4
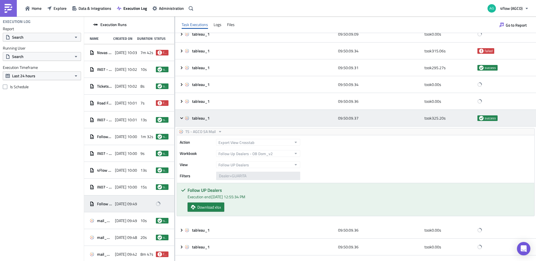
click at [180, 121] on icon at bounding box center [182, 118] width 4 height 4
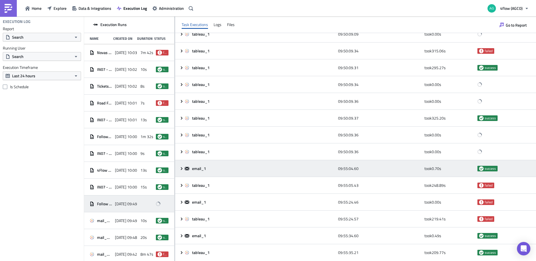
click at [178, 177] on div "email_1 09:55:04.60 took 0.70 s success" at bounding box center [355, 168] width 361 height 17
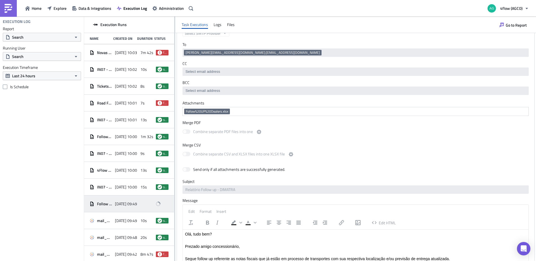
scroll to position [477, 0]
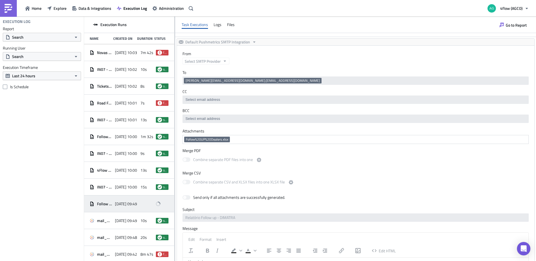
click at [231, 30] on div "Task Executions Logs Files" at bounding box center [355, 25] width 361 height 17
click at [231, 24] on div "Files" at bounding box center [231, 24] width 8 height 8
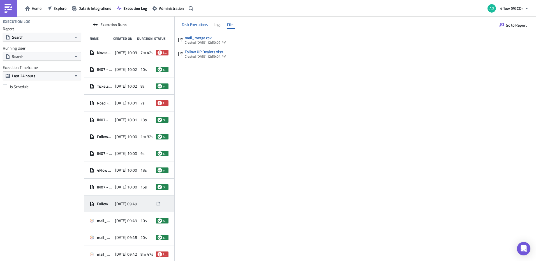
click at [193, 24] on div "Task Executions" at bounding box center [195, 24] width 26 height 8
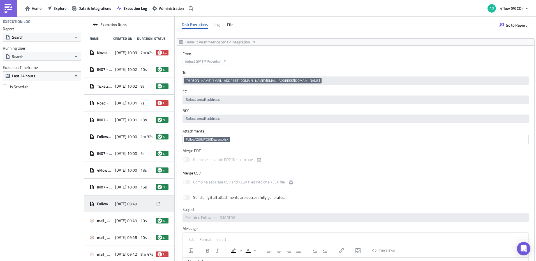
scroll to position [449, 0]
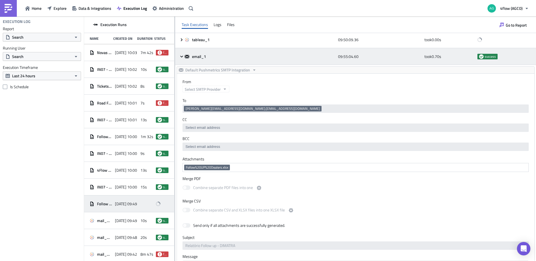
click at [181, 59] on icon at bounding box center [182, 56] width 4 height 4
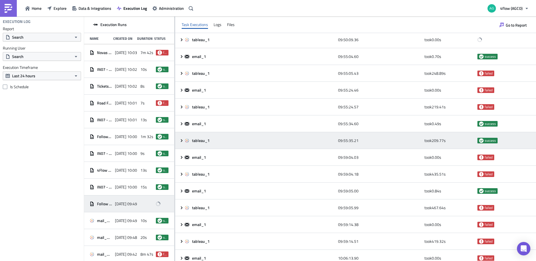
click at [182, 143] on icon at bounding box center [182, 141] width 4 height 4
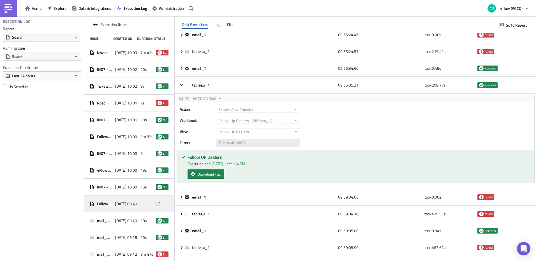
scroll to position [505, 0]
click at [209, 177] on span "Download xlsx" at bounding box center [209, 174] width 24 height 6
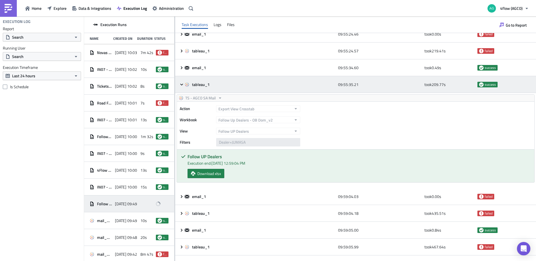
click at [181, 93] on div "tableau_1 09:55:35.21 took 209.77 s success" at bounding box center [355, 84] width 361 height 17
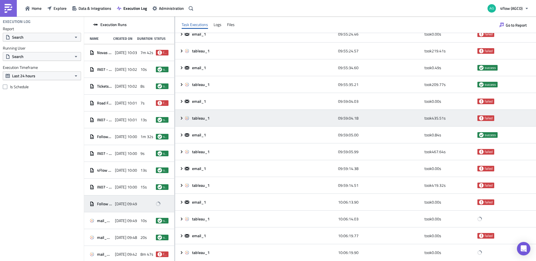
click at [180, 121] on icon at bounding box center [182, 118] width 4 height 4
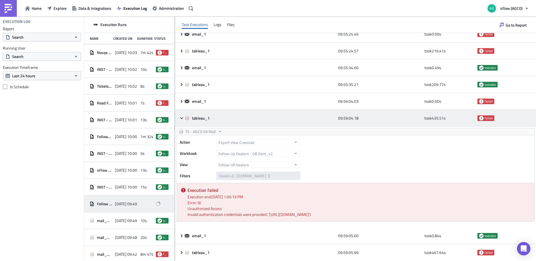
click at [180, 121] on icon at bounding box center [182, 118] width 4 height 4
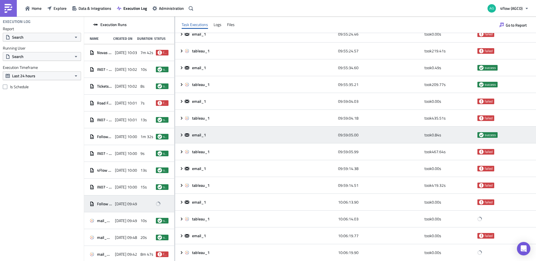
click at [182, 137] on icon at bounding box center [182, 135] width 4 height 4
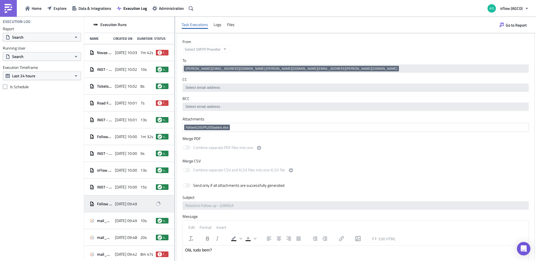
scroll to position [561, 0]
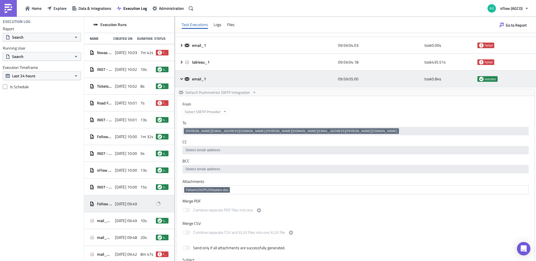
click at [181, 81] on icon at bounding box center [182, 79] width 4 height 4
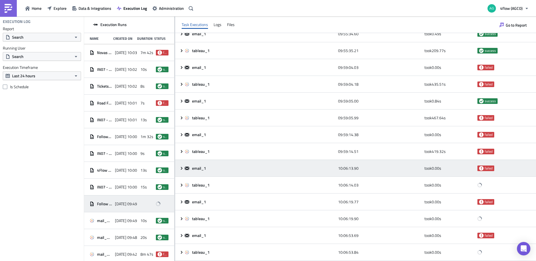
click at [180, 169] on icon at bounding box center [182, 168] width 4 height 4
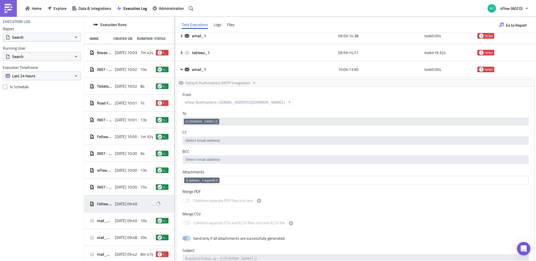
scroll to position [645, 0]
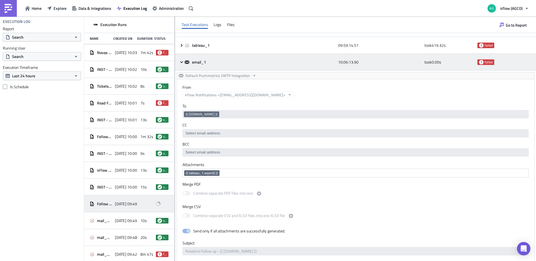
click at [180, 65] on icon at bounding box center [182, 62] width 4 height 4
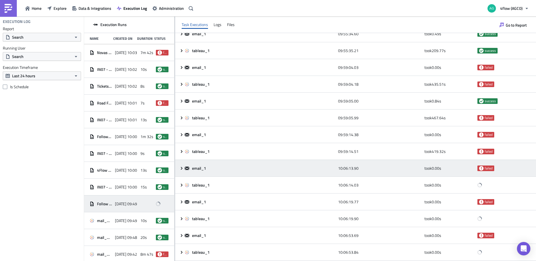
click at [181, 167] on icon at bounding box center [182, 168] width 2 height 3
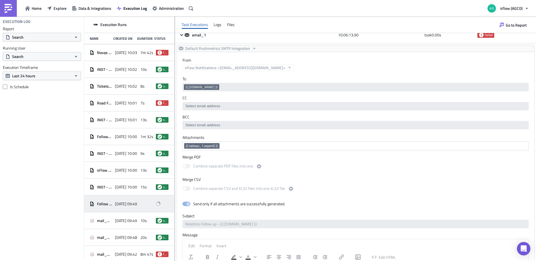
scroll to position [645, 0]
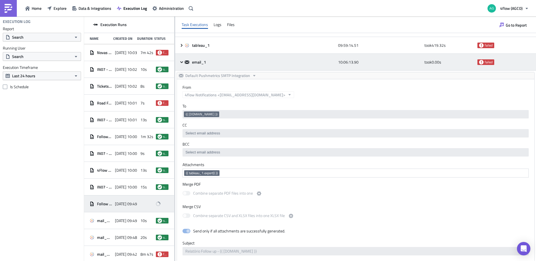
click at [180, 65] on icon at bounding box center [182, 62] width 4 height 4
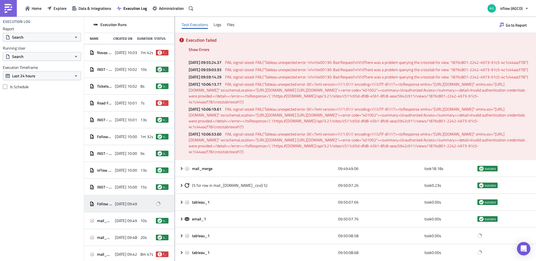
scroll to position [28, 0]
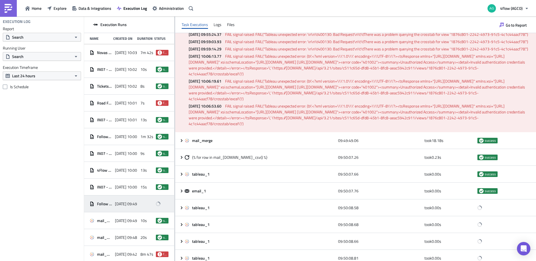
drag, startPoint x: 149, startPoint y: 202, endPoint x: 106, endPoint y: 204, distance: 42.7
click at [106, 204] on span "Follow up Dealers OB [PERSON_NAME]" at bounding box center [104, 204] width 15 height 5
click at [97, 205] on span "Follow up Dealers OB [PERSON_NAME]" at bounding box center [104, 204] width 15 height 5
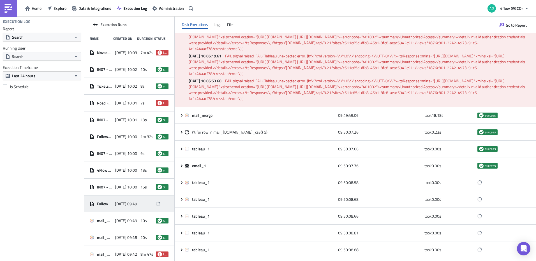
scroll to position [0, 0]
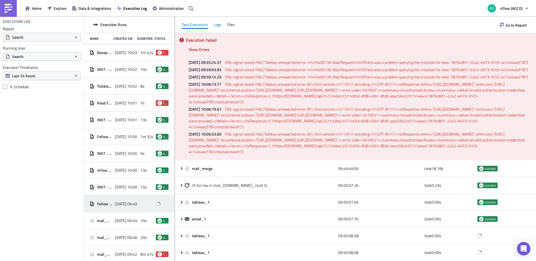
click at [219, 24] on div "Logs" at bounding box center [218, 24] width 8 height 8
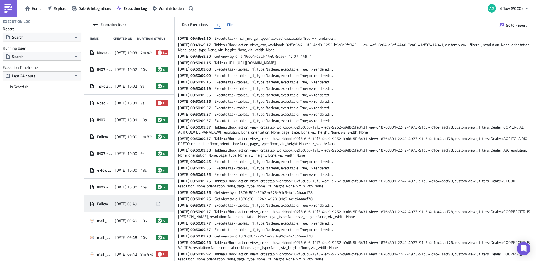
click at [231, 26] on div "Files" at bounding box center [231, 24] width 8 height 8
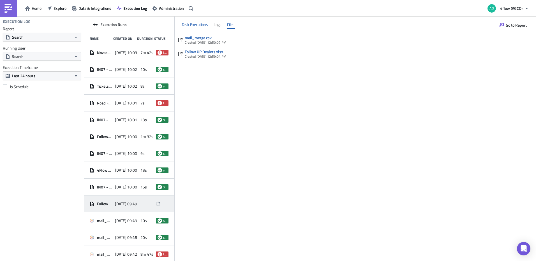
click at [197, 26] on div "Task Executions" at bounding box center [195, 24] width 26 height 8
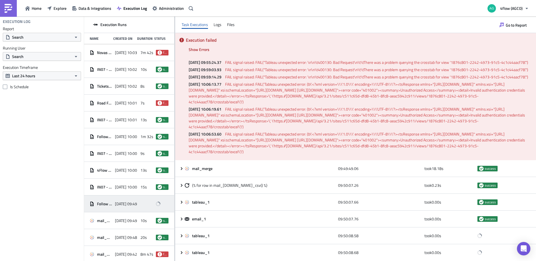
click at [93, 203] on icon at bounding box center [91, 204] width 3 height 4
drag, startPoint x: 92, startPoint y: 203, endPoint x: 107, endPoint y: 204, distance: 14.6
click at [107, 204] on span "Follow up Dealers OB [PERSON_NAME]" at bounding box center [104, 204] width 15 height 5
click at [98, 205] on span "Follow up Dealers OB [PERSON_NAME]" at bounding box center [104, 204] width 15 height 5
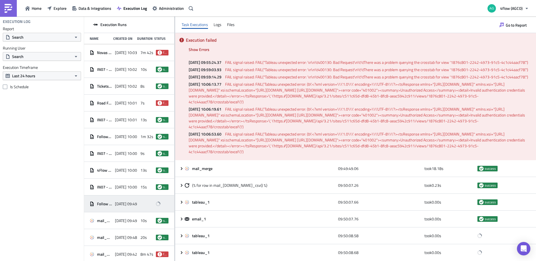
drag, startPoint x: 98, startPoint y: 205, endPoint x: 125, endPoint y: 207, distance: 27.5
click at [125, 207] on div "[DATE] 09:49" at bounding box center [126, 204] width 22 height 10
click at [166, 205] on div "Follow up Dealers OB Dom 2025-10-01 09:49" at bounding box center [129, 204] width 90 height 17
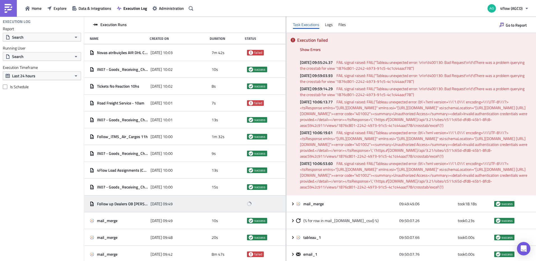
drag, startPoint x: 175, startPoint y: 205, endPoint x: 286, endPoint y: 184, distance: 113.0
click at [286, 184] on div at bounding box center [286, 140] width 1 height 246
drag, startPoint x: 243, startPoint y: 204, endPoint x: 98, endPoint y: 204, distance: 145.6
click at [98, 204] on span "Follow up Dealers OB [PERSON_NAME]" at bounding box center [122, 204] width 51 height 5
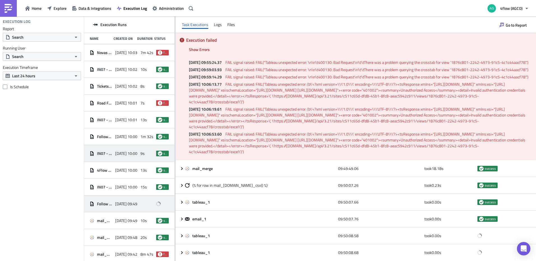
drag, startPoint x: 286, startPoint y: 159, endPoint x: 152, endPoint y: 156, distance: 133.6
click at [152, 156] on div "Execution Runs Name Created On Duration Status Novas atribuições AIR DHL Cargo …" at bounding box center [310, 140] width 452 height 246
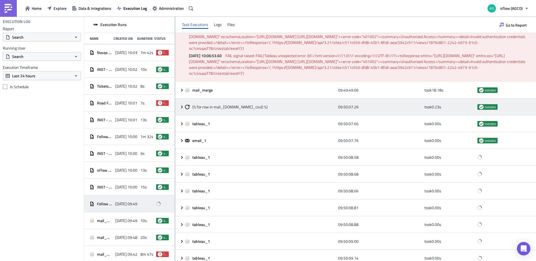
scroll to position [112, 0]
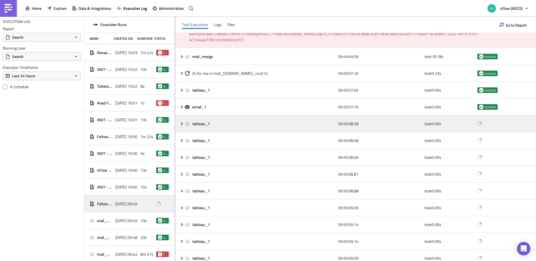
drag, startPoint x: 481, startPoint y: 142, endPoint x: 476, endPoint y: 140, distance: 5.4
click at [477, 127] on icon at bounding box center [479, 123] width 5 height 5
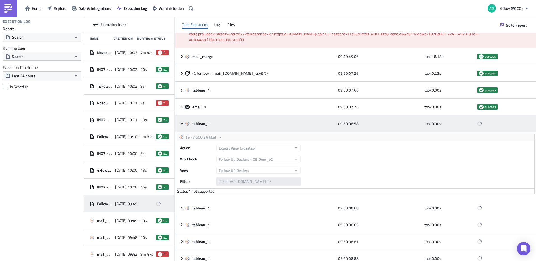
click at [477, 127] on icon at bounding box center [479, 123] width 5 height 5
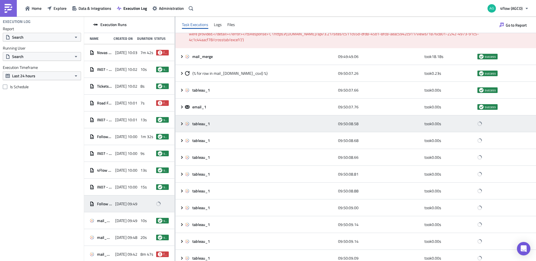
click at [477, 127] on icon at bounding box center [480, 124] width 6 height 6
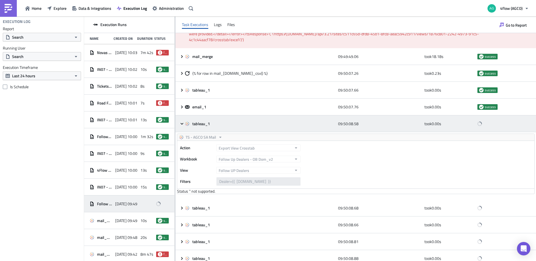
click at [478, 126] on icon at bounding box center [480, 123] width 5 height 5
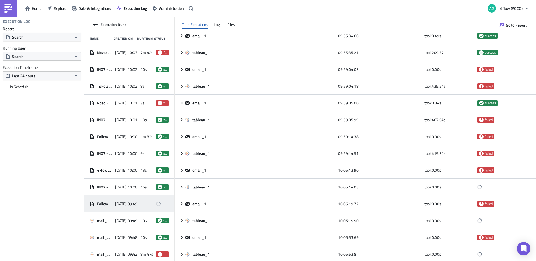
scroll to position [557, 0]
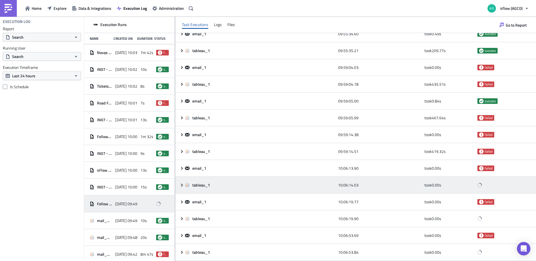
click at [180, 187] on icon at bounding box center [182, 185] width 4 height 4
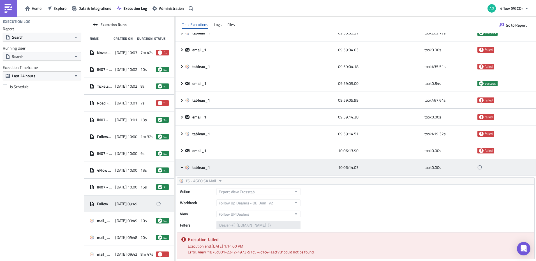
click at [180, 170] on icon at bounding box center [182, 167] width 4 height 4
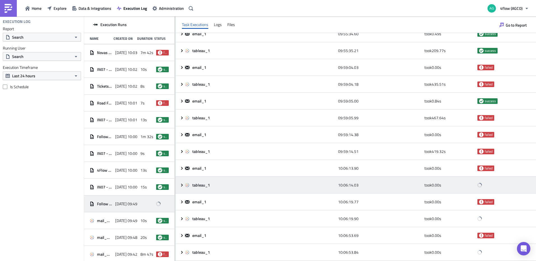
click at [180, 187] on icon at bounding box center [182, 185] width 4 height 4
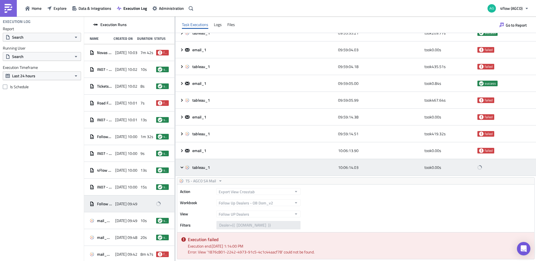
click at [180, 170] on icon at bounding box center [182, 167] width 4 height 4
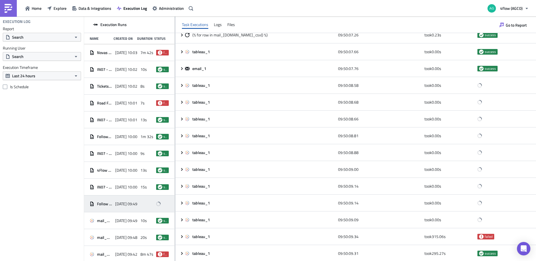
scroll to position [108, 0]
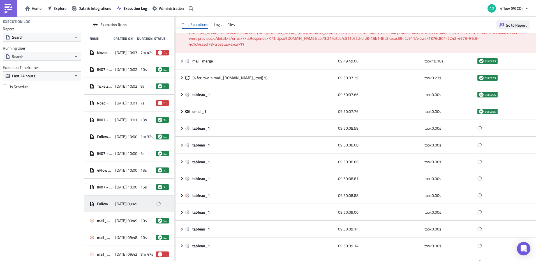
drag, startPoint x: 477, startPoint y: 145, endPoint x: 511, endPoint y: 21, distance: 128.1
click at [511, 21] on button "Go to Report" at bounding box center [513, 24] width 33 height 9
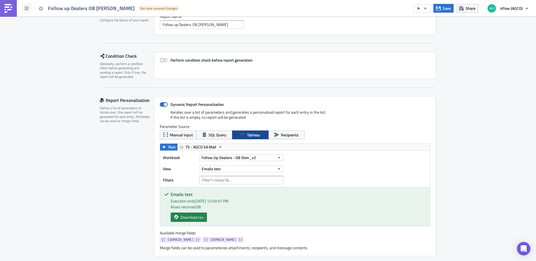
scroll to position [56, 0]
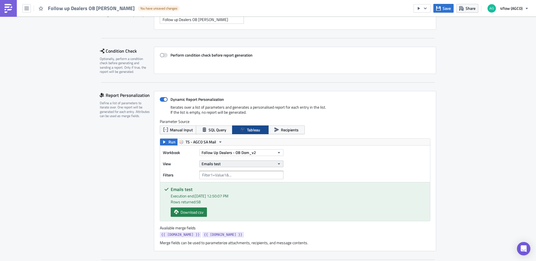
click at [251, 166] on button "Emails test" at bounding box center [241, 164] width 84 height 7
click at [362, 164] on div "Workbook Follow Up Dealers - OB Dom_v2 View Emails test Filters" at bounding box center [295, 164] width 270 height 36
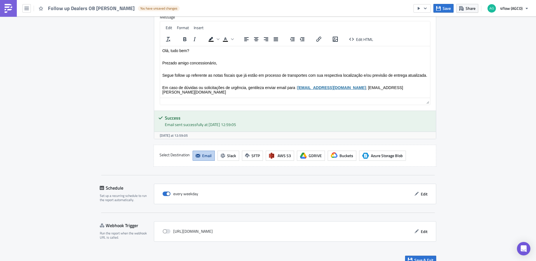
scroll to position [641, 0]
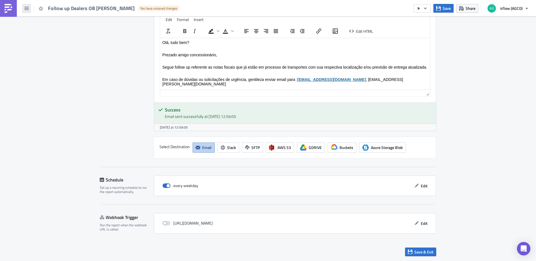
click at [25, 8] on icon "button" at bounding box center [26, 8] width 4 height 4
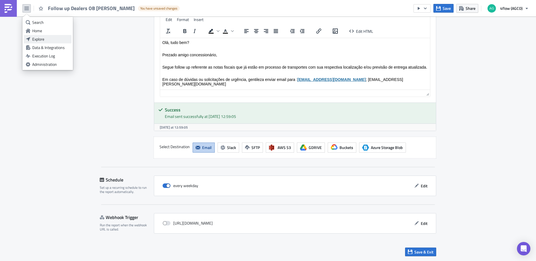
click at [41, 38] on div "Explore" at bounding box center [50, 39] width 37 height 6
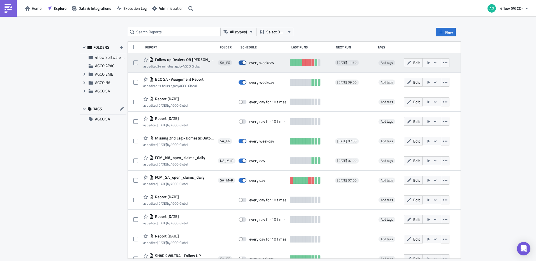
click at [246, 65] on span at bounding box center [243, 63] width 8 height 4
click at [243, 65] on input "checkbox" at bounding box center [242, 63] width 4 height 4
checkbox input "false"
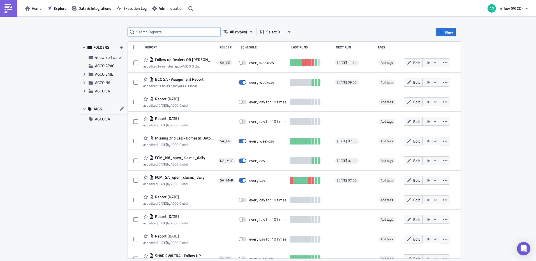
click at [172, 31] on input "text" at bounding box center [174, 32] width 93 height 8
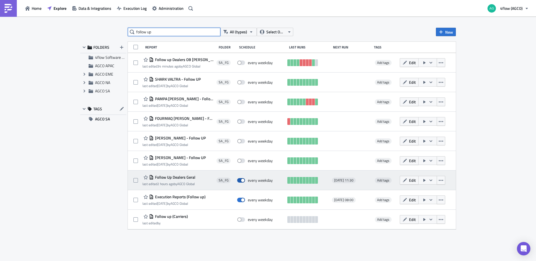
type input "follow up"
click at [240, 182] on span at bounding box center [241, 180] width 8 height 4
click at [240, 182] on input "checkbox" at bounding box center [240, 181] width 4 height 4
checkbox input "false"
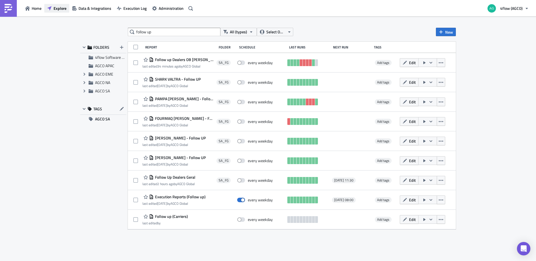
click at [51, 9] on icon "button" at bounding box center [49, 8] width 4 height 4
click at [59, 9] on span "Explore" at bounding box center [60, 8] width 13 height 6
click at [192, 33] on input "follow up" at bounding box center [174, 32] width 93 height 8
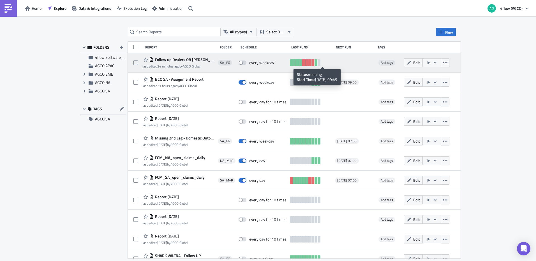
click at [321, 64] on link at bounding box center [319, 62] width 3 height 7
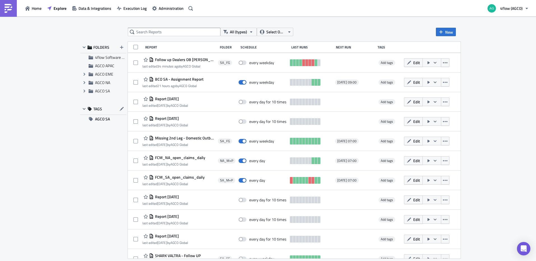
click at [157, 27] on div "All (types) Select Owner New FOLDERS 4flow Software KAM AGCO APAC Expand group …" at bounding box center [268, 140] width 536 height 246
click at [157, 31] on input "text" at bounding box center [174, 32] width 93 height 8
type input "dealers"
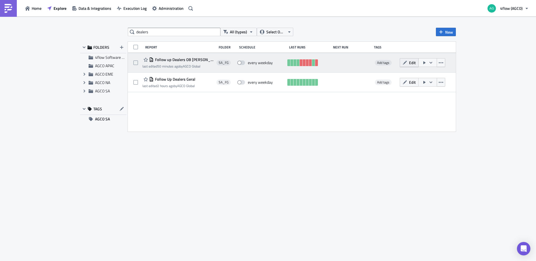
click at [408, 62] on button "Edit" at bounding box center [409, 62] width 19 height 9
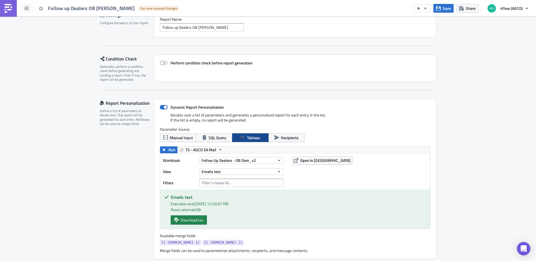
scroll to position [56, 0]
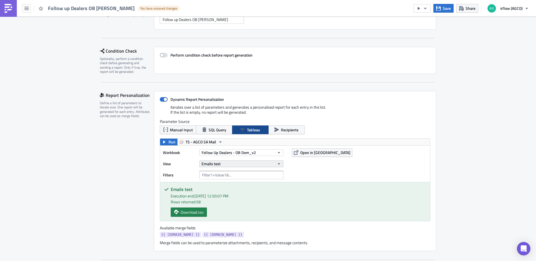
click at [261, 163] on button "Emails test" at bounding box center [241, 164] width 84 height 7
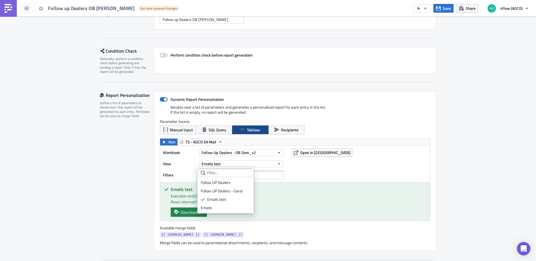
click at [317, 172] on div "Workbook Follow Up Dealers - OB Dom_v2 View Emails test Filters Open in Tableau" at bounding box center [295, 164] width 270 height 36
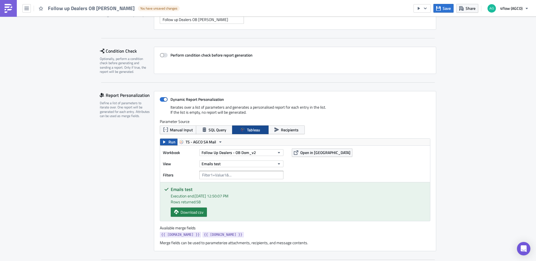
click at [169, 145] on span "Run" at bounding box center [172, 142] width 7 height 7
click at [256, 153] on button "Follow Up Dealers - OB Dom_v2" at bounding box center [241, 153] width 84 height 7
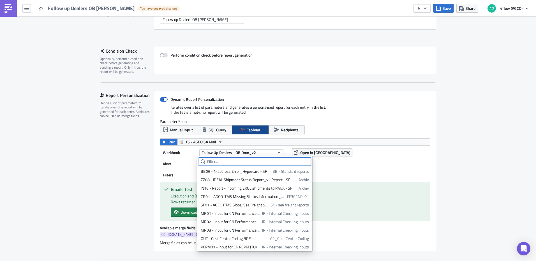
click at [231, 159] on input "text" at bounding box center [255, 162] width 112 height 8
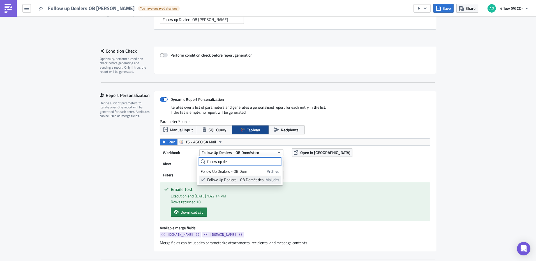
type input "follow up de"
click at [237, 180] on div "Follow Up Dealers - OB Doméstico" at bounding box center [235, 180] width 56 height 6
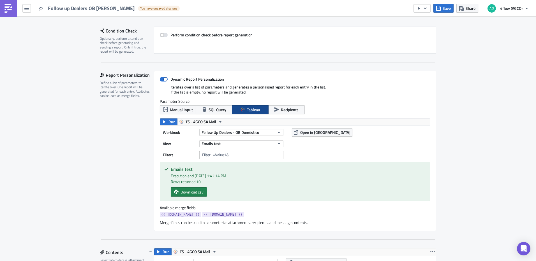
scroll to position [84, 0]
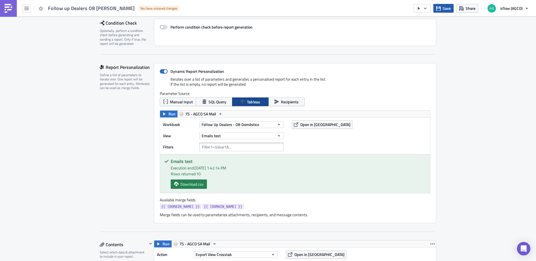
click at [442, 12] on button "Save" at bounding box center [444, 8] width 20 height 9
click at [233, 134] on button "Emails test" at bounding box center [241, 136] width 84 height 7
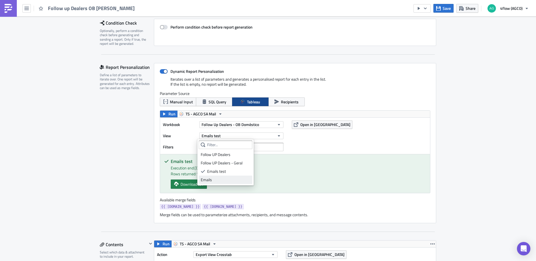
click at [221, 180] on div "Emails" at bounding box center [226, 180] width 50 height 6
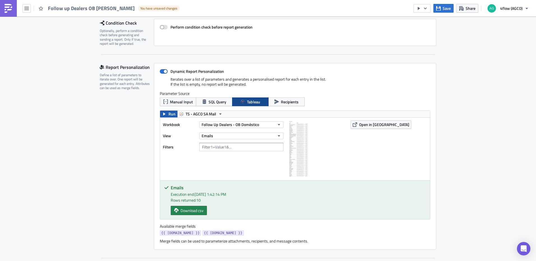
click at [170, 116] on span "Run" at bounding box center [172, 114] width 7 height 7
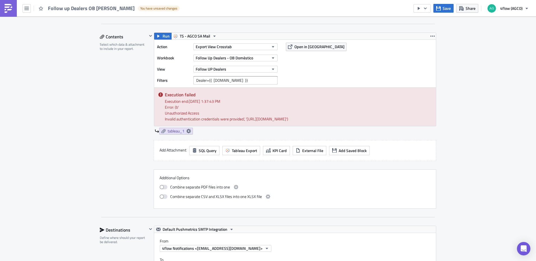
scroll to position [309, 0]
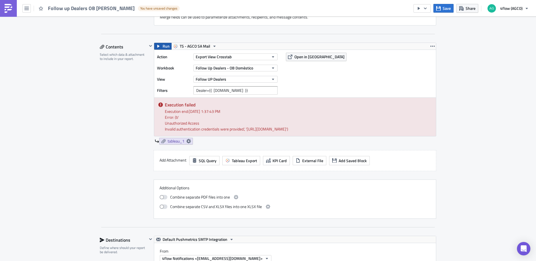
click at [163, 47] on span "Run" at bounding box center [166, 46] width 7 height 7
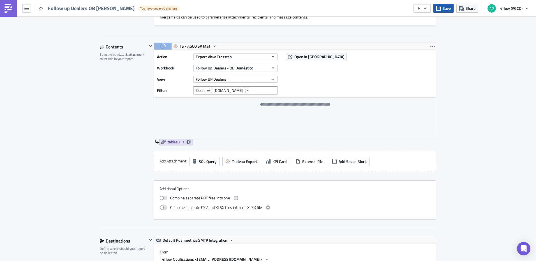
click at [446, 12] on button "Save" at bounding box center [444, 8] width 20 height 9
click at [433, 46] on icon "button" at bounding box center [433, 46] width 4 height 1
click at [488, 50] on div "SA_FG Execution Log Edit " Follow up Dealers OB Dom " Settings Configure the ba…" at bounding box center [268, 148] width 536 height 880
click at [187, 144] on icon at bounding box center [189, 142] width 4 height 4
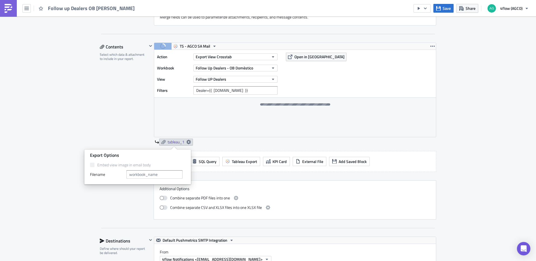
click at [459, 118] on div "SA_FG Execution Log Edit " Follow up Dealers OB Dom " Settings Configure the ba…" at bounding box center [268, 148] width 536 height 880
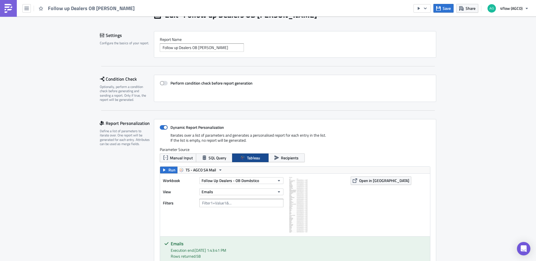
scroll to position [0, 0]
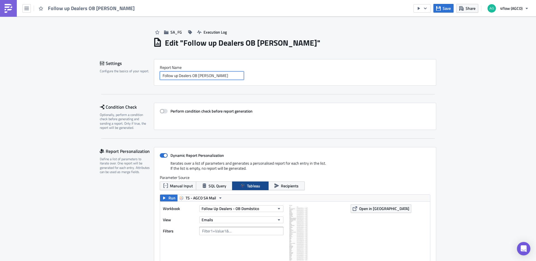
click at [208, 78] on input "Follow up Dealers OB Dom" at bounding box center [202, 76] width 84 height 8
type input "Follow up Dealers OB Doméstico"
click at [446, 11] on span "Save" at bounding box center [447, 8] width 8 height 6
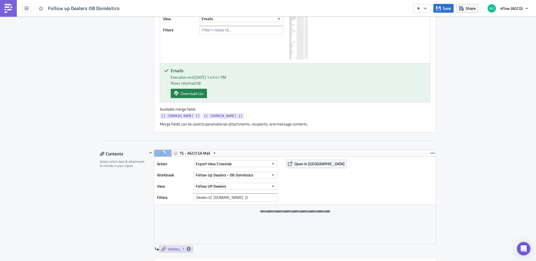
scroll to position [168, 0]
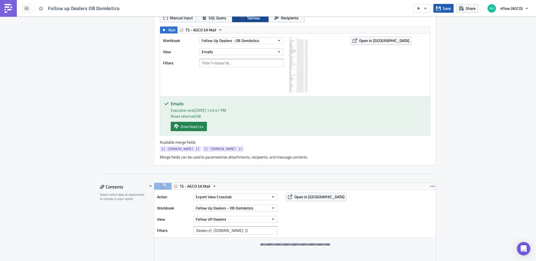
click at [444, 10] on span "Save" at bounding box center [447, 8] width 8 height 6
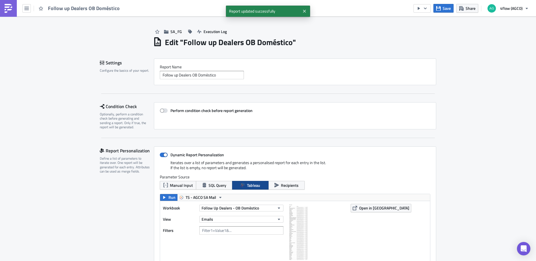
scroll to position [0, 0]
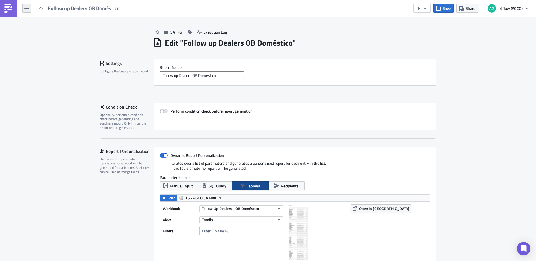
click at [25, 10] on icon "button" at bounding box center [26, 8] width 4 height 3
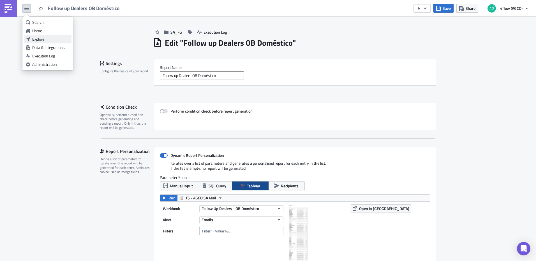
click at [39, 38] on div "Explore" at bounding box center [50, 39] width 37 height 6
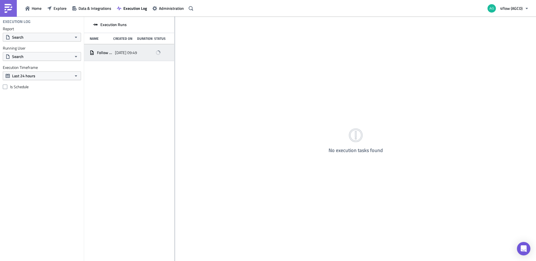
click at [137, 52] on span "[DATE] 09:49" at bounding box center [126, 52] width 22 height 5
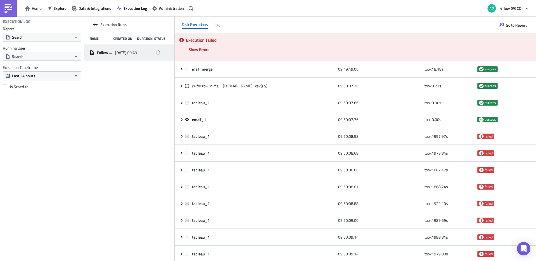
drag, startPoint x: 150, startPoint y: 51, endPoint x: 118, endPoint y: 140, distance: 94.8
click at [118, 140] on div "Execution Runs Name Created On Duration Status Follow up Dealers OB Dom [DATE] …" at bounding box center [129, 140] width 90 height 246
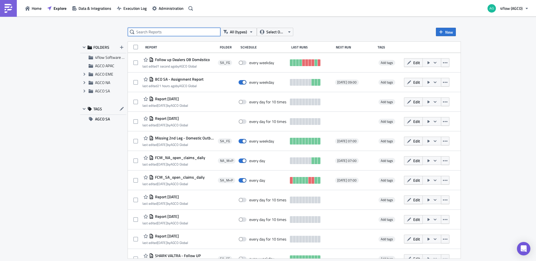
click at [174, 28] on input "text" at bounding box center [174, 32] width 93 height 8
type input "follow up"
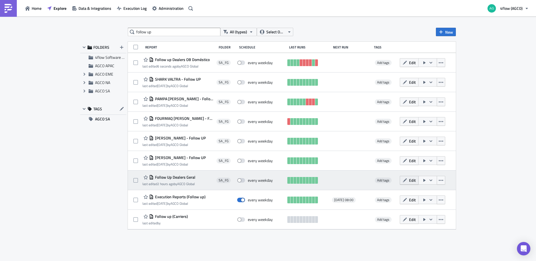
click at [407, 180] on icon "button" at bounding box center [405, 180] width 4 height 4
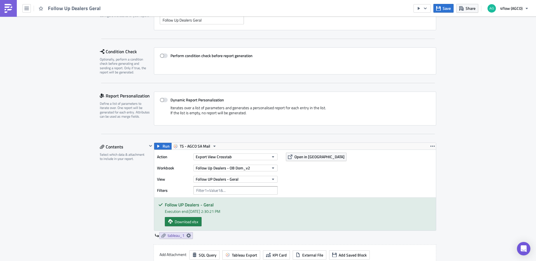
scroll to position [56, 0]
click at [258, 168] on button "Follow Up Dealers - OB Dom_v2" at bounding box center [236, 167] width 84 height 7
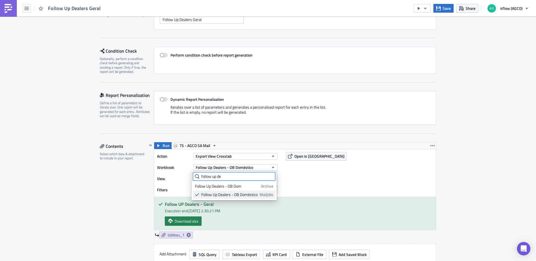
type input "follow up de"
click at [252, 192] on link "Follow Up Dealers - OB Doméstico Mailjobs" at bounding box center [234, 195] width 82 height 8
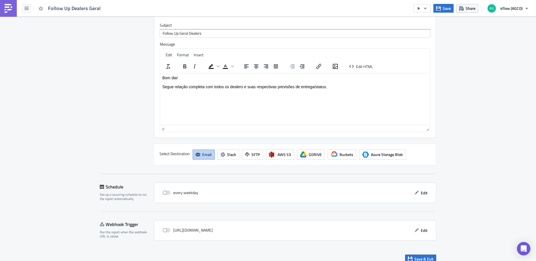
scroll to position [307, 0]
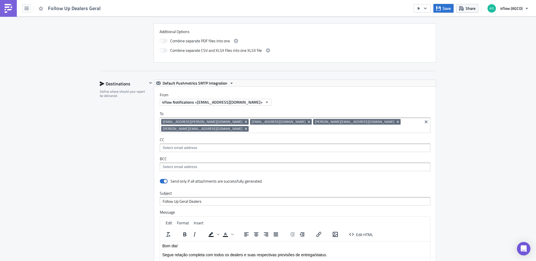
click at [450, 2] on div "Save Share 4flow (AGCO)" at bounding box center [473, 8] width 118 height 17
click at [448, 6] on span "Save" at bounding box center [447, 8] width 8 height 6
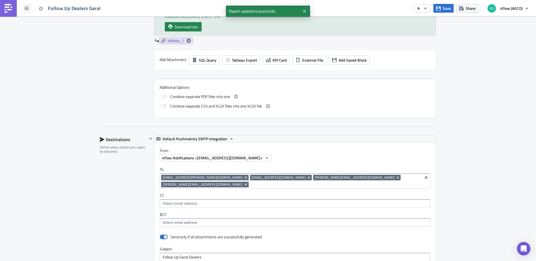
scroll to position [250, 0]
click at [31, 10] on div "Follow Up Dealers Geral" at bounding box center [52, 8] width 104 height 17
click at [28, 9] on icon "button" at bounding box center [26, 8] width 4 height 4
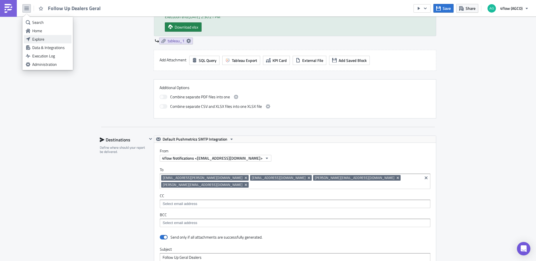
click at [40, 39] on div "Explore" at bounding box center [50, 39] width 37 height 6
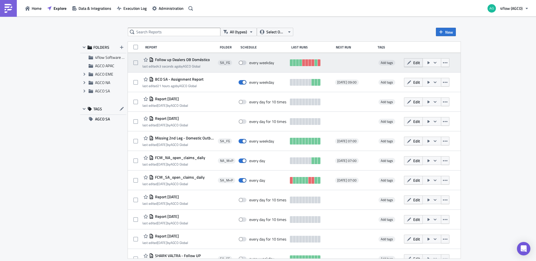
click at [411, 62] on button "Edit" at bounding box center [413, 62] width 19 height 9
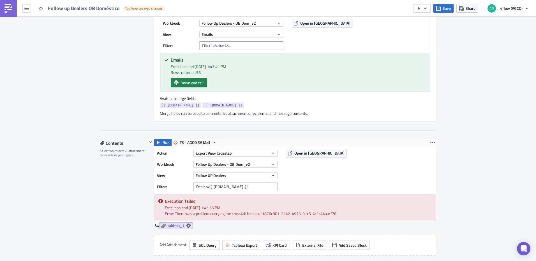
scroll to position [224, 0]
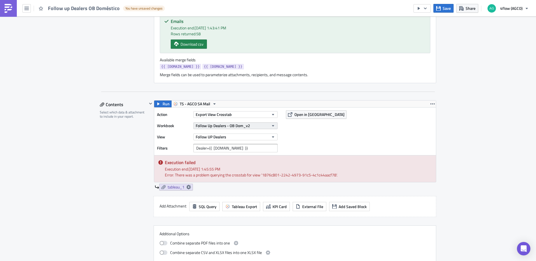
click at [229, 124] on span "Follow Up Dealers - OB Dom_v2" at bounding box center [223, 126] width 54 height 6
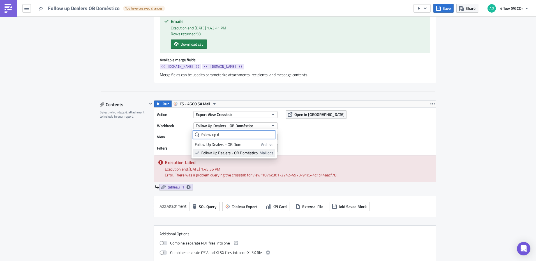
type input "follow up d"
click at [238, 152] on div "Follow Up Dealers - OB Doméstico" at bounding box center [229, 153] width 56 height 6
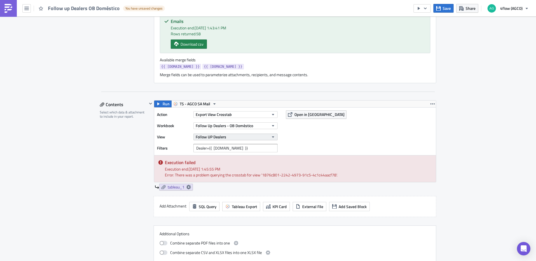
click at [273, 139] on icon "button" at bounding box center [273, 137] width 4 height 4
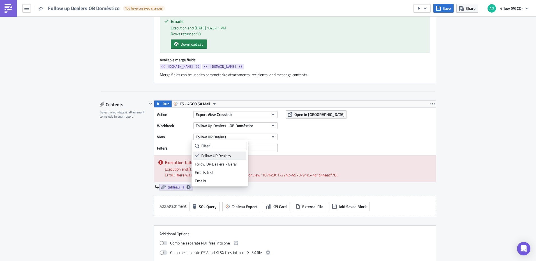
click at [216, 157] on div "Follow UP Dealers" at bounding box center [222, 156] width 43 height 6
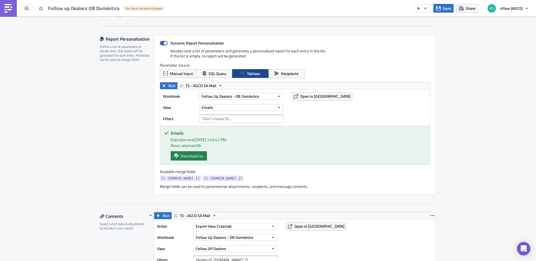
scroll to position [112, 0]
click at [440, 9] on icon "button" at bounding box center [438, 8] width 4 height 4
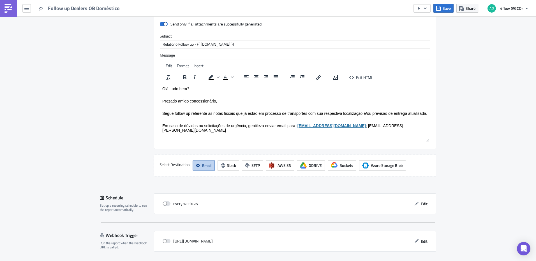
scroll to position [595, 0]
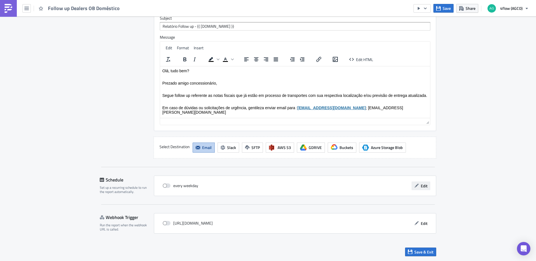
click at [418, 187] on button "Edit" at bounding box center [421, 186] width 19 height 9
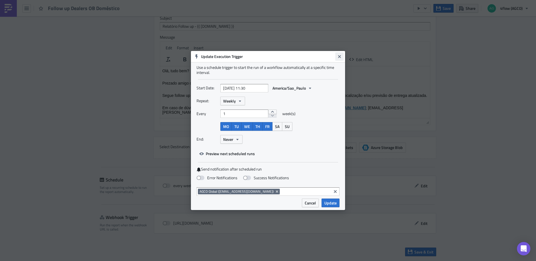
click at [339, 60] on button "Close" at bounding box center [339, 56] width 8 height 8
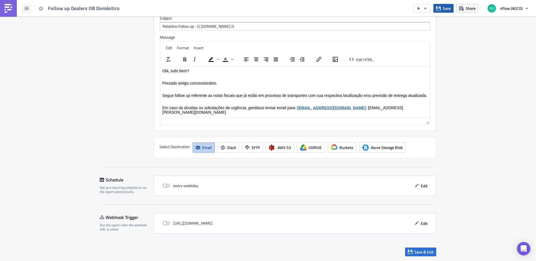
click at [448, 7] on span "Save" at bounding box center [447, 8] width 8 height 6
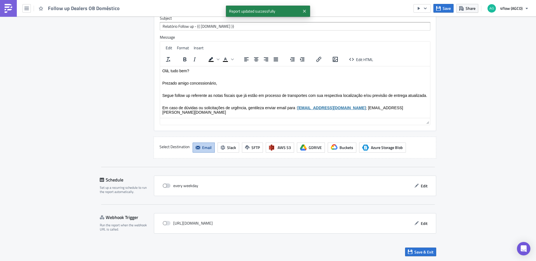
click at [165, 184] on span at bounding box center [167, 186] width 8 height 4
click at [165, 184] on input "checkbox" at bounding box center [166, 186] width 4 height 4
checkbox input "true"
click at [429, 250] on span "Save & Exit" at bounding box center [424, 252] width 19 height 6
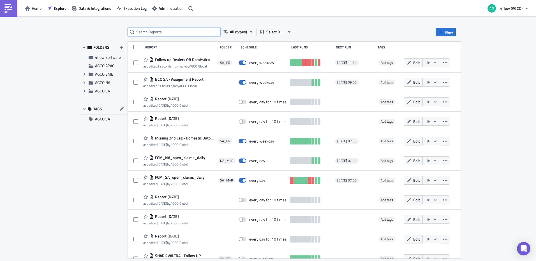
click at [152, 33] on input "text" at bounding box center [174, 32] width 93 height 8
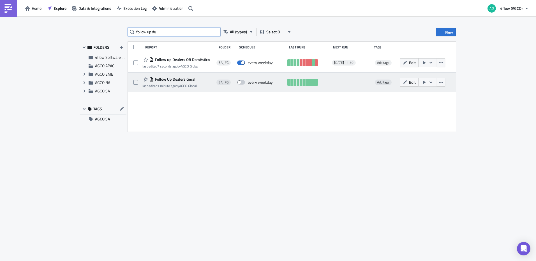
type input "follow up de"
click at [242, 84] on span at bounding box center [241, 82] width 8 height 4
click at [242, 84] on input "checkbox" at bounding box center [240, 83] width 4 height 4
checkbox input "true"
click at [407, 84] on icon "button" at bounding box center [405, 82] width 4 height 4
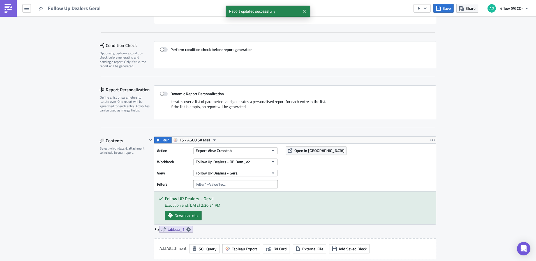
scroll to position [84, 0]
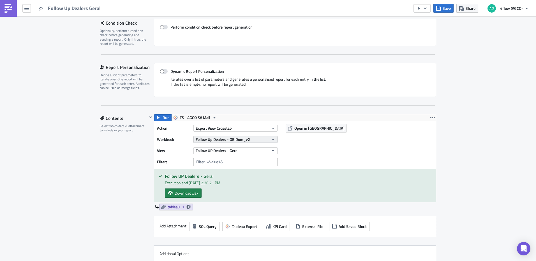
click at [242, 140] on span "Follow Up Dealers - OB Dom_v2" at bounding box center [223, 140] width 54 height 6
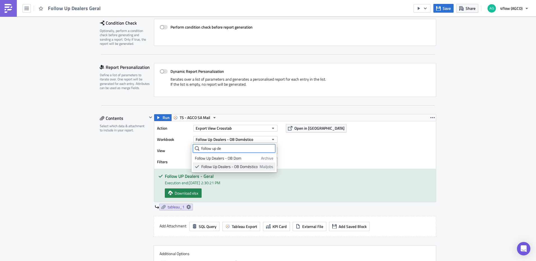
type input "follow up de"
click at [239, 169] on div "Follow Up Dealers - OB Doméstico" at bounding box center [229, 167] width 56 height 6
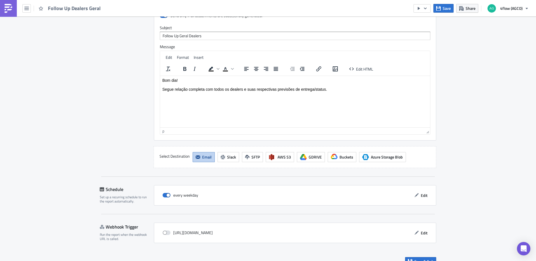
scroll to position [475, 0]
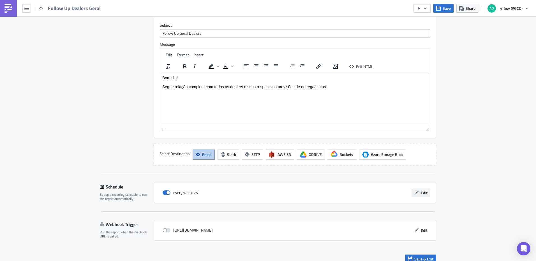
click at [421, 190] on span "Edit" at bounding box center [424, 193] width 7 height 6
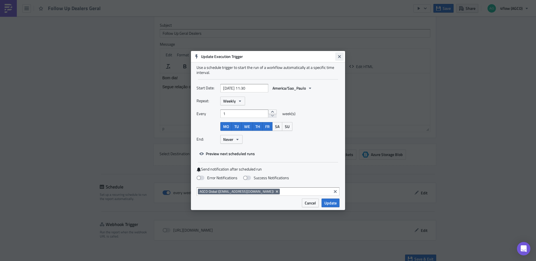
click at [339, 59] on button "Close" at bounding box center [339, 56] width 8 height 8
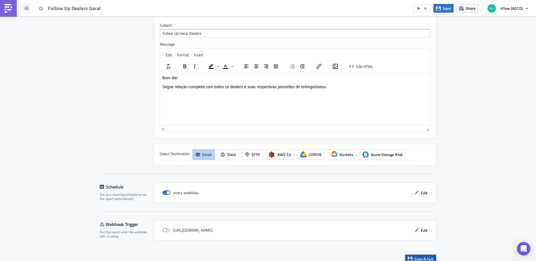
click at [421, 256] on span "Save & Exit" at bounding box center [424, 259] width 19 height 6
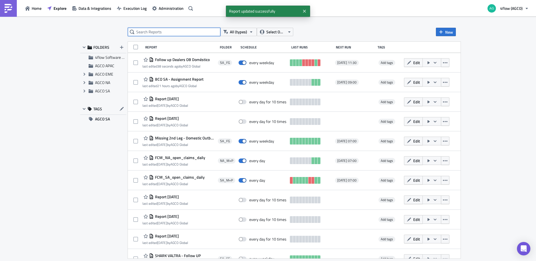
click at [180, 31] on input "text" at bounding box center [174, 32] width 93 height 8
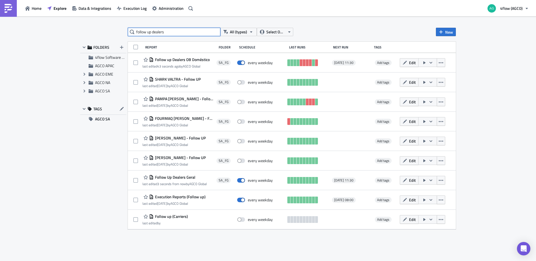
type input "follow up dealers"
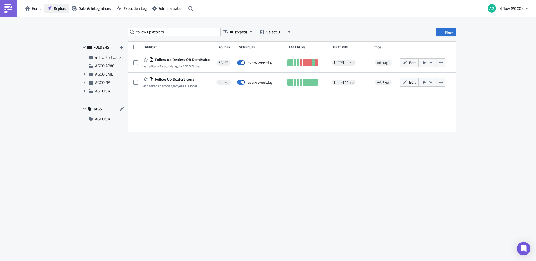
click at [54, 7] on span "Explore" at bounding box center [60, 8] width 13 height 6
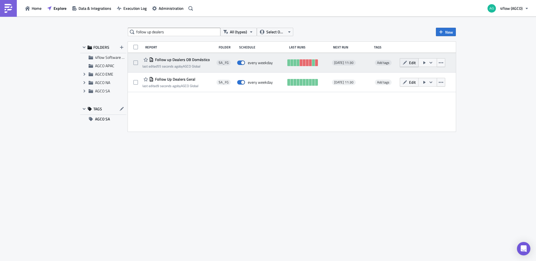
click at [406, 64] on icon "button" at bounding box center [405, 63] width 4 height 4
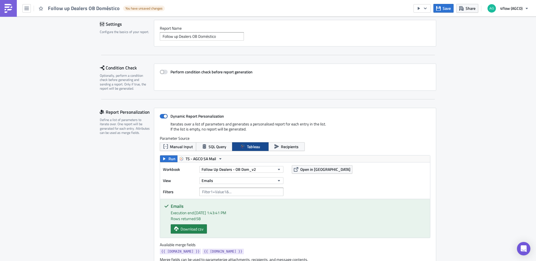
scroll to position [56, 0]
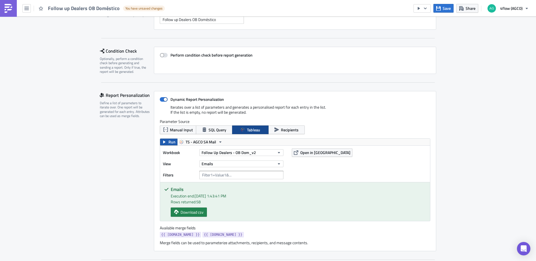
click at [165, 142] on button "Run" at bounding box center [168, 142] width 17 height 7
click at [268, 152] on button "Follow Up Dealers - OB Dom_v2" at bounding box center [241, 153] width 84 height 7
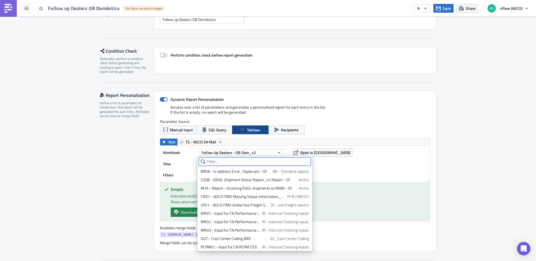
click at [232, 162] on input "text" at bounding box center [255, 162] width 112 height 8
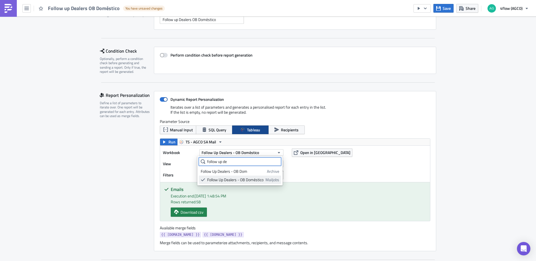
type input "follow up de"
click at [240, 179] on div "Follow Up Dealers - OB Doméstico" at bounding box center [235, 180] width 56 height 6
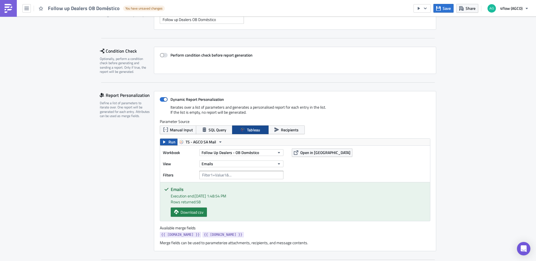
click at [170, 142] on span "Run" at bounding box center [172, 142] width 7 height 7
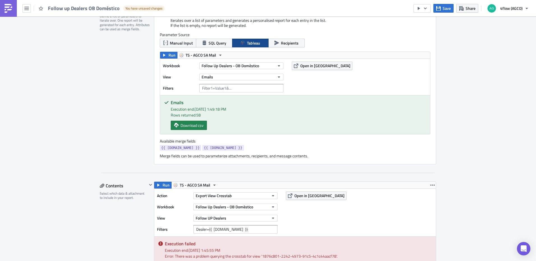
scroll to position [28, 0]
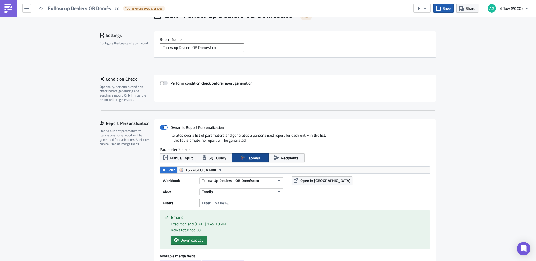
click at [446, 9] on span "Save" at bounding box center [447, 8] width 8 height 6
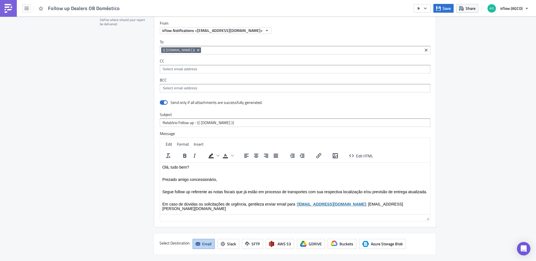
scroll to position [505, 0]
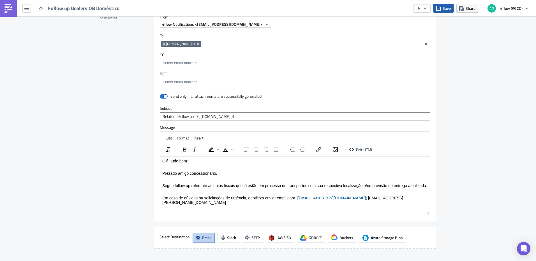
click at [447, 10] on span "Save" at bounding box center [447, 8] width 8 height 6
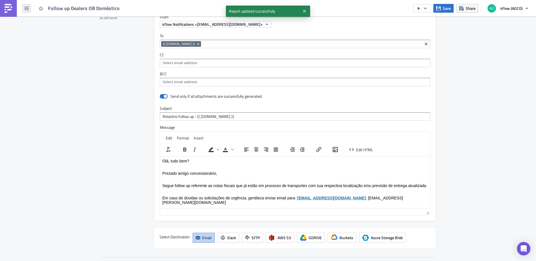
click at [29, 10] on button "button" at bounding box center [26, 8] width 8 height 8
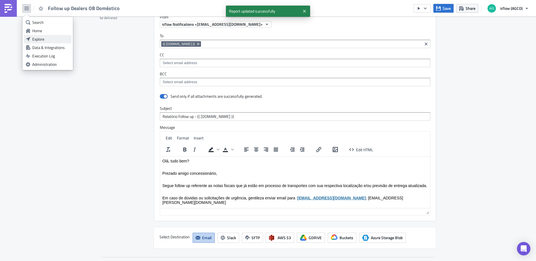
click at [47, 38] on div "Explore" at bounding box center [50, 39] width 37 height 6
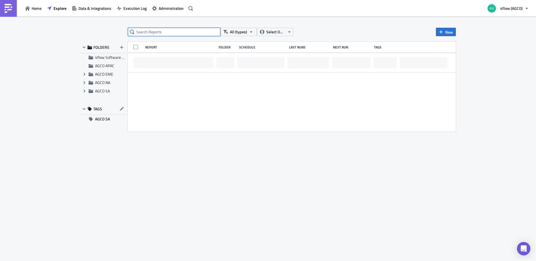
click at [163, 33] on input "text" at bounding box center [174, 32] width 93 height 8
type input "follow up de"
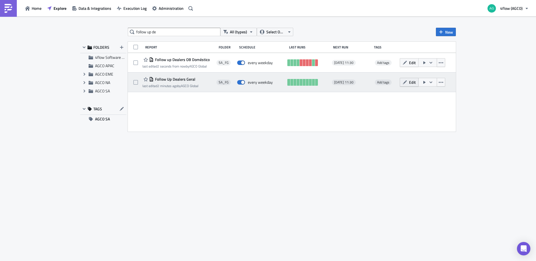
click at [410, 82] on span "Edit" at bounding box center [412, 82] width 7 height 6
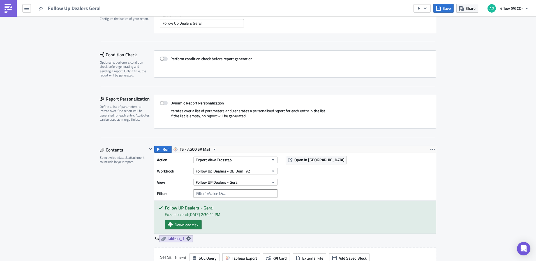
scroll to position [56, 0]
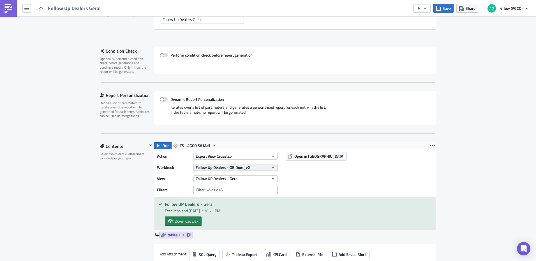
click at [266, 167] on button "Follow Up Dealers - OB Dom_v2" at bounding box center [236, 167] width 84 height 7
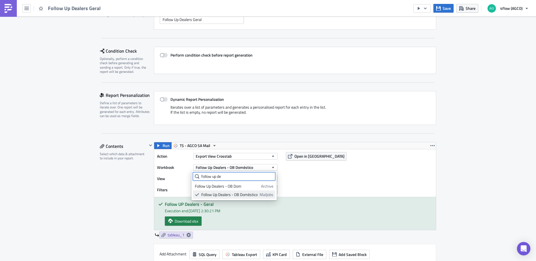
type input "follow up de"
click at [253, 197] on div "Follow Up Dealers - OB Doméstico" at bounding box center [229, 195] width 56 height 6
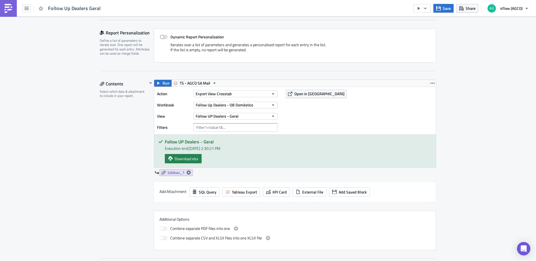
scroll to position [112, 0]
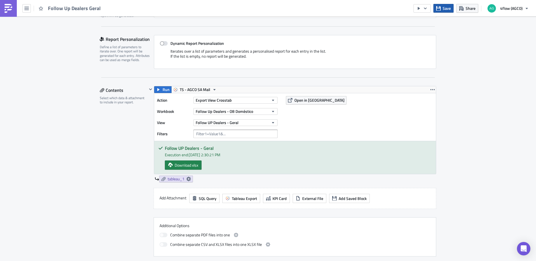
click at [445, 6] on span "Save" at bounding box center [447, 8] width 8 height 6
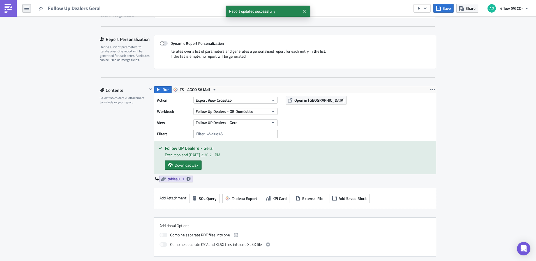
click at [26, 7] on icon "button" at bounding box center [26, 8] width 4 height 3
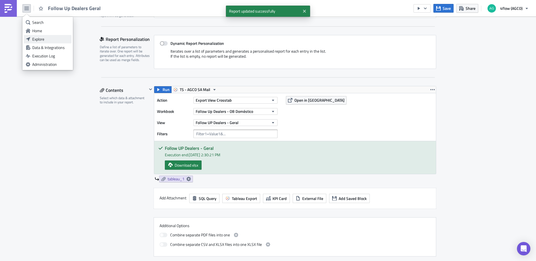
click at [43, 40] on div "Explore" at bounding box center [50, 39] width 37 height 6
